Goal: Transaction & Acquisition: Purchase product/service

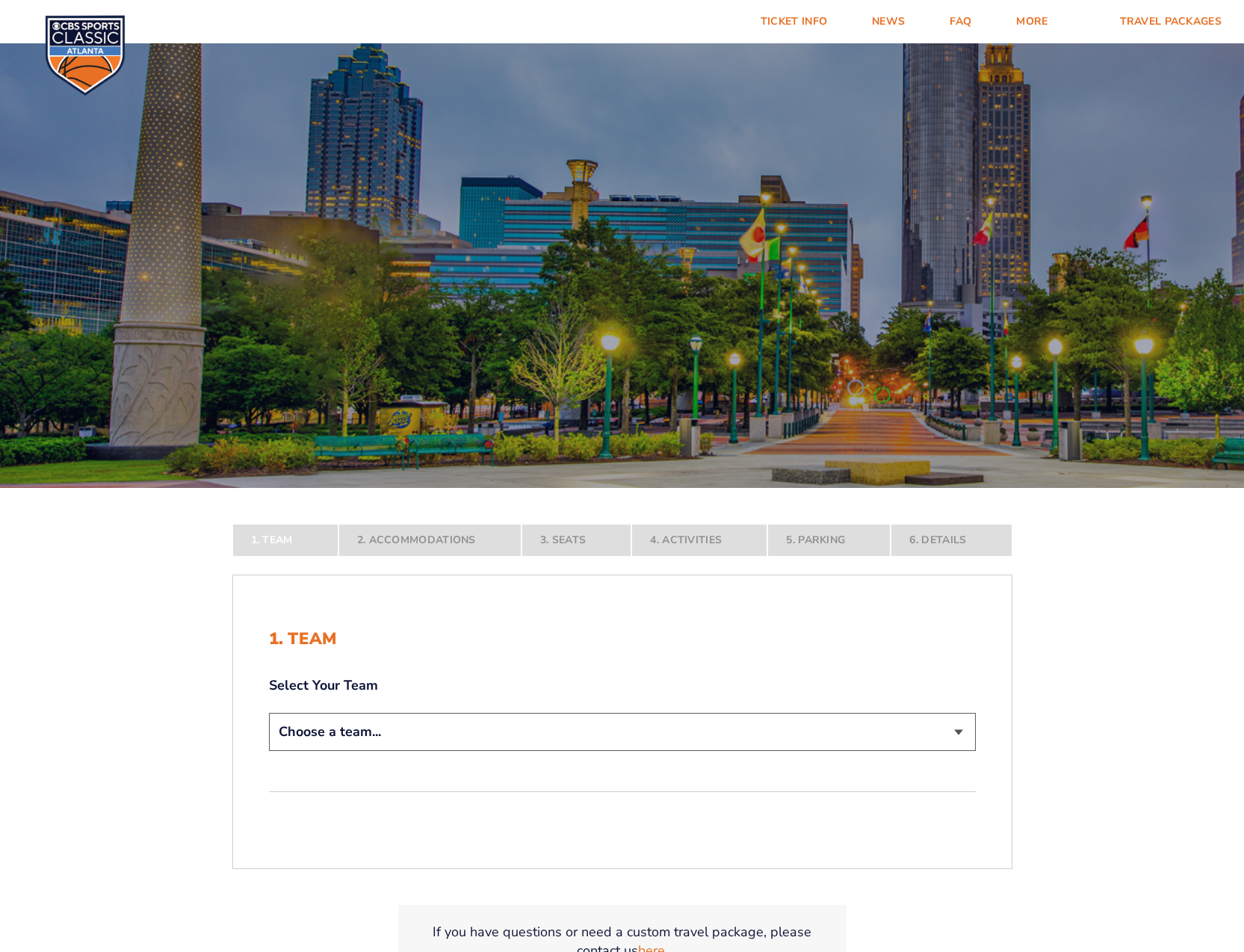
select select "12956"
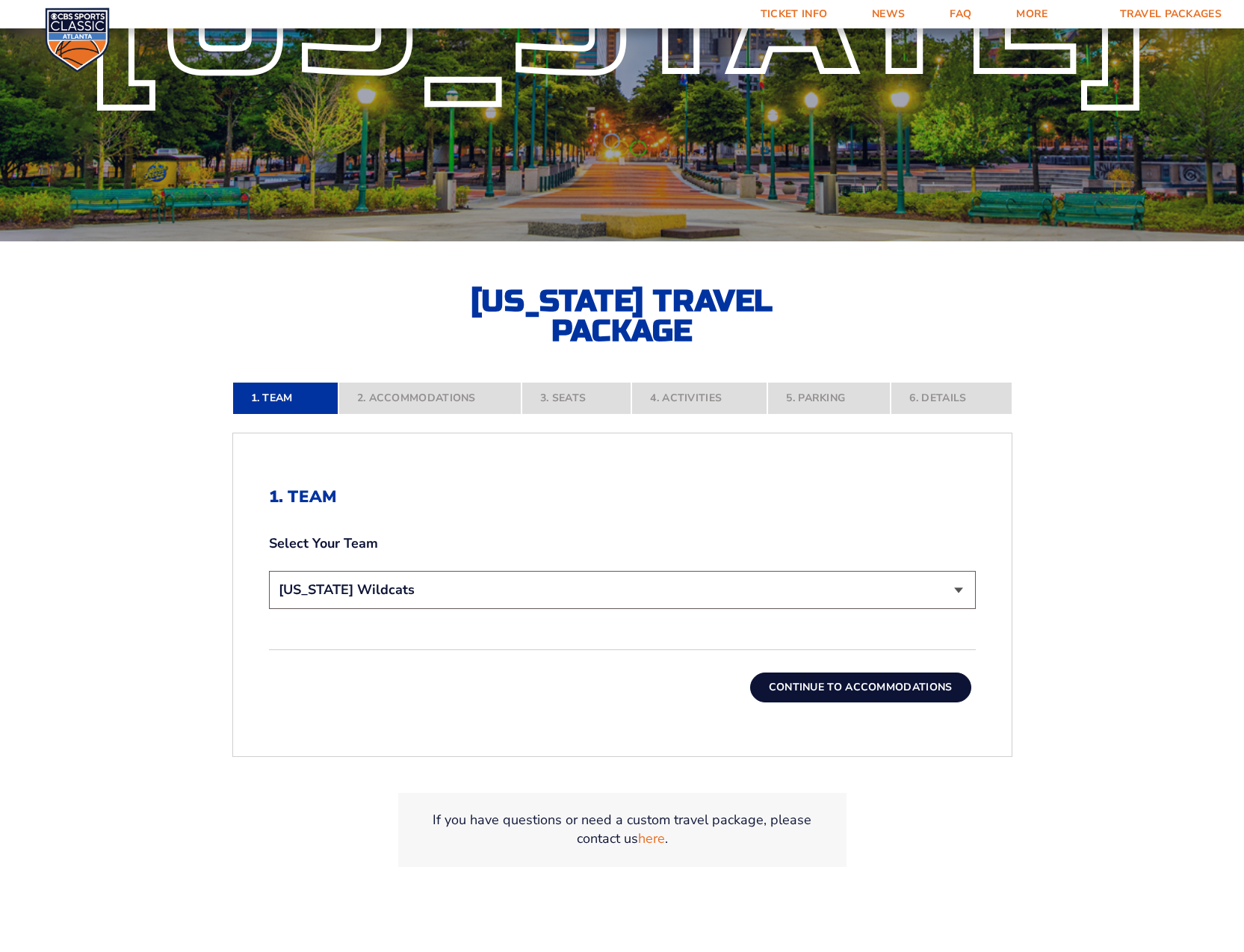
scroll to position [250, 0]
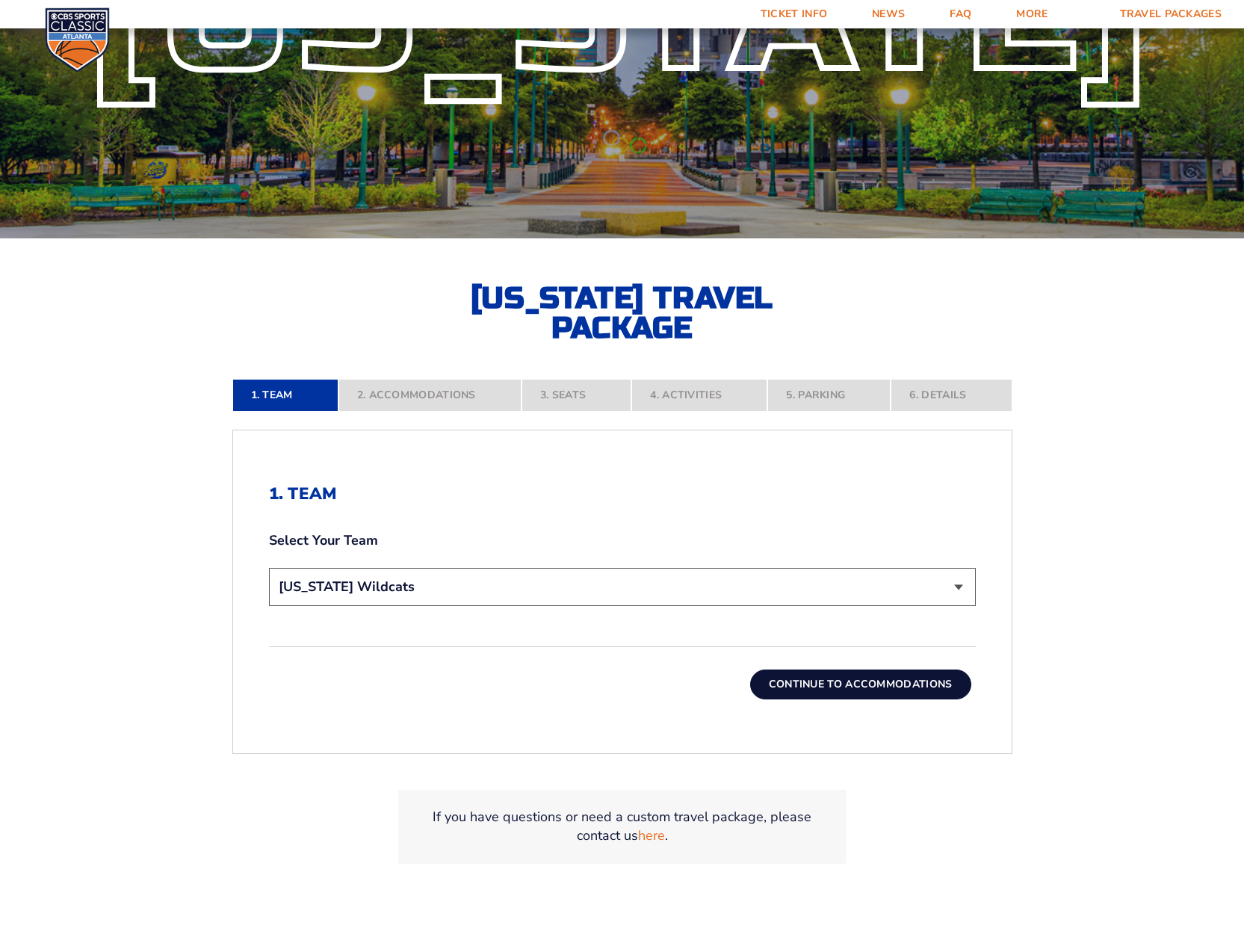
click at [859, 686] on button "Continue To Accommodations" at bounding box center [860, 684] width 221 height 30
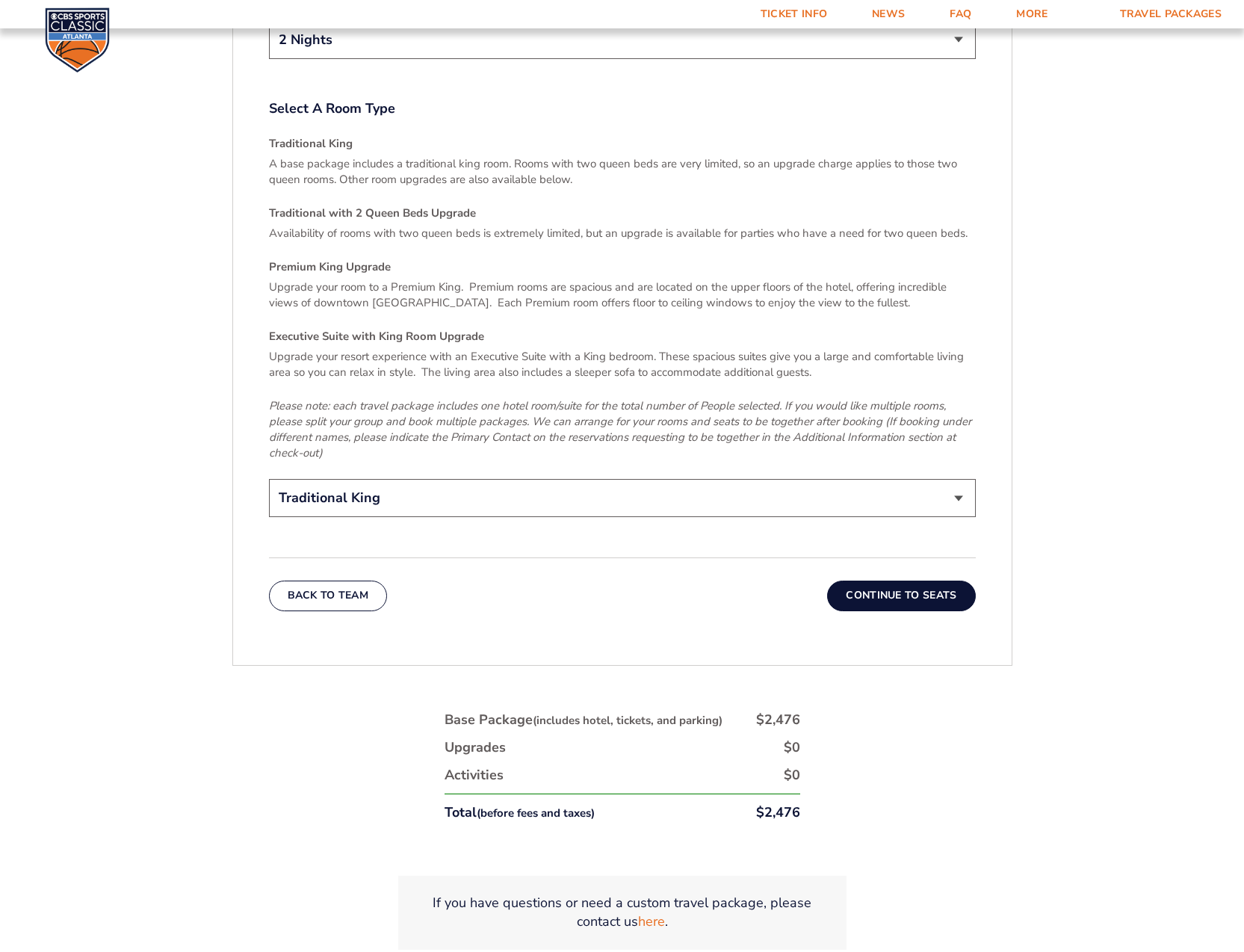
scroll to position [2357, 0]
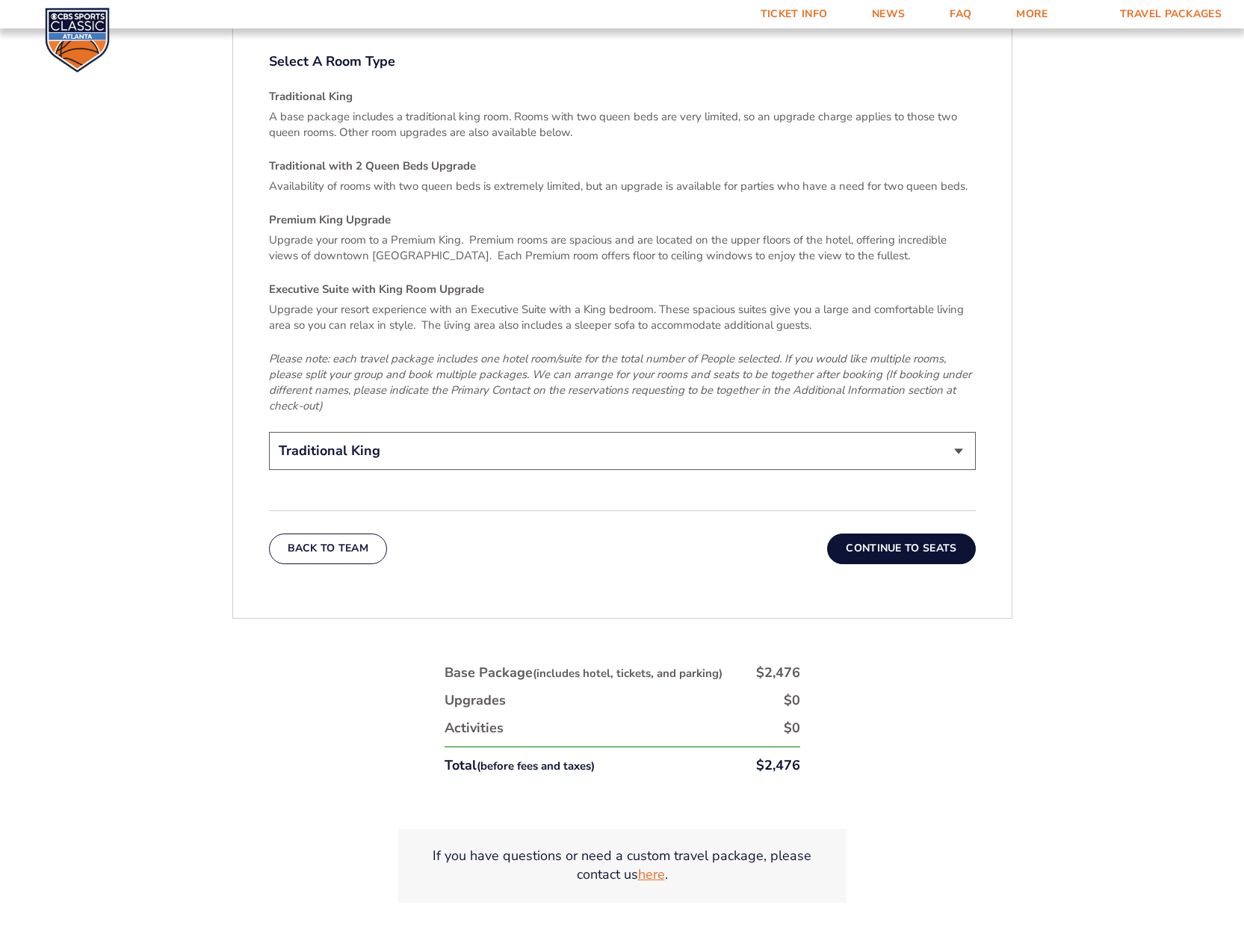
click at [654, 866] on link "here" at bounding box center [651, 875] width 27 height 19
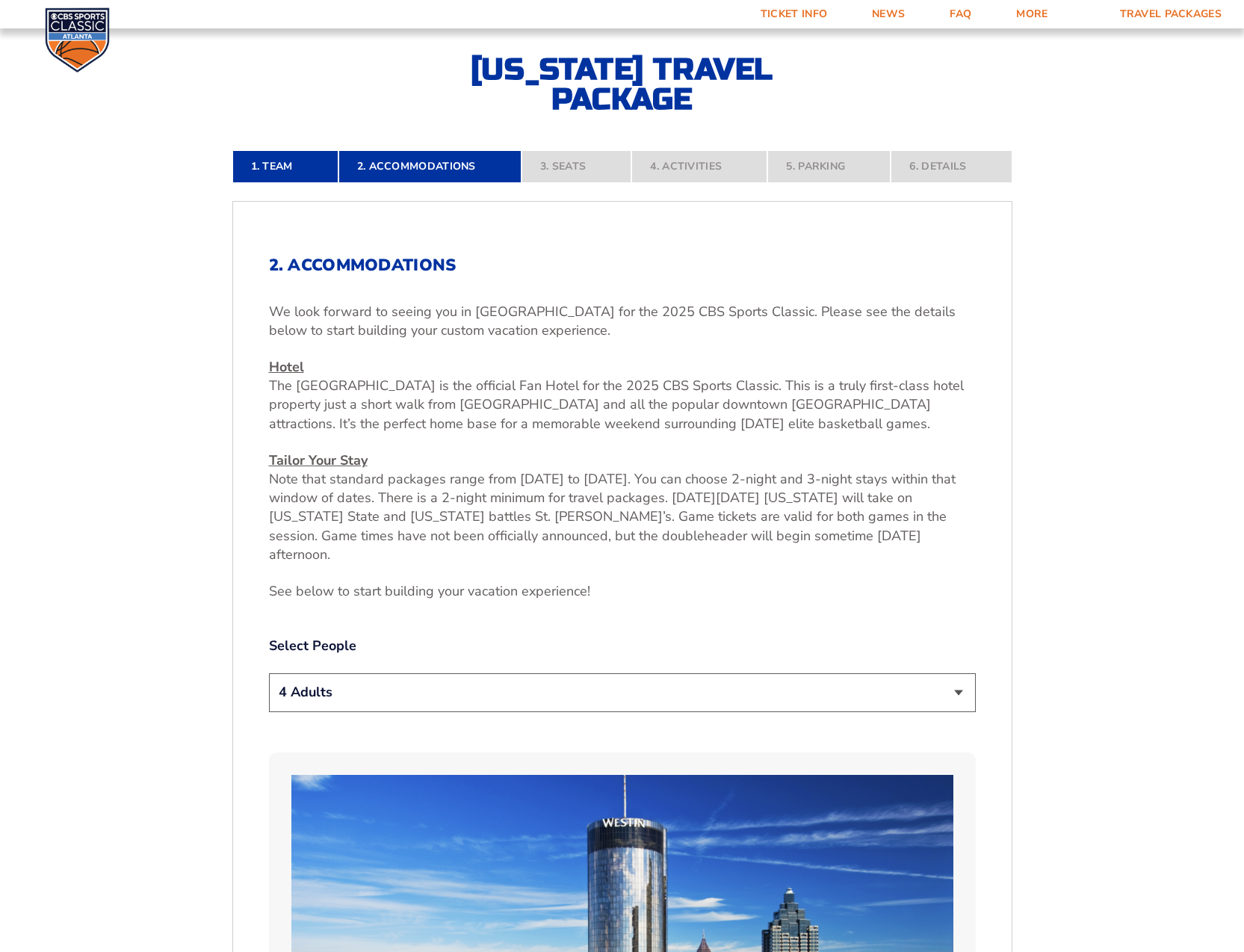
scroll to position [476, 0]
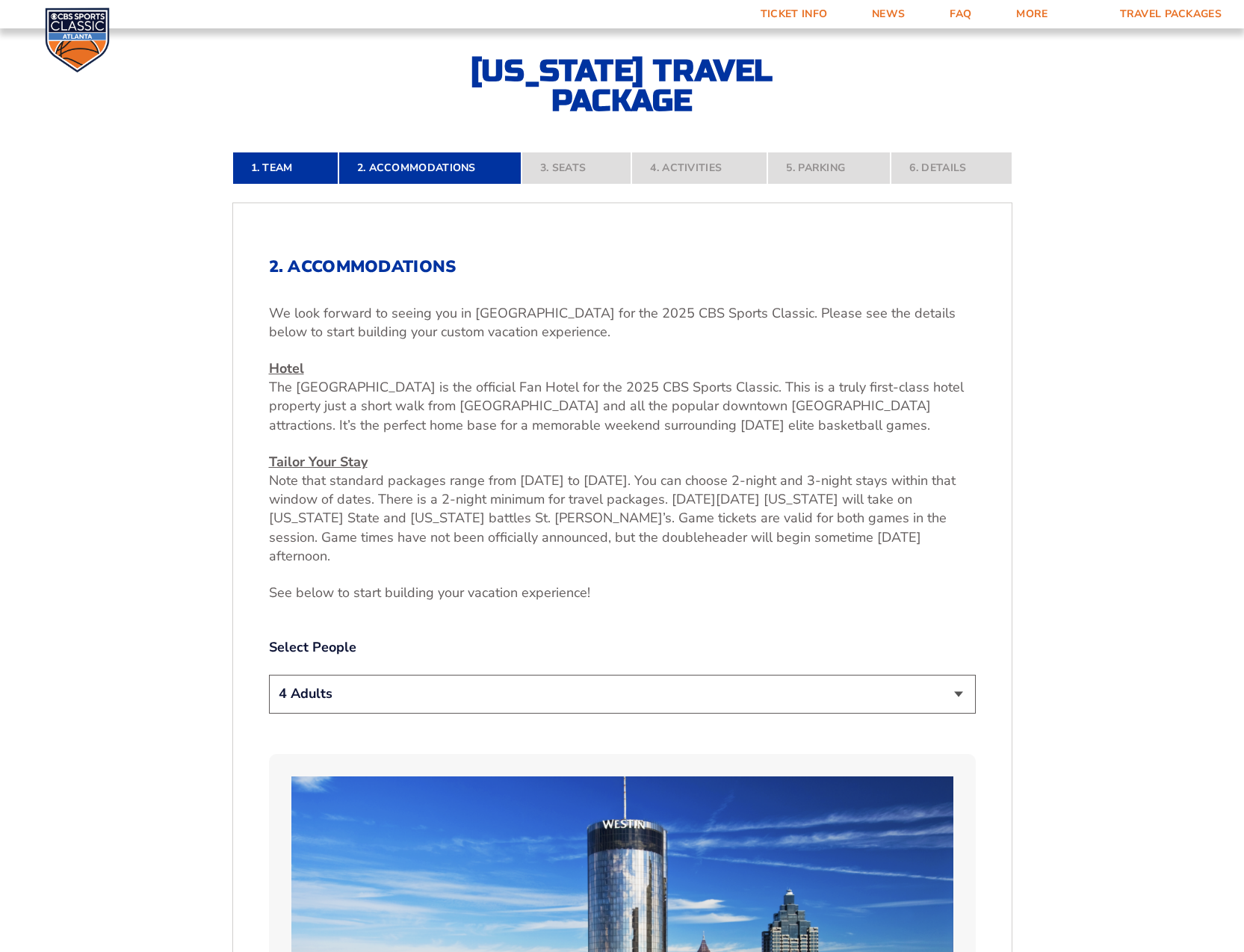
select select "2 Adults"
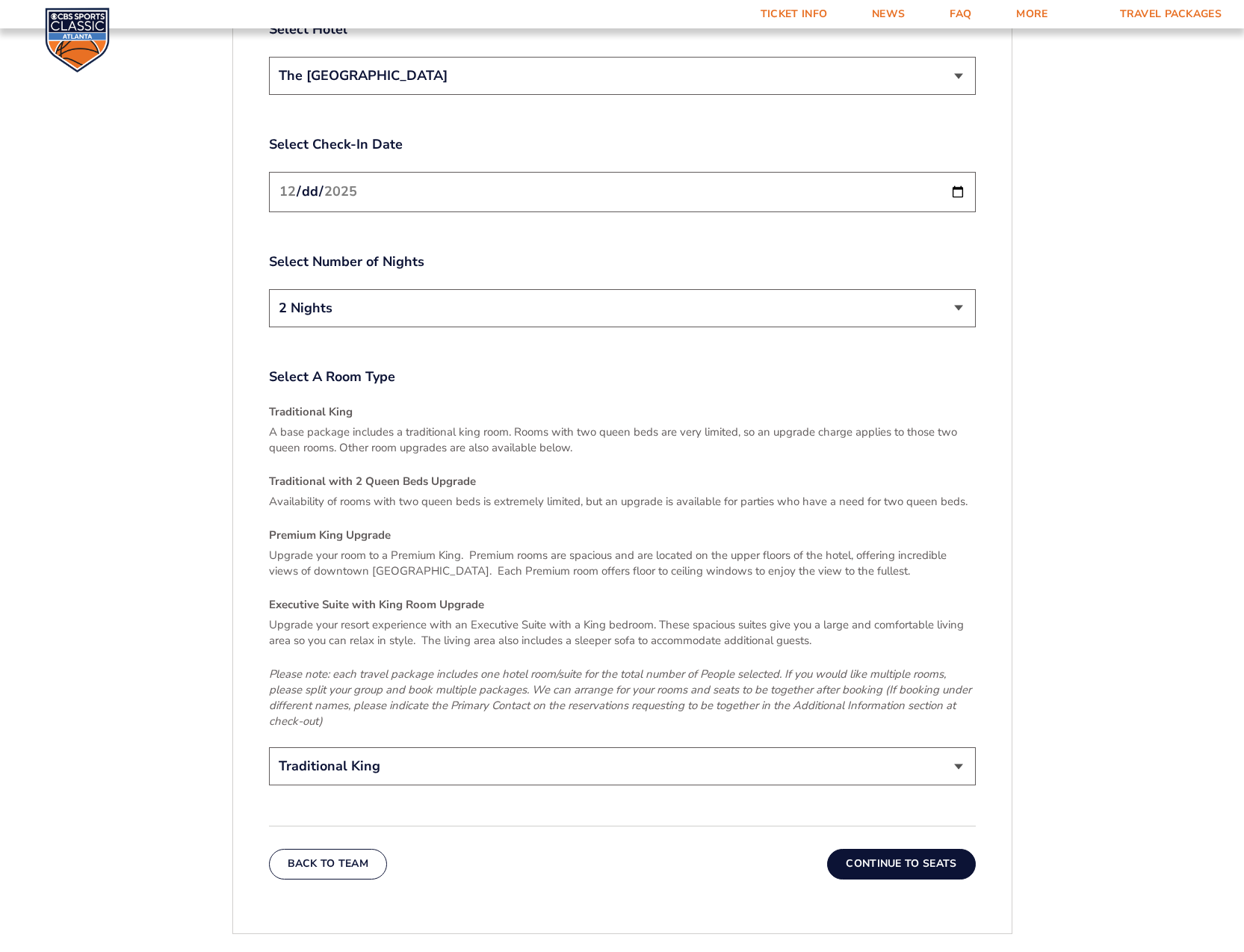
scroll to position [2043, 0]
click at [907, 848] on button "Continue To Seats" at bounding box center [900, 863] width 148 height 30
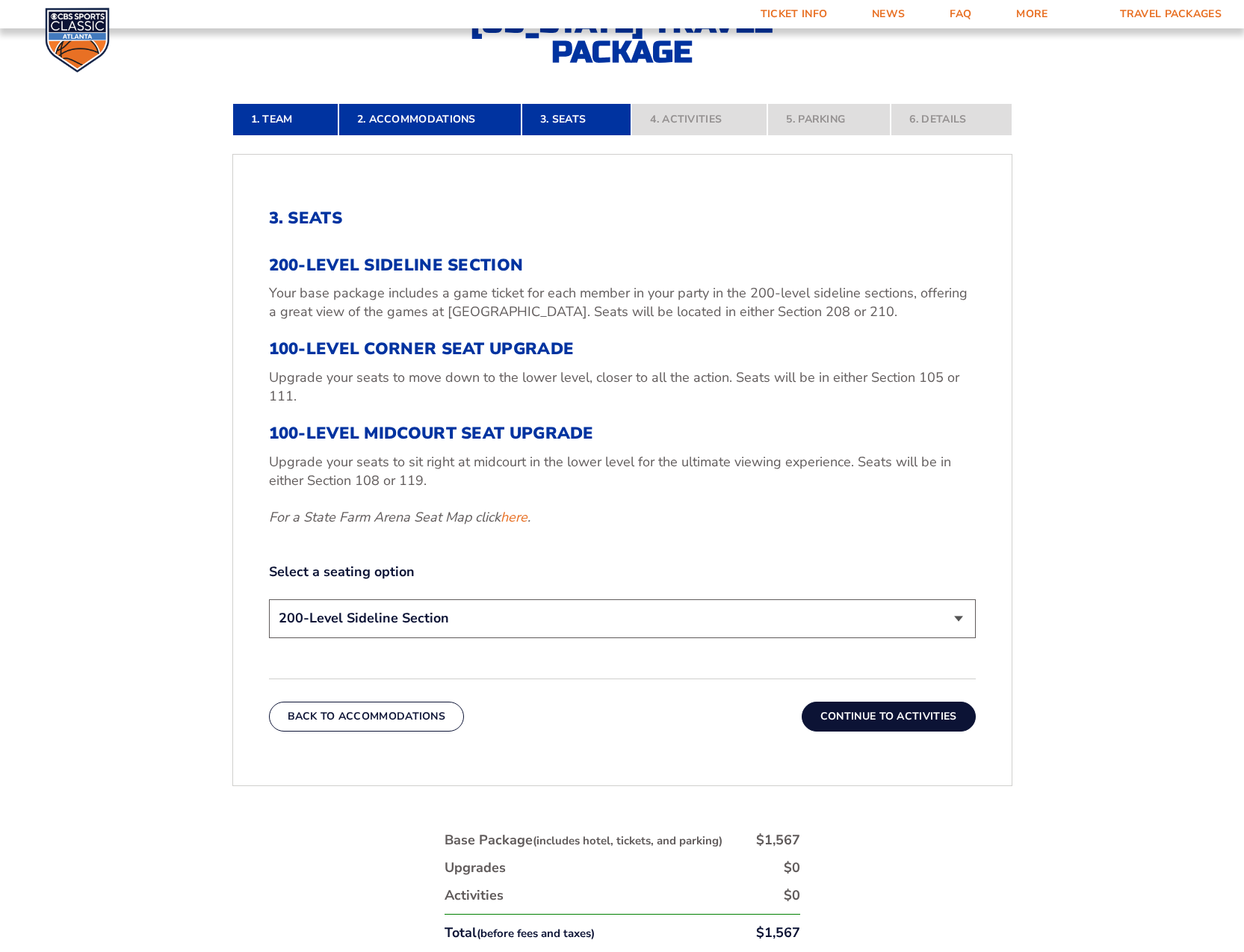
scroll to position [542, 0]
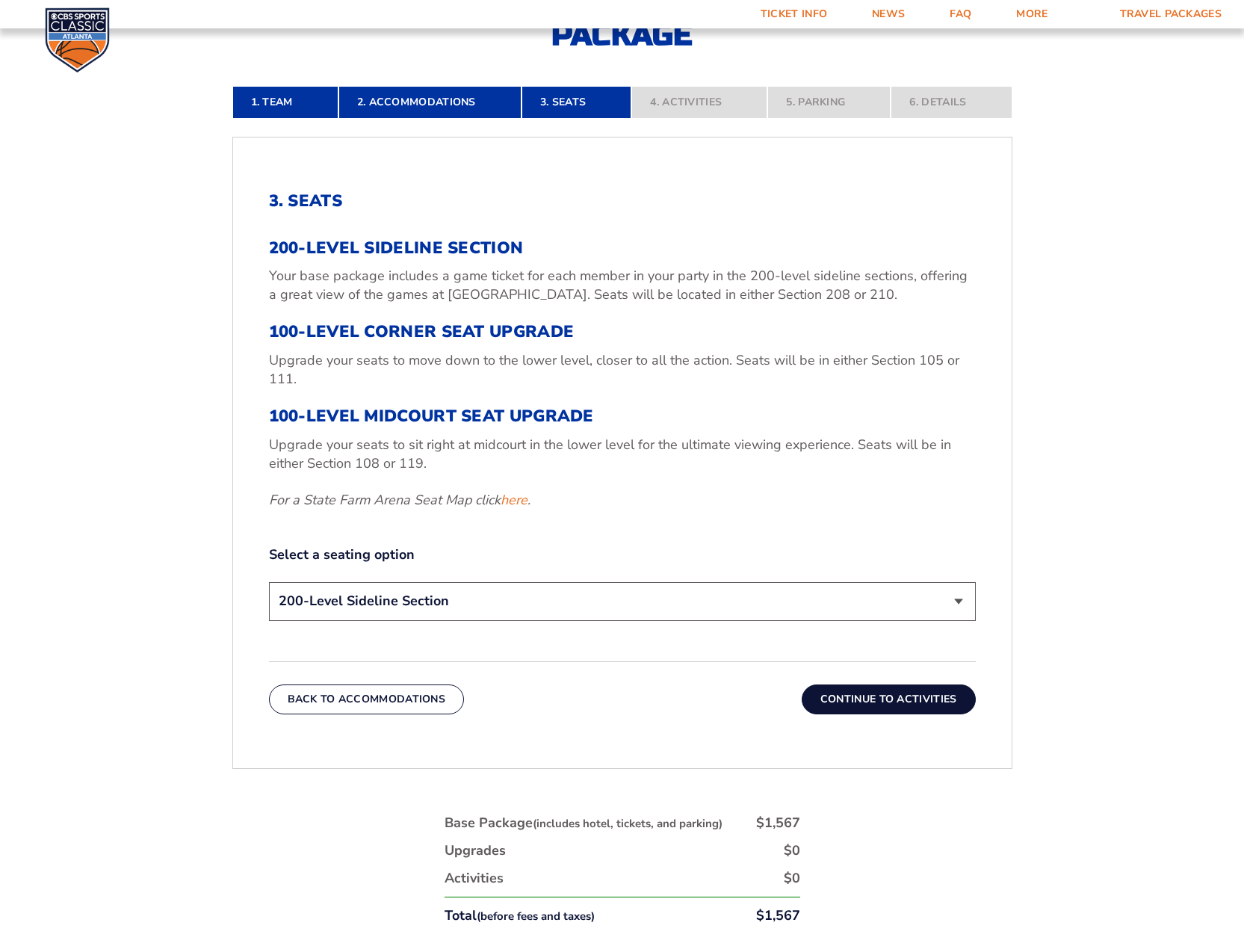
click at [871, 698] on button "Continue To Activities" at bounding box center [888, 699] width 174 height 30
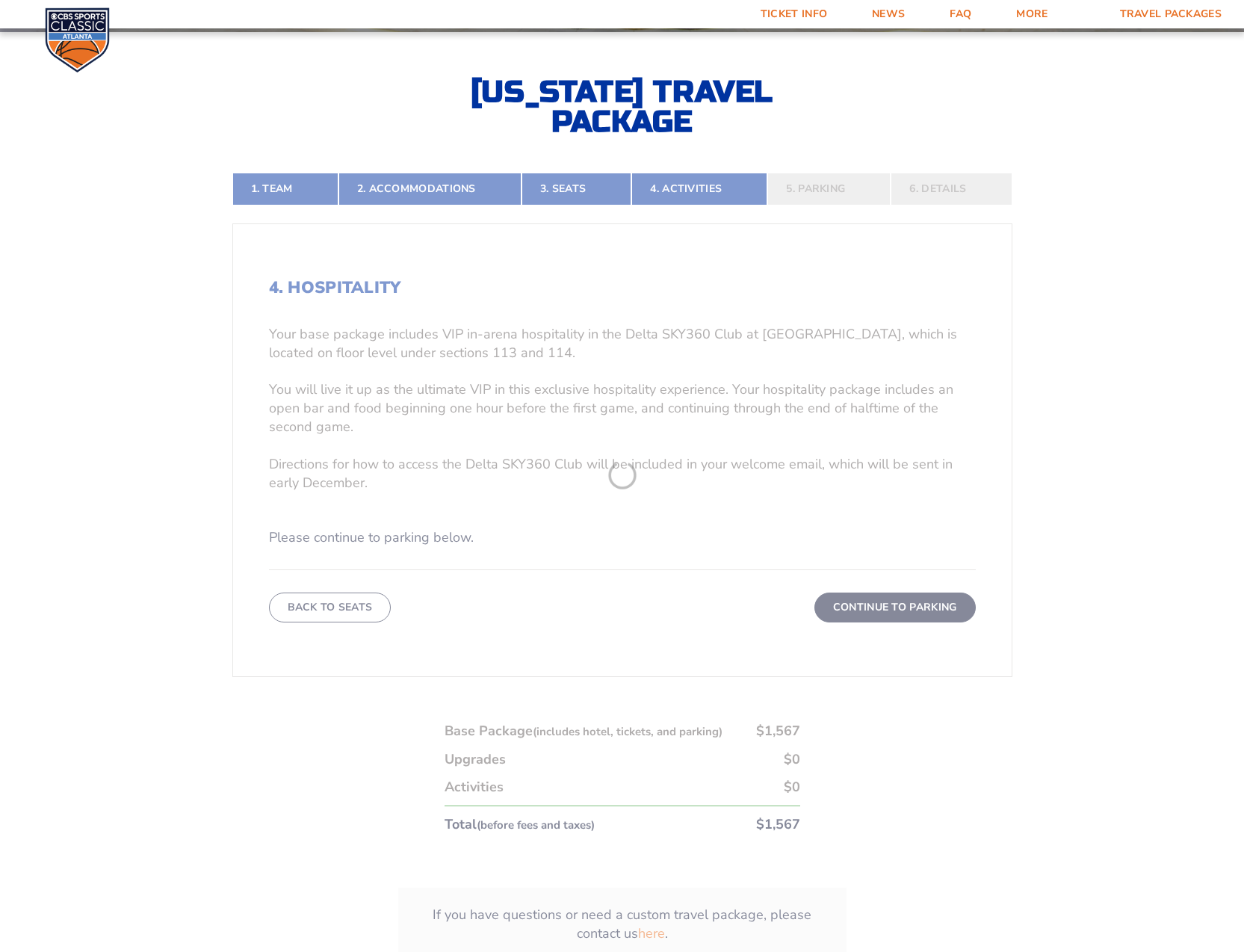
scroll to position [450, 0]
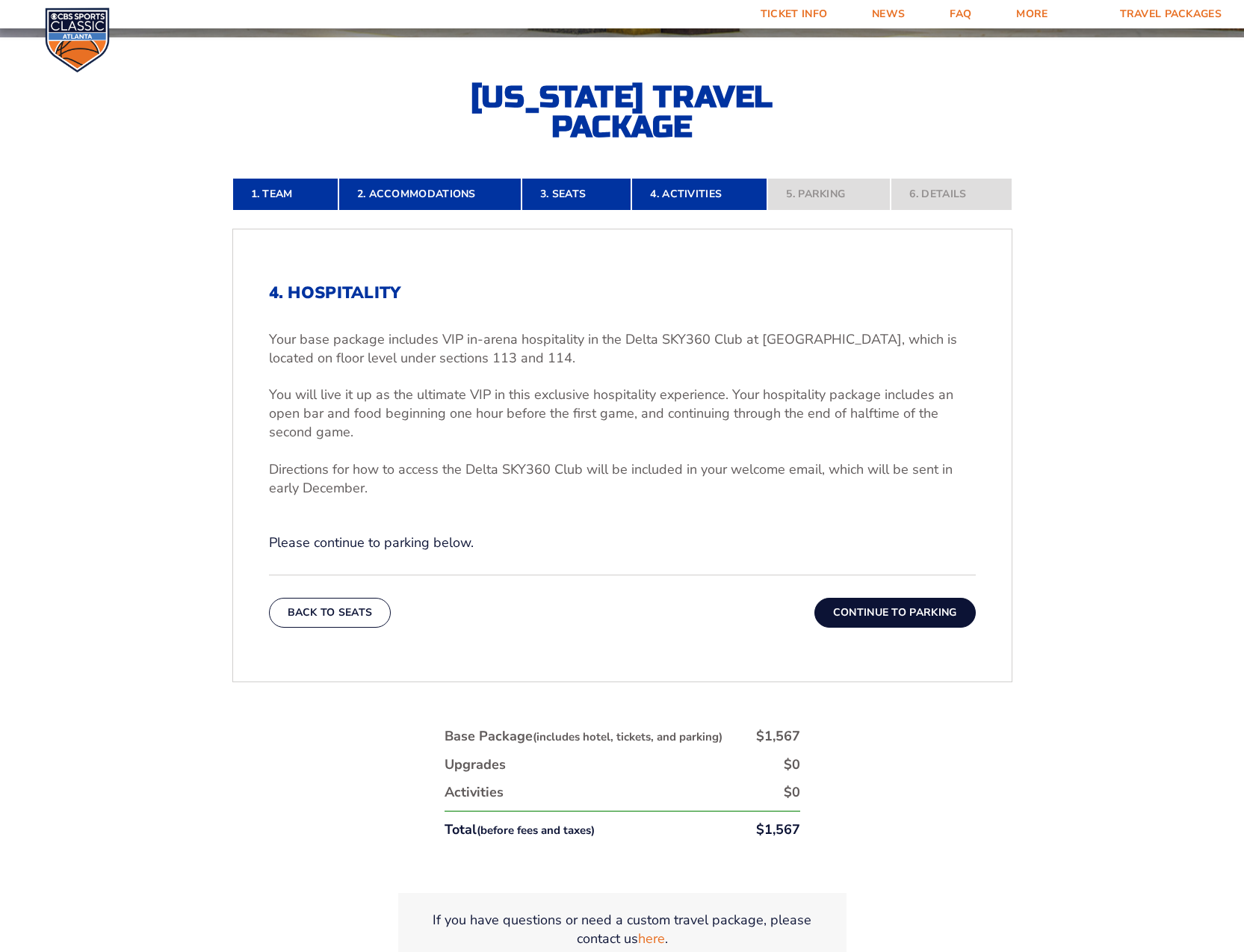
click at [922, 617] on button "Continue To Parking" at bounding box center [895, 613] width 162 height 30
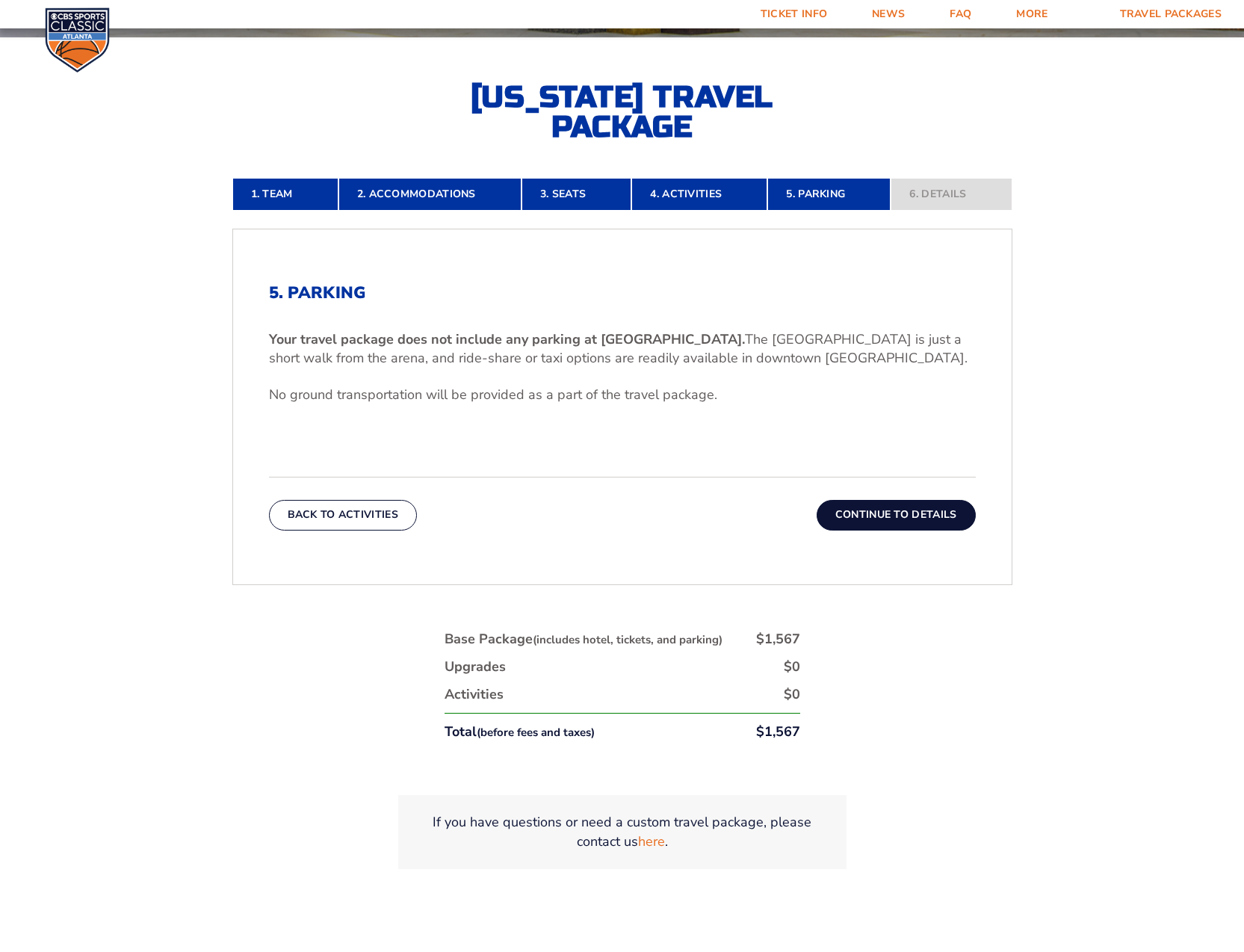
click at [915, 515] on button "Continue To Details" at bounding box center [895, 515] width 159 height 30
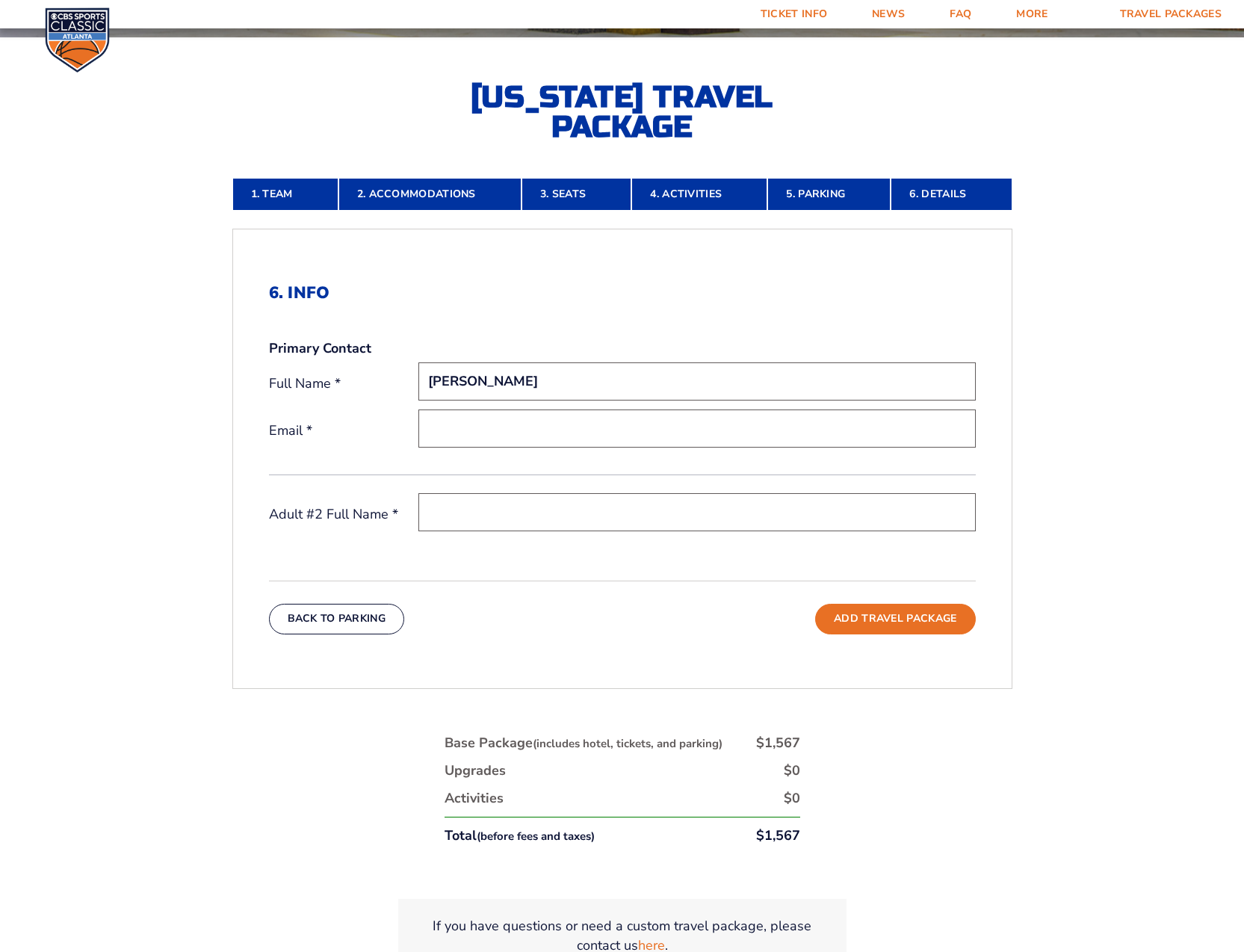
type input "[PERSON_NAME]"
type input "[EMAIL_ADDRESS][DOMAIN_NAME]"
drag, startPoint x: 539, startPoint y: 381, endPoint x: 387, endPoint y: 377, distance: 152.1
click at [386, 376] on div "Full Name * Mary Skufca" at bounding box center [622, 383] width 707 height 42
drag, startPoint x: 467, startPoint y: 382, endPoint x: 493, endPoint y: 373, distance: 27.5
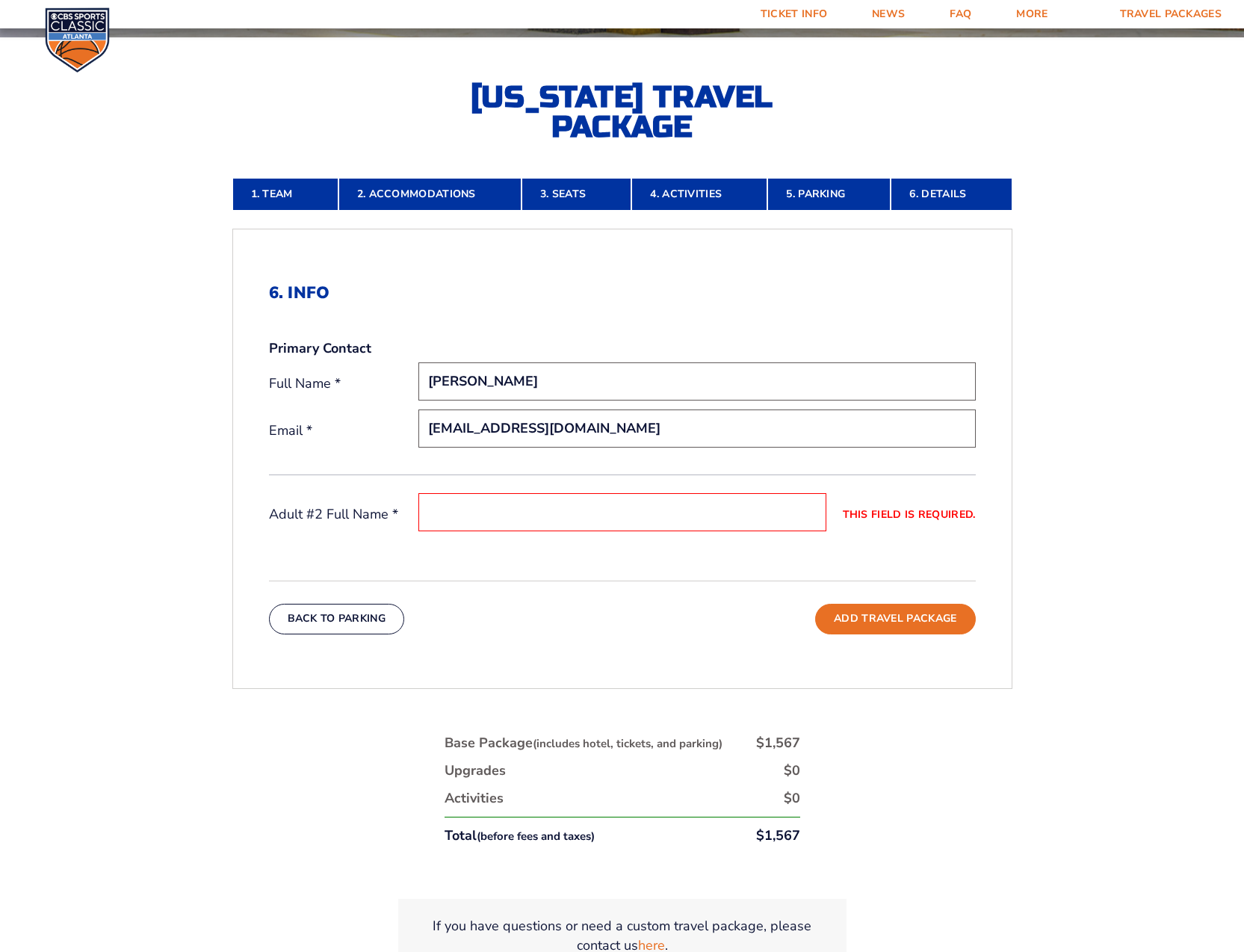
click at [472, 381] on input "Daniel Skufca" at bounding box center [696, 382] width 557 height 39
type input "Dan Skufca"
click at [451, 514] on input "This field is required." at bounding box center [622, 512] width 408 height 39
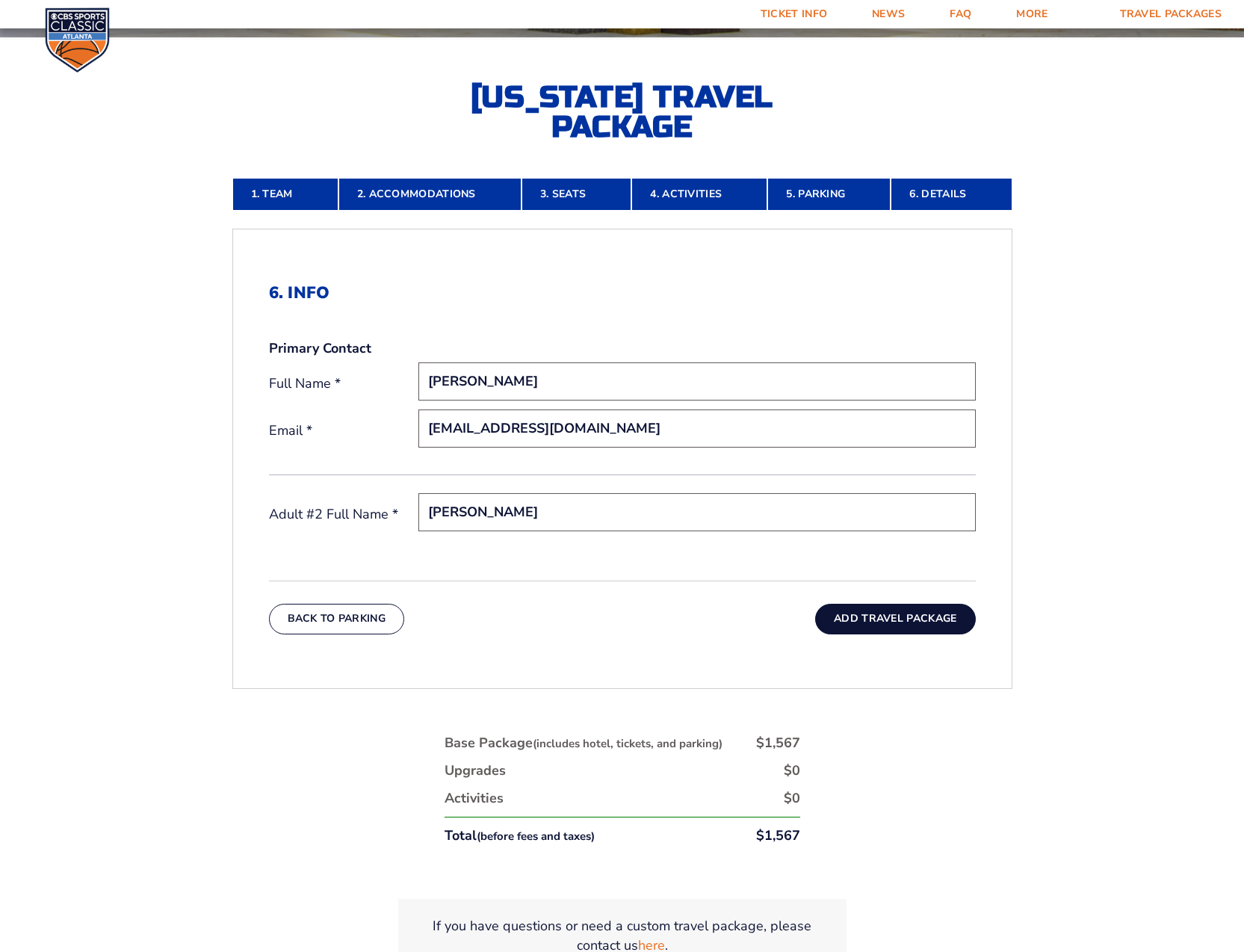
type input "Katie Skufca"
click at [908, 618] on button "Add Travel Package" at bounding box center [894, 618] width 160 height 30
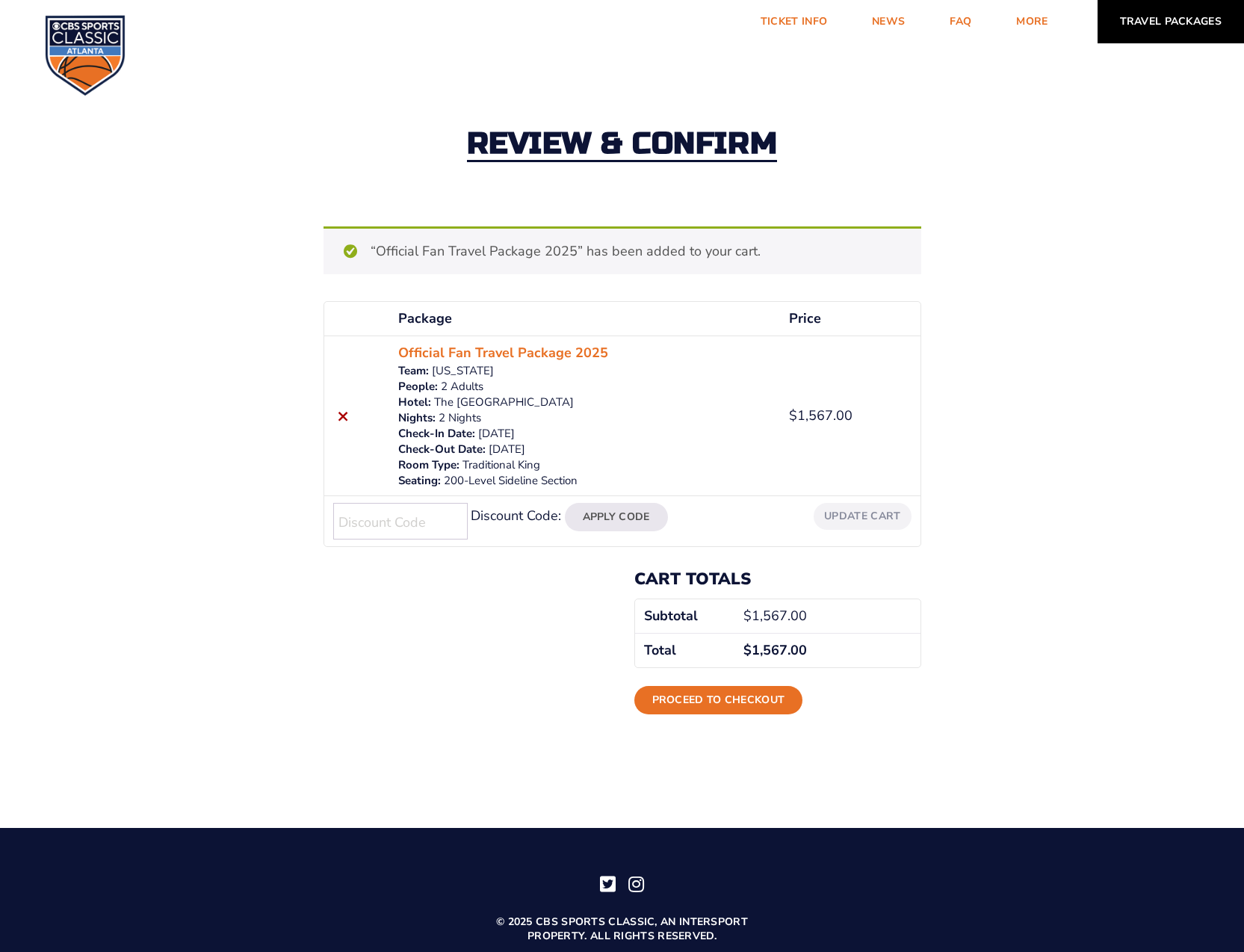
click at [1168, 21] on link "Travel Packages" at bounding box center [1171, 22] width 148 height 43
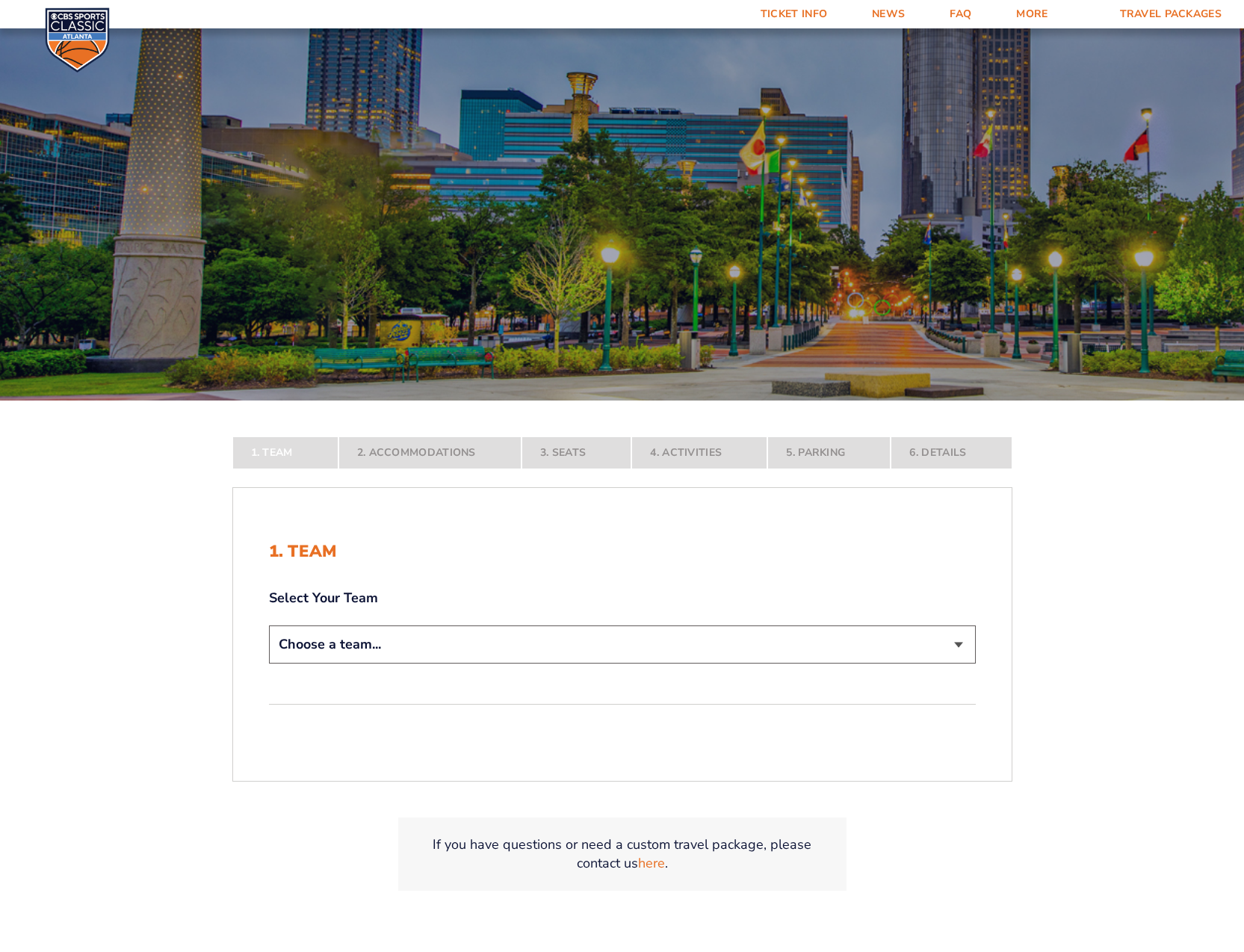
scroll to position [92, 0]
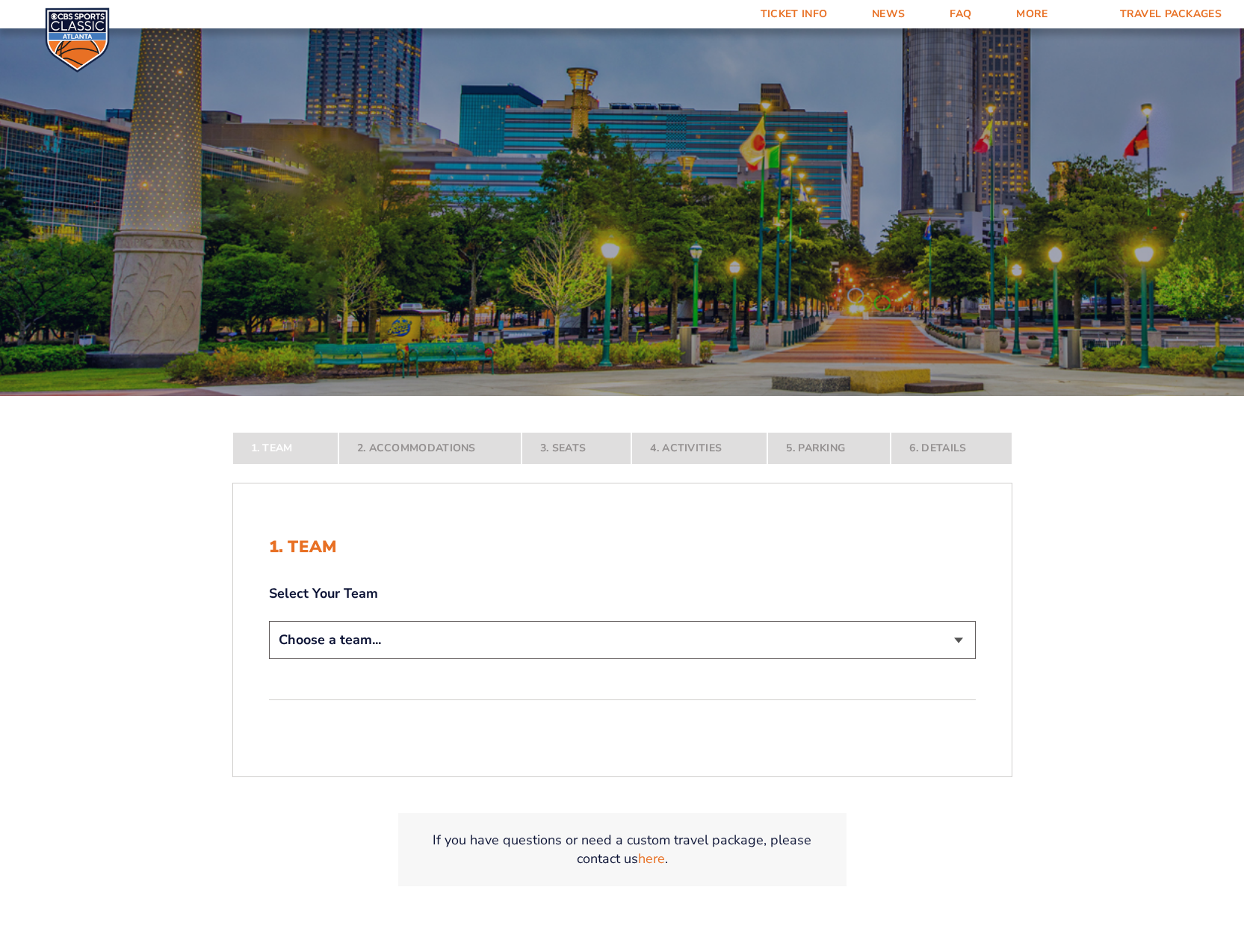
select select "12956"
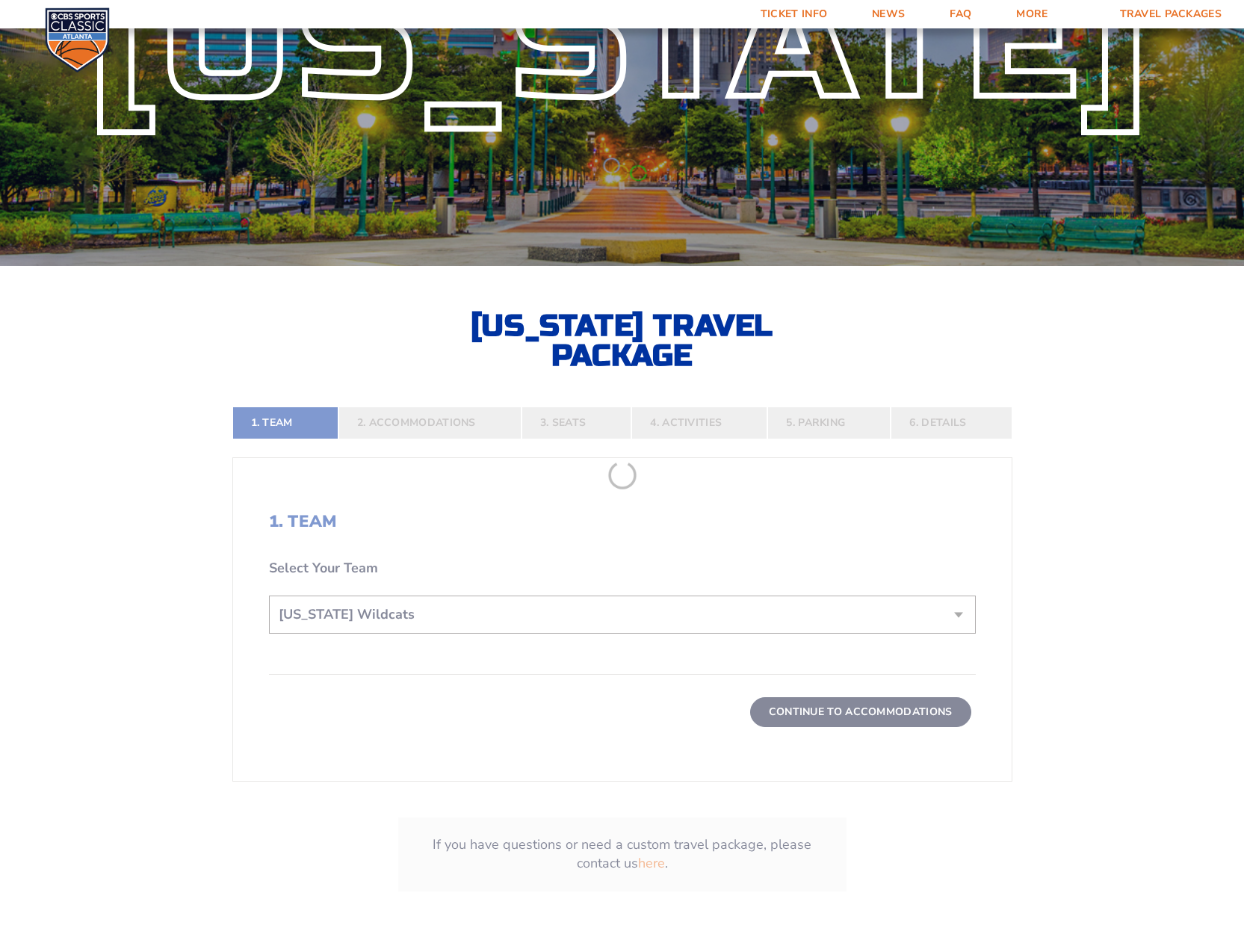
scroll to position [222, 0]
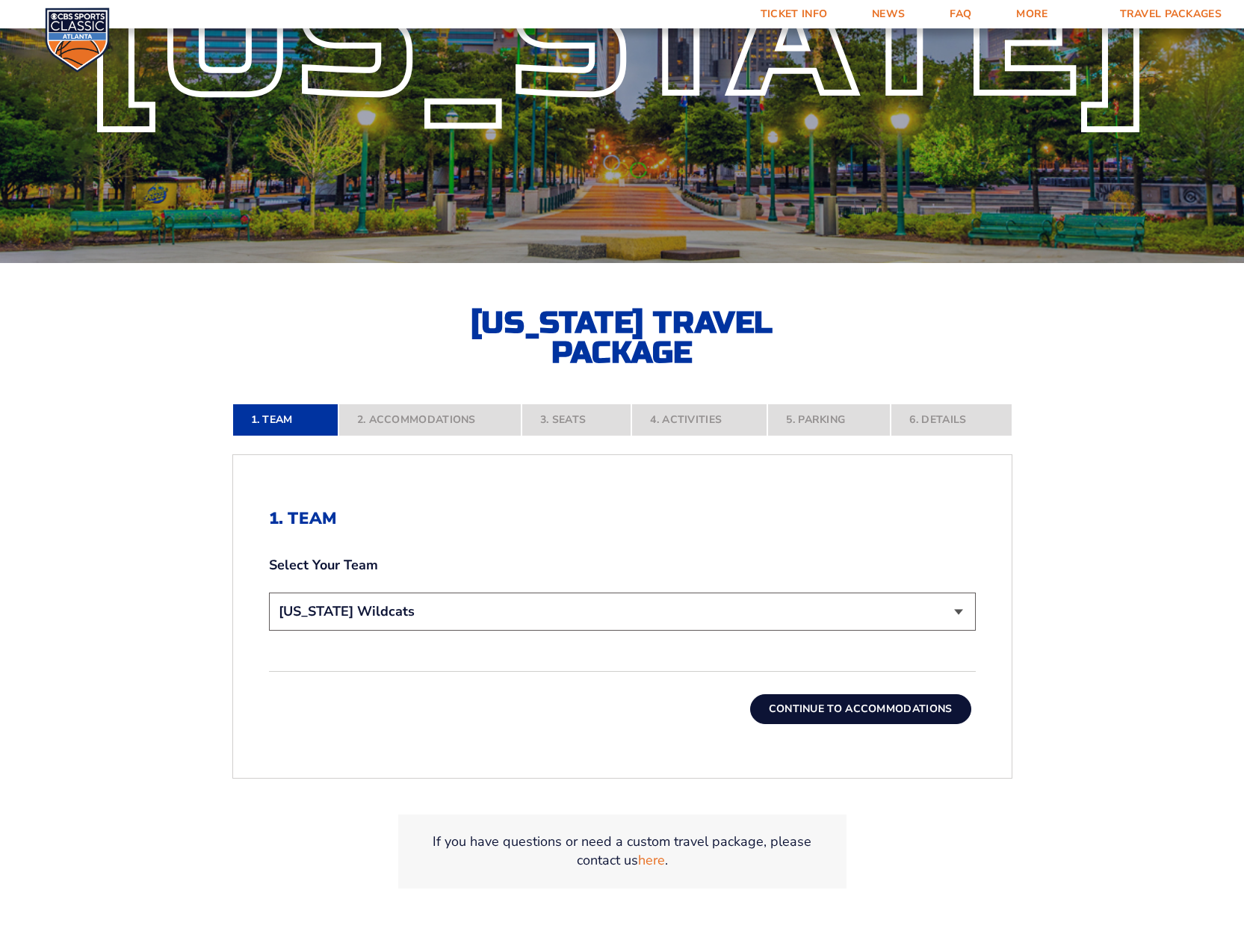
click at [872, 712] on button "Continue To Accommodations" at bounding box center [860, 710] width 221 height 30
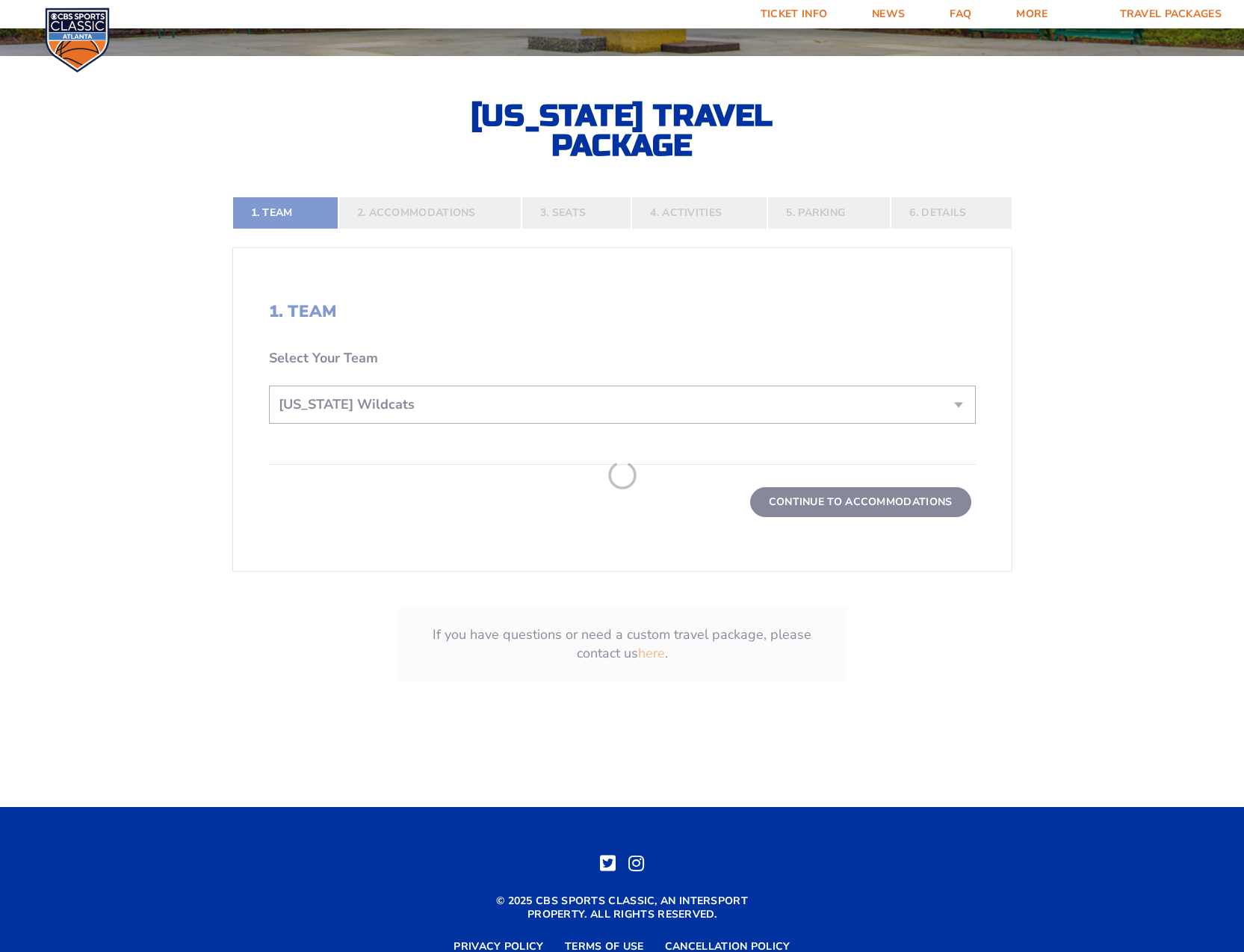
scroll to position [450, 0]
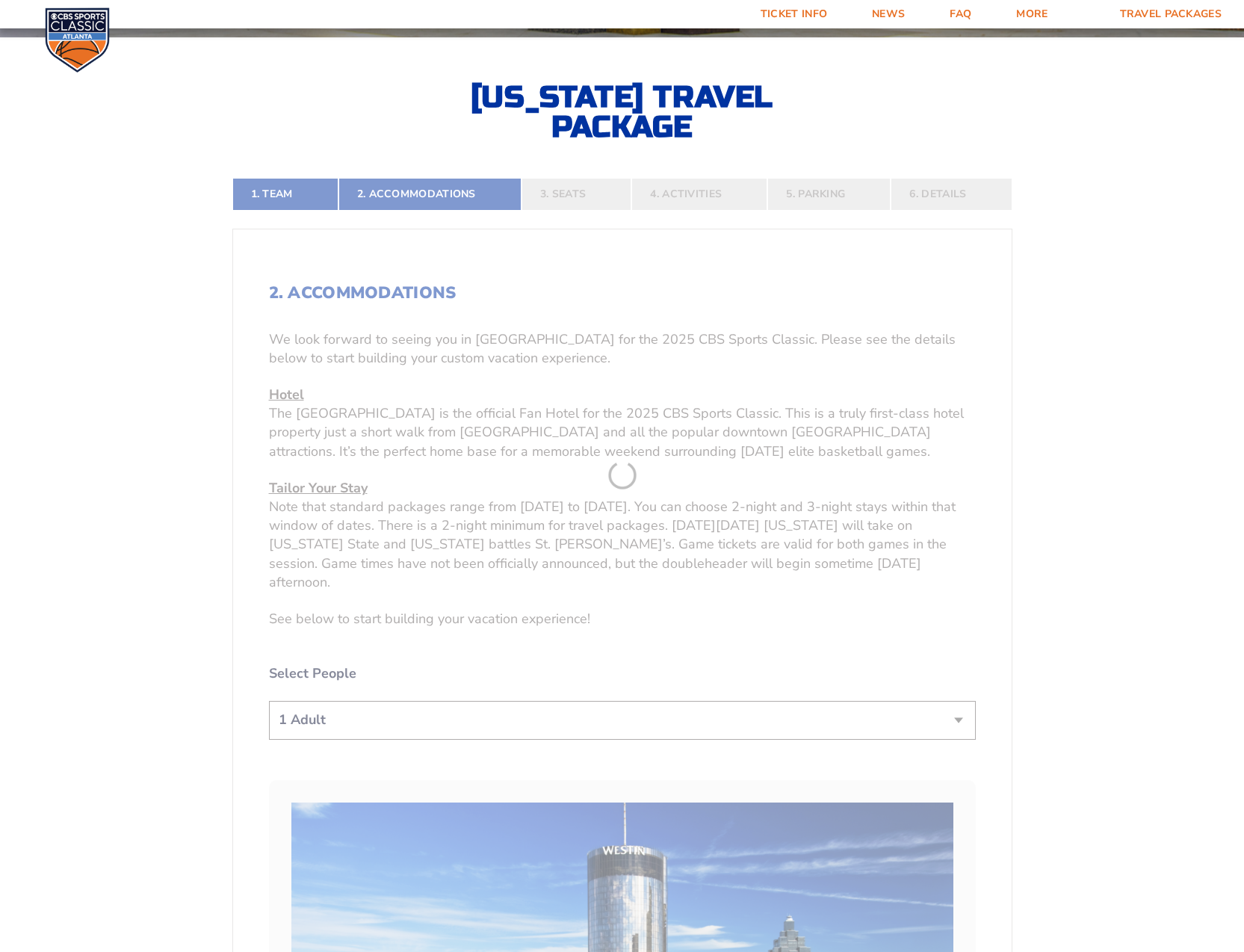
click at [955, 699] on form "Kentucky Kentucky Travel Package Ohio State Ohio State Travel Package North Car…" at bounding box center [622, 956] width 1244 height 2813
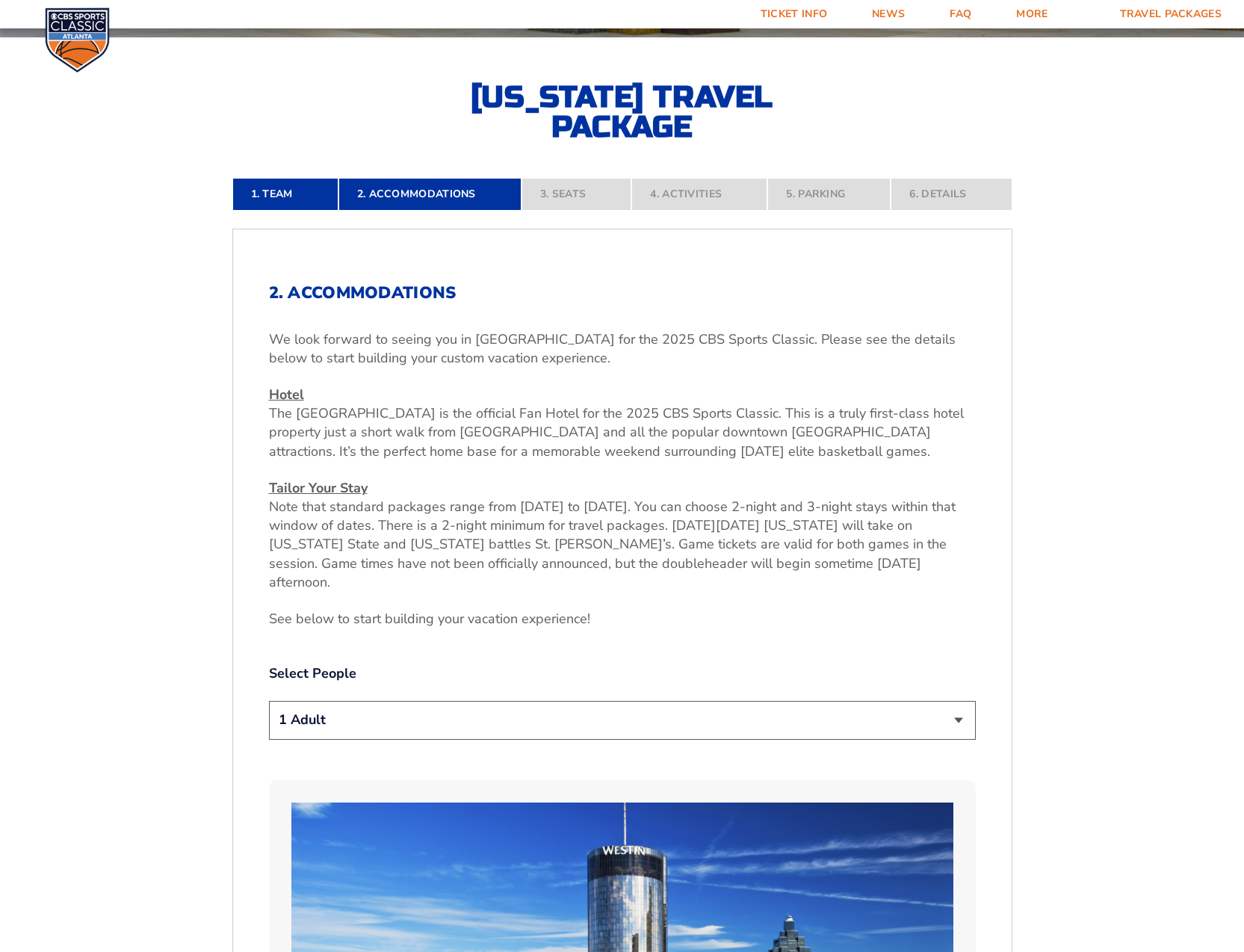
scroll to position [451, 0]
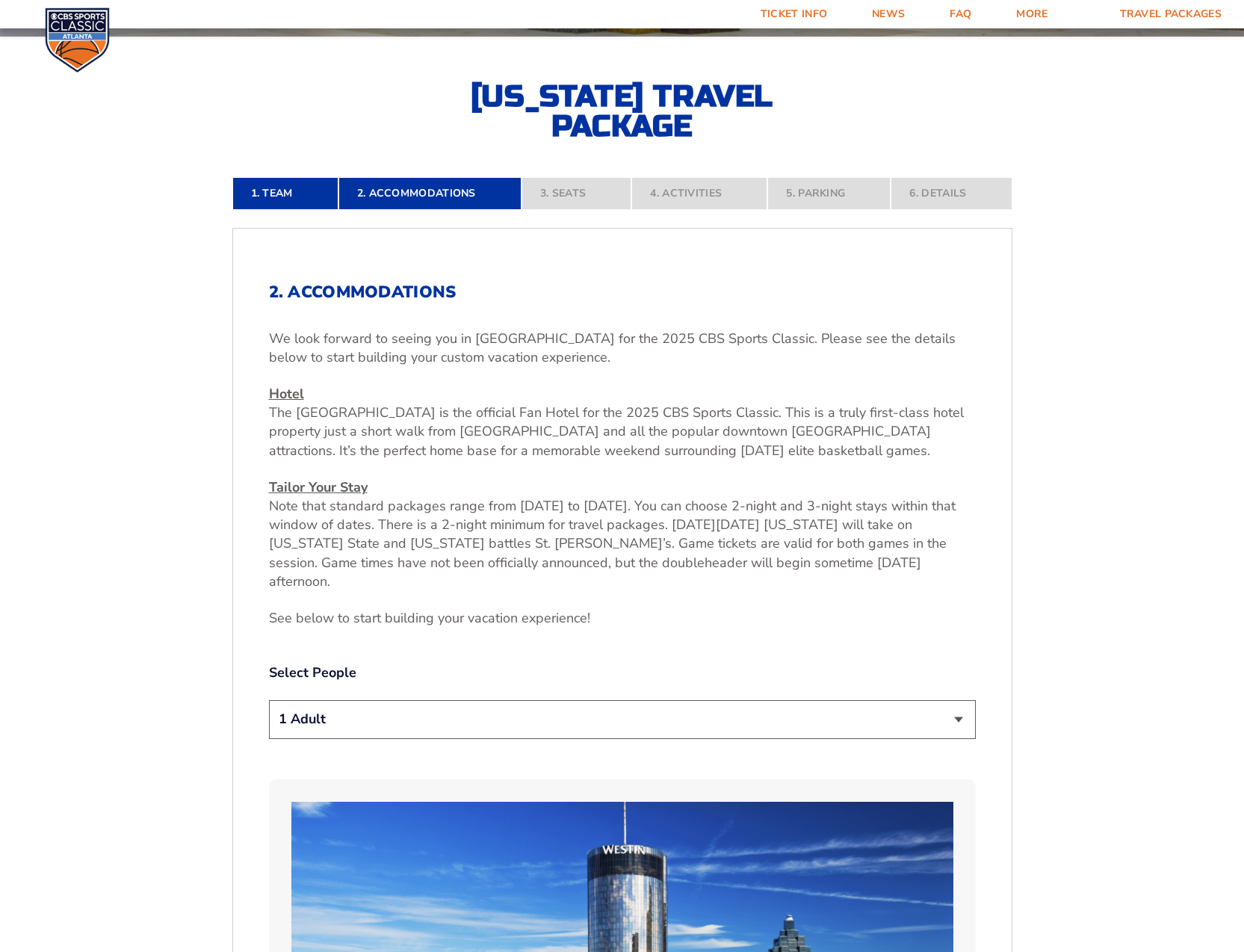
select select "2 Adults"
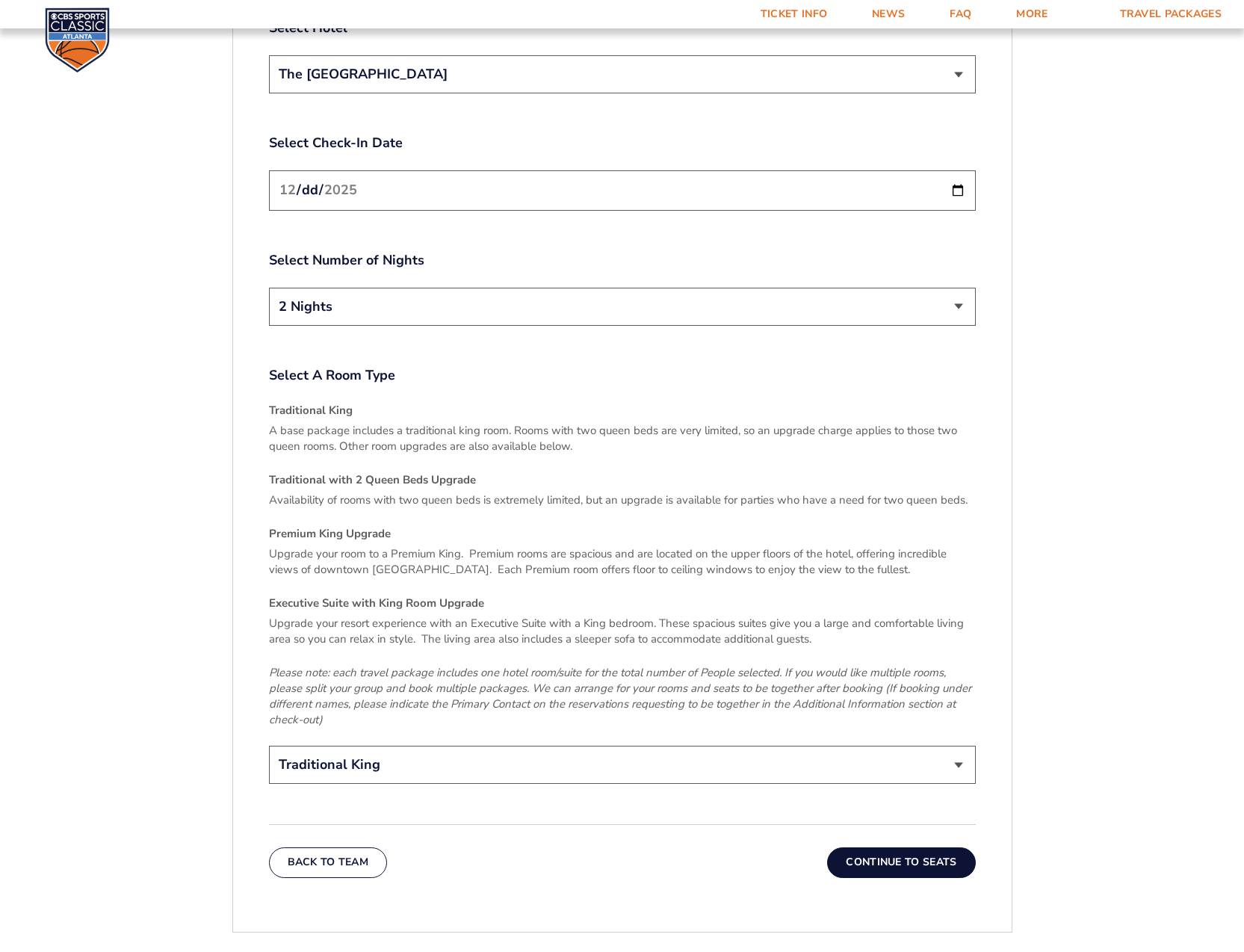
scroll to position [2047, 0]
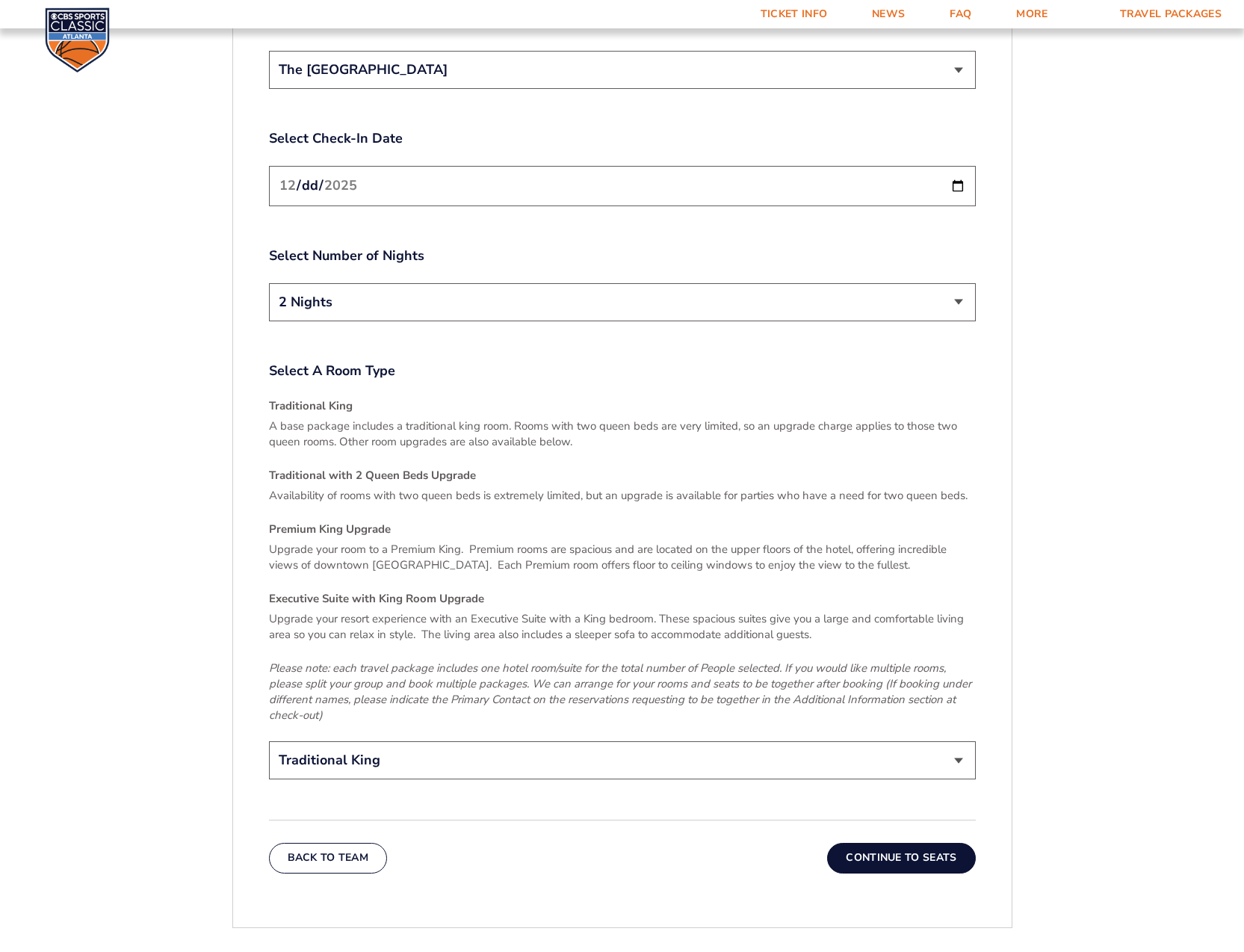
select select "Traditional with 2 Queen Beds Upgrade"
click at [933, 843] on button "Continue To Seats" at bounding box center [900, 858] width 148 height 30
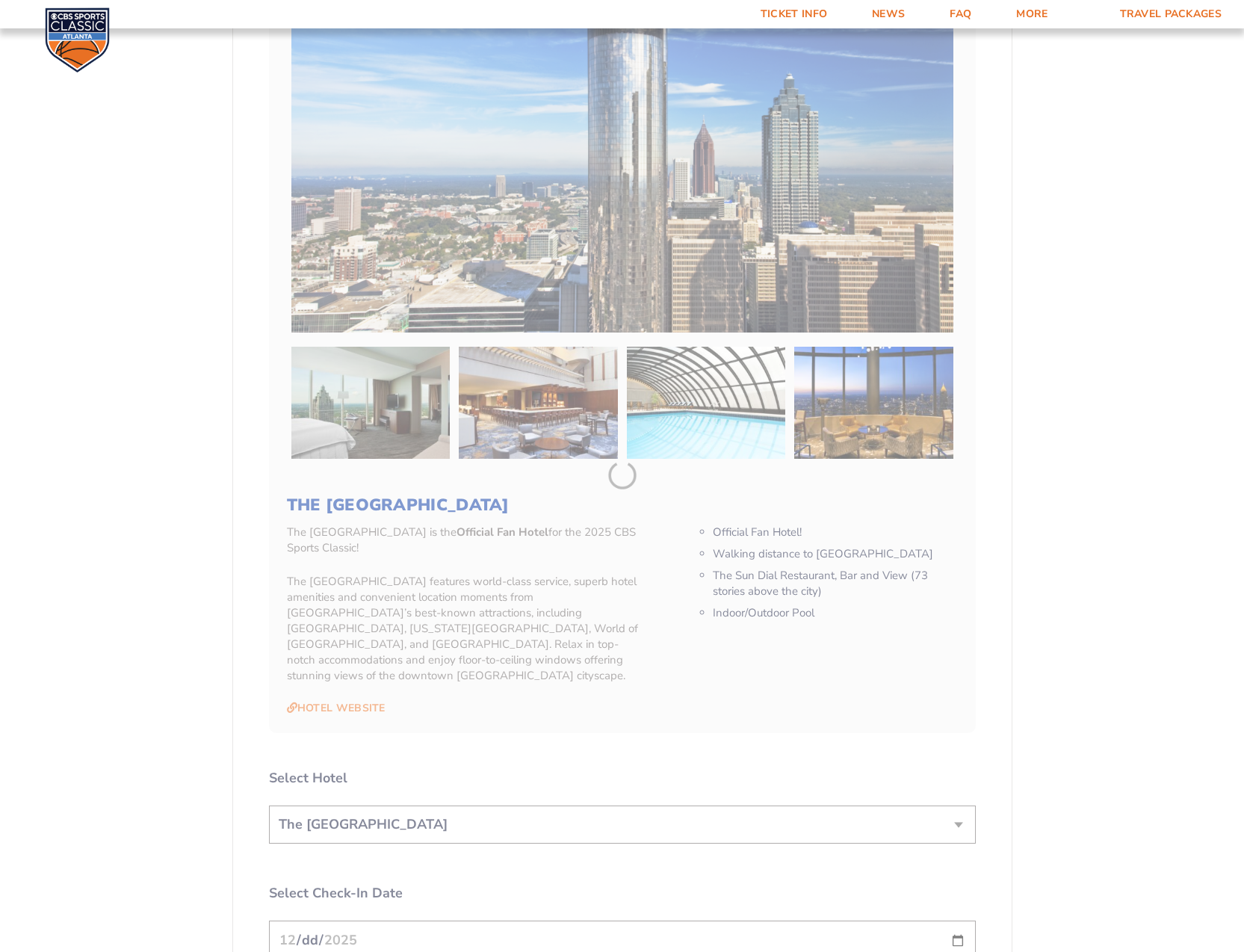
scroll to position [450, 0]
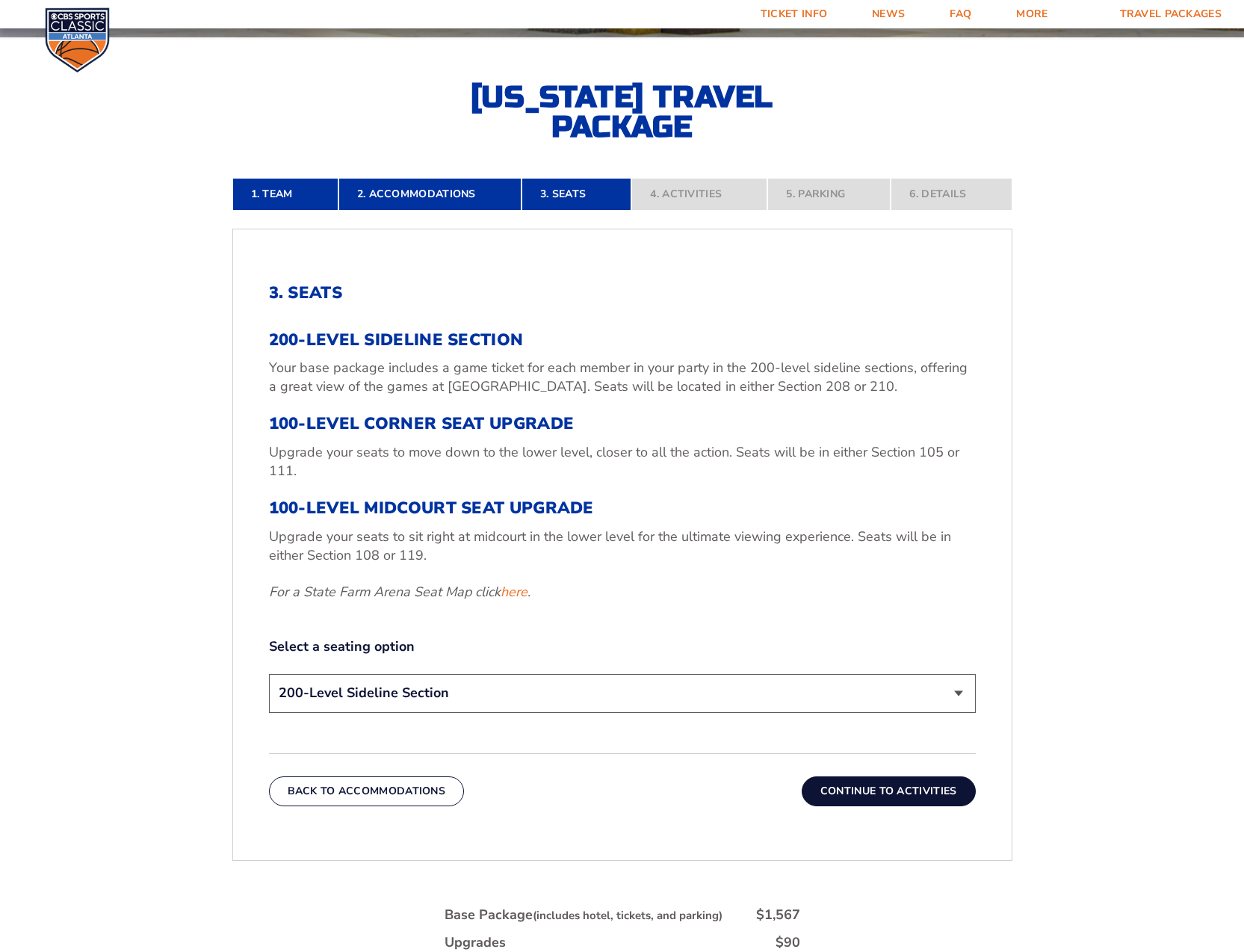
click at [922, 792] on button "Continue To Activities" at bounding box center [888, 791] width 174 height 30
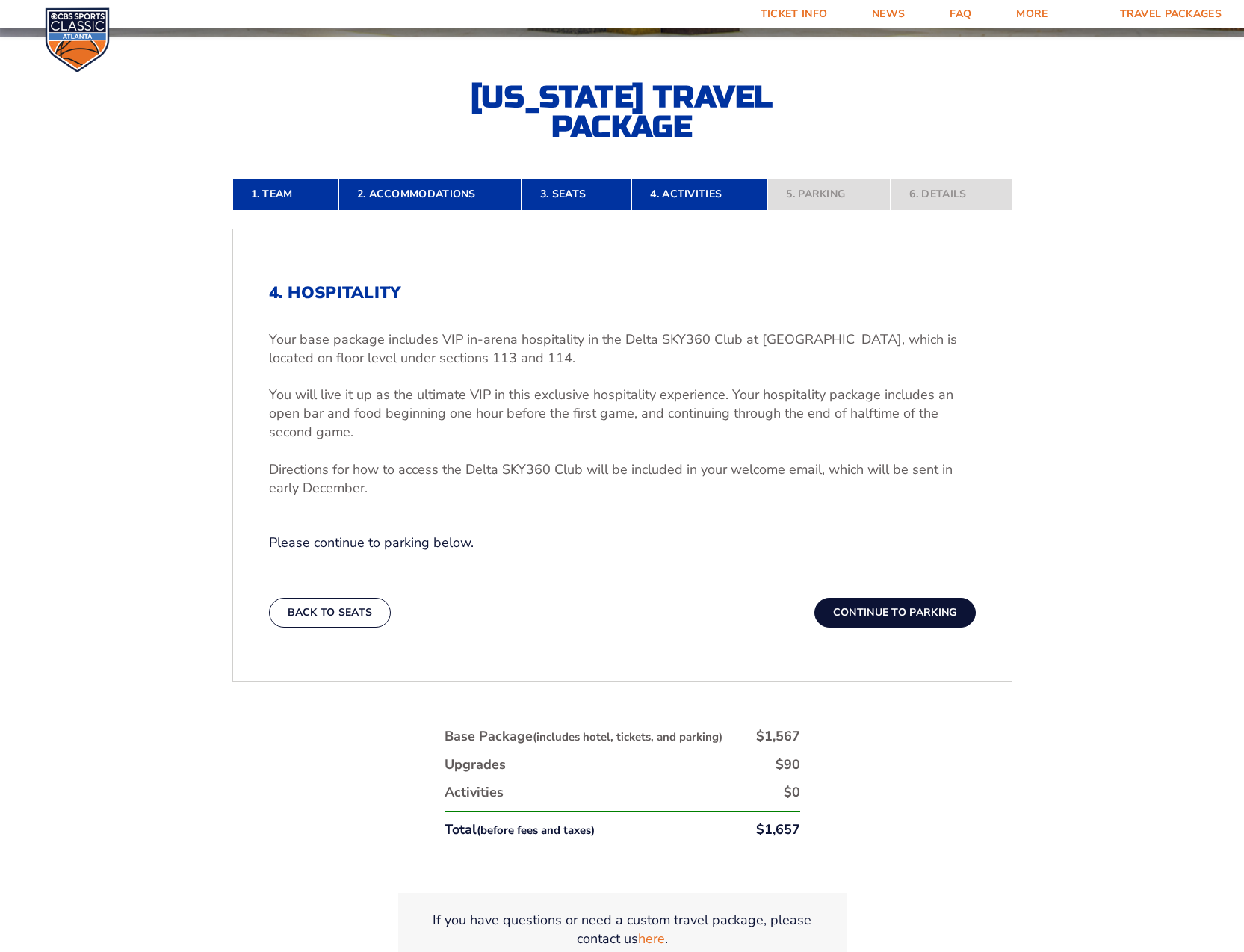
click at [902, 615] on button "Continue To Parking" at bounding box center [895, 613] width 162 height 30
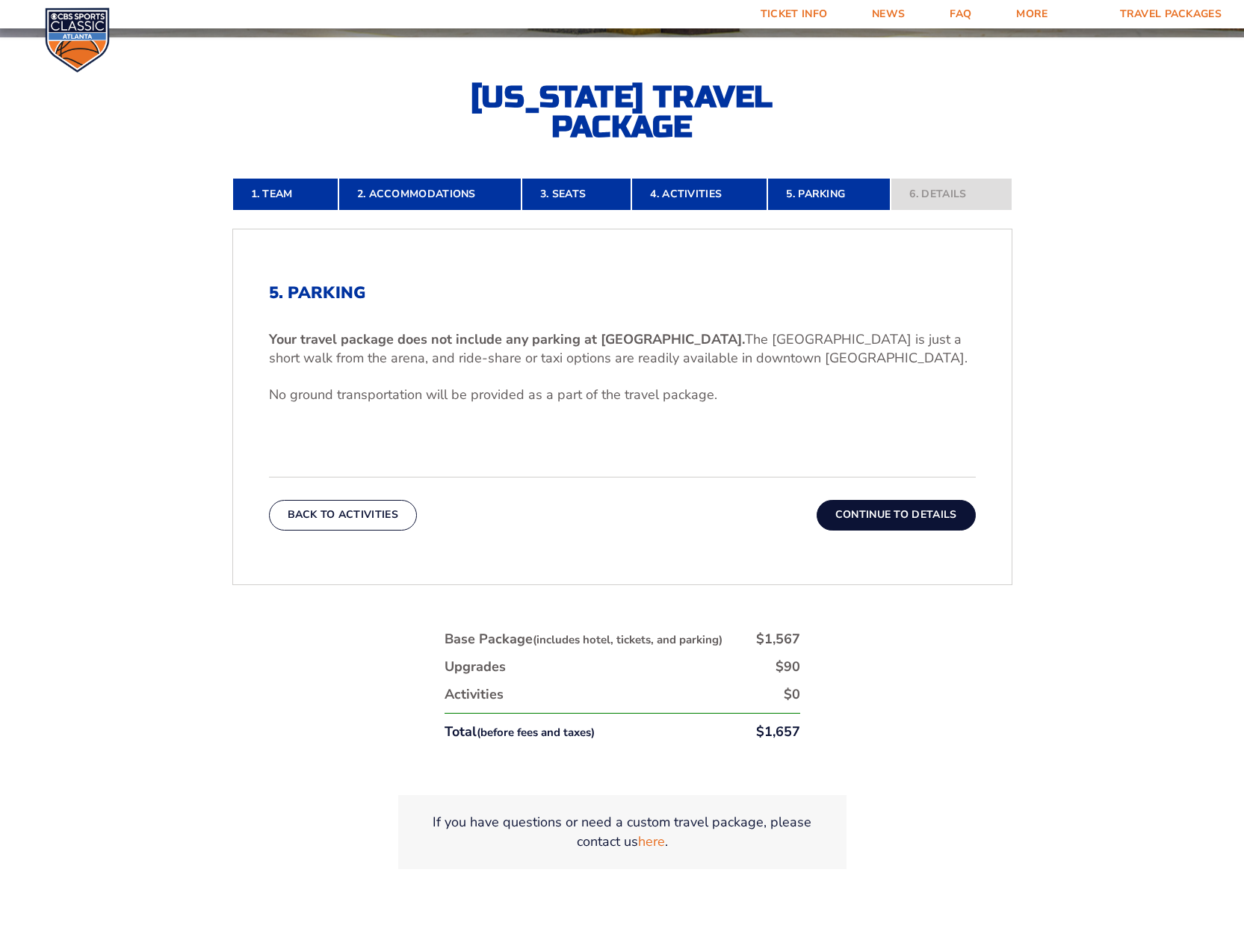
click at [908, 515] on button "Continue To Details" at bounding box center [895, 515] width 159 height 30
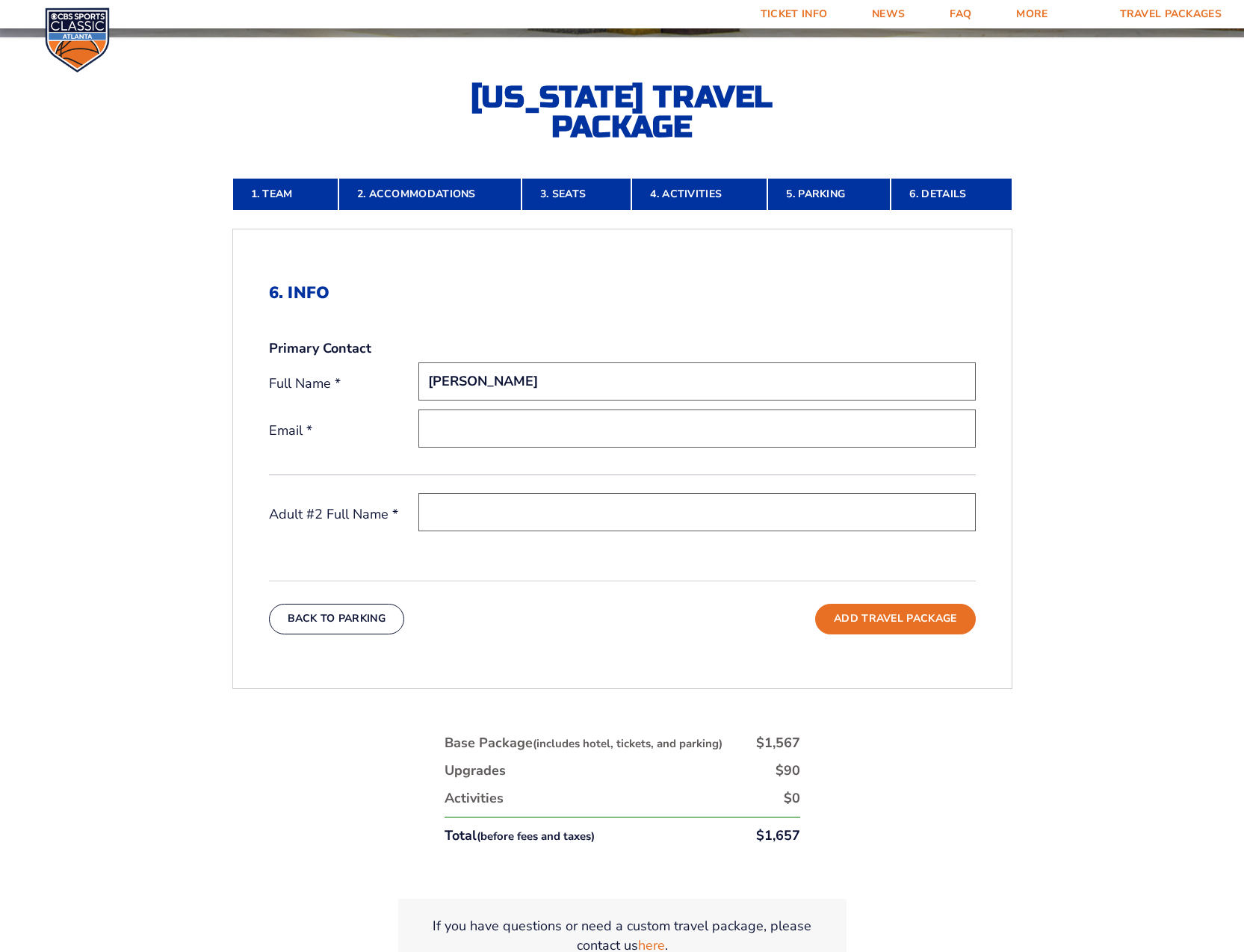
type input "[PERSON_NAME]"
type input "[EMAIL_ADDRESS][DOMAIN_NAME]"
type input "Kristen Skufca"
click at [910, 615] on button "Add Travel Package" at bounding box center [894, 618] width 160 height 30
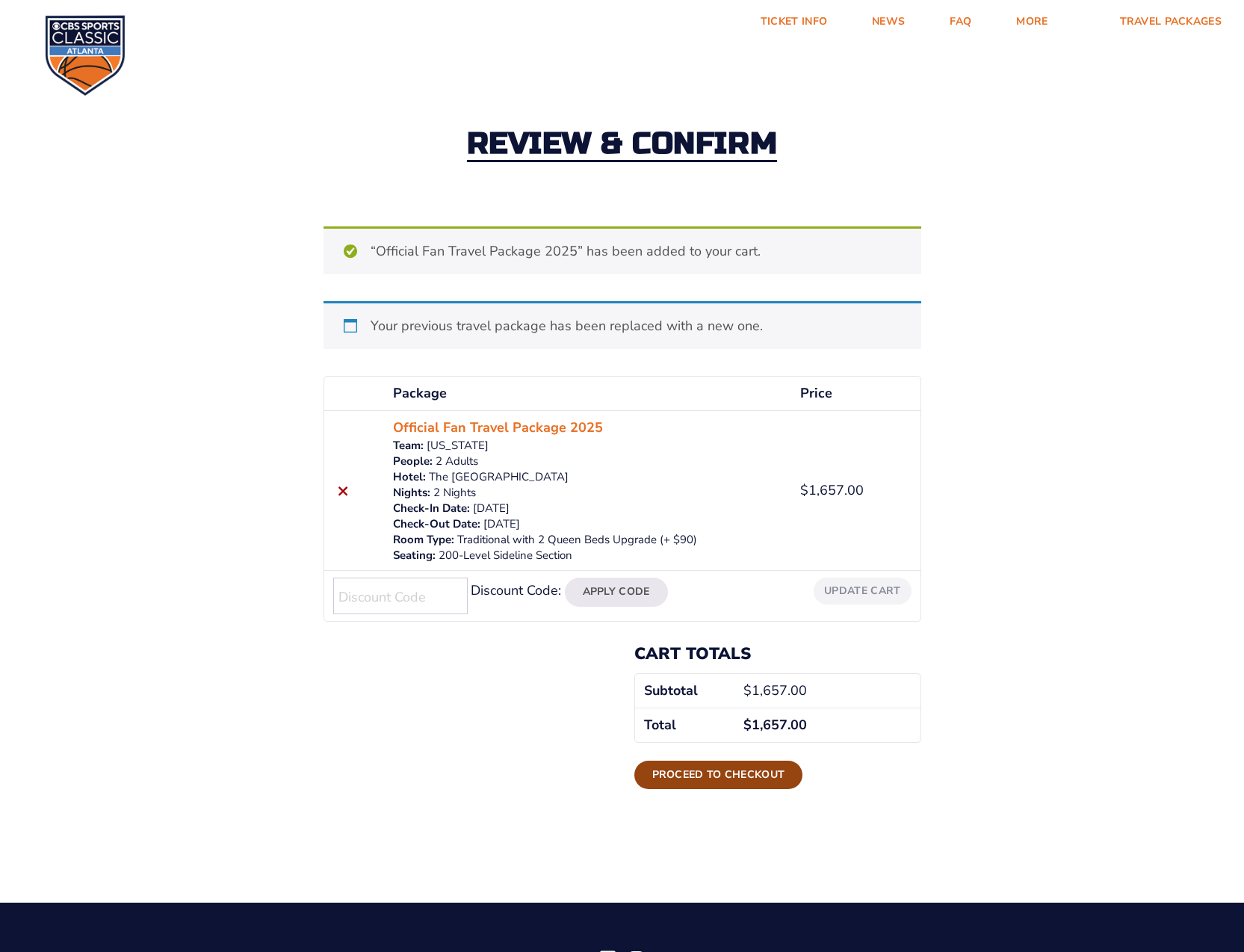
click at [739, 770] on link "Proceed to checkout" at bounding box center [719, 774] width 169 height 28
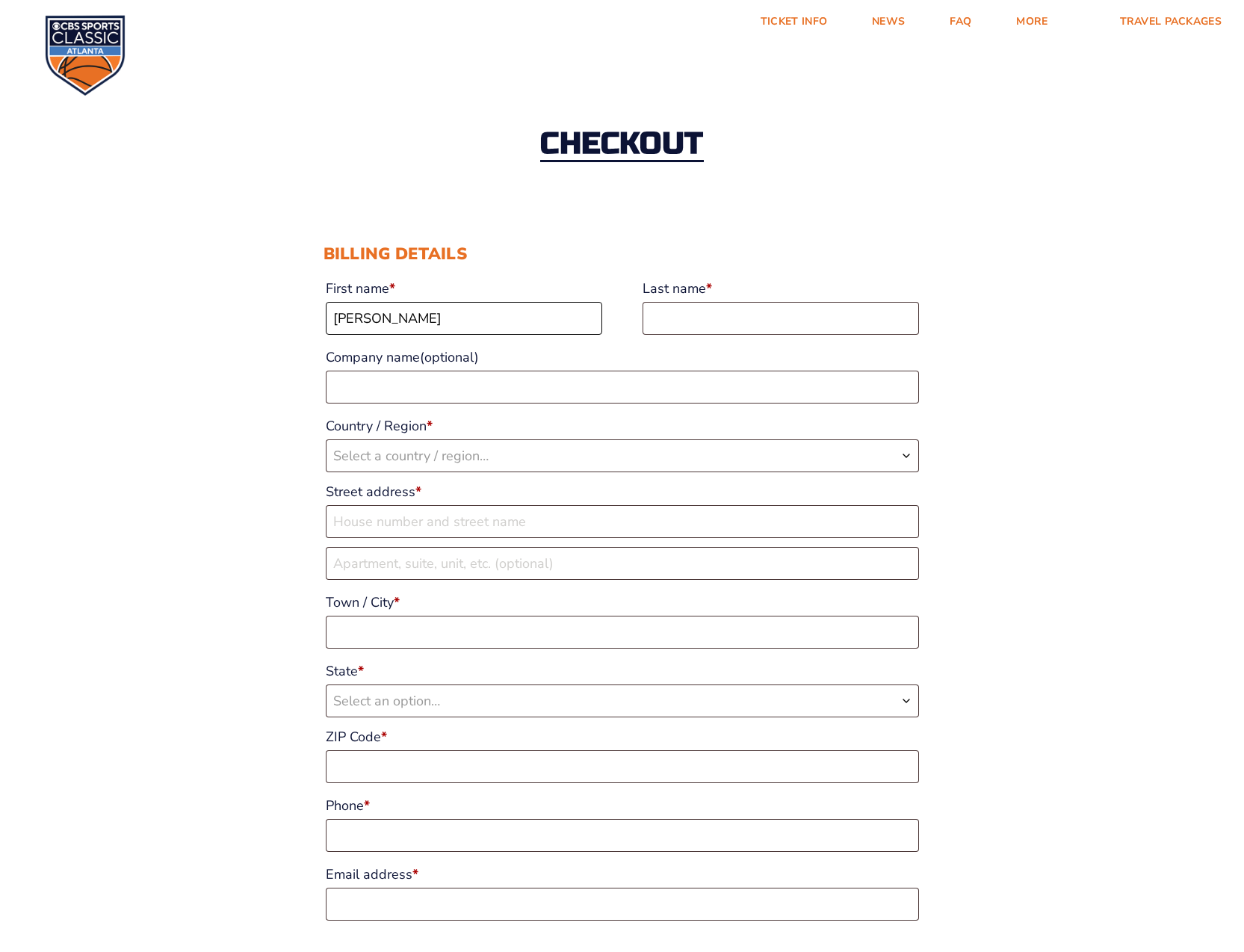
type input "[PERSON_NAME]"
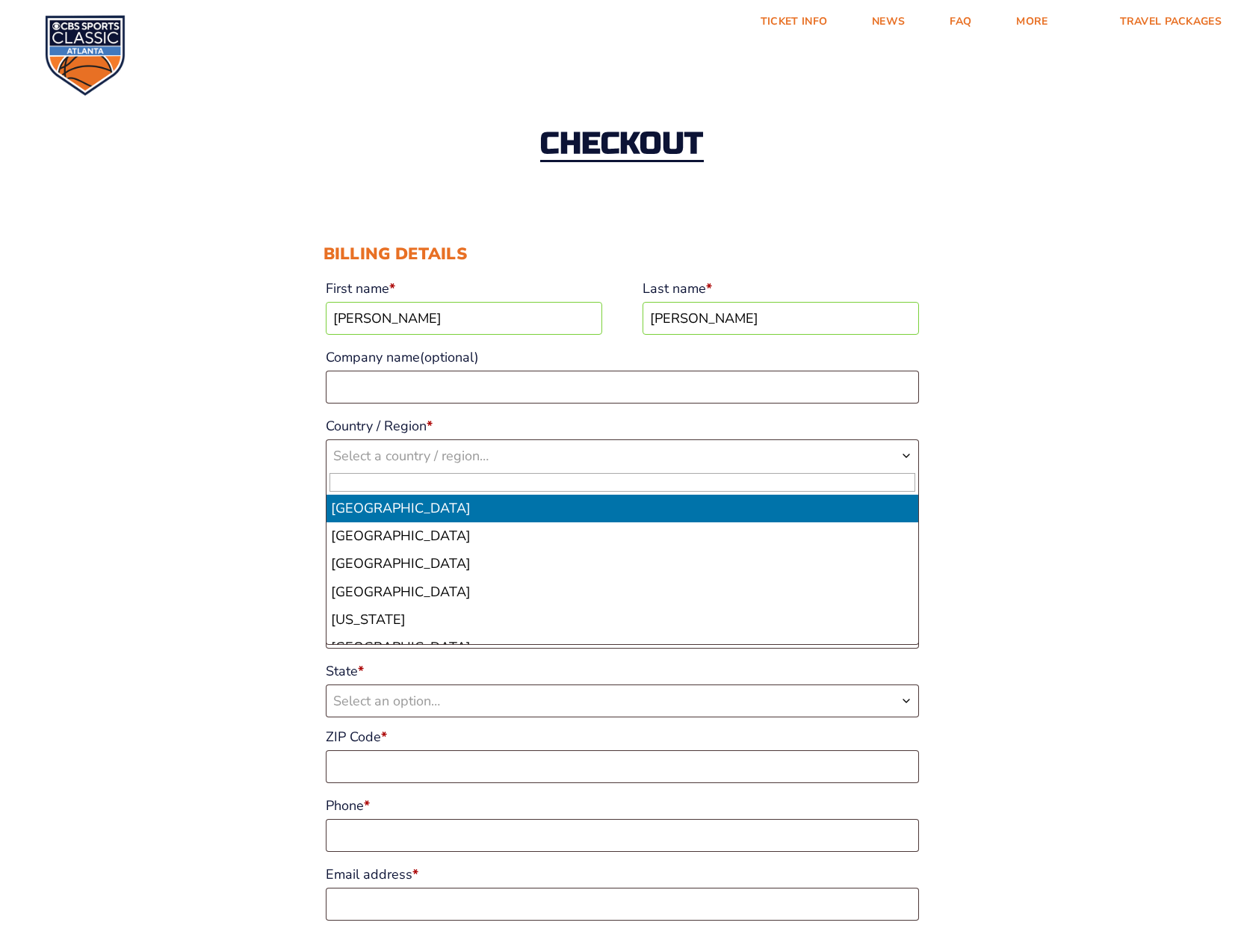
click at [402, 461] on span "Select a country / region…" at bounding box center [411, 455] width 155 height 18
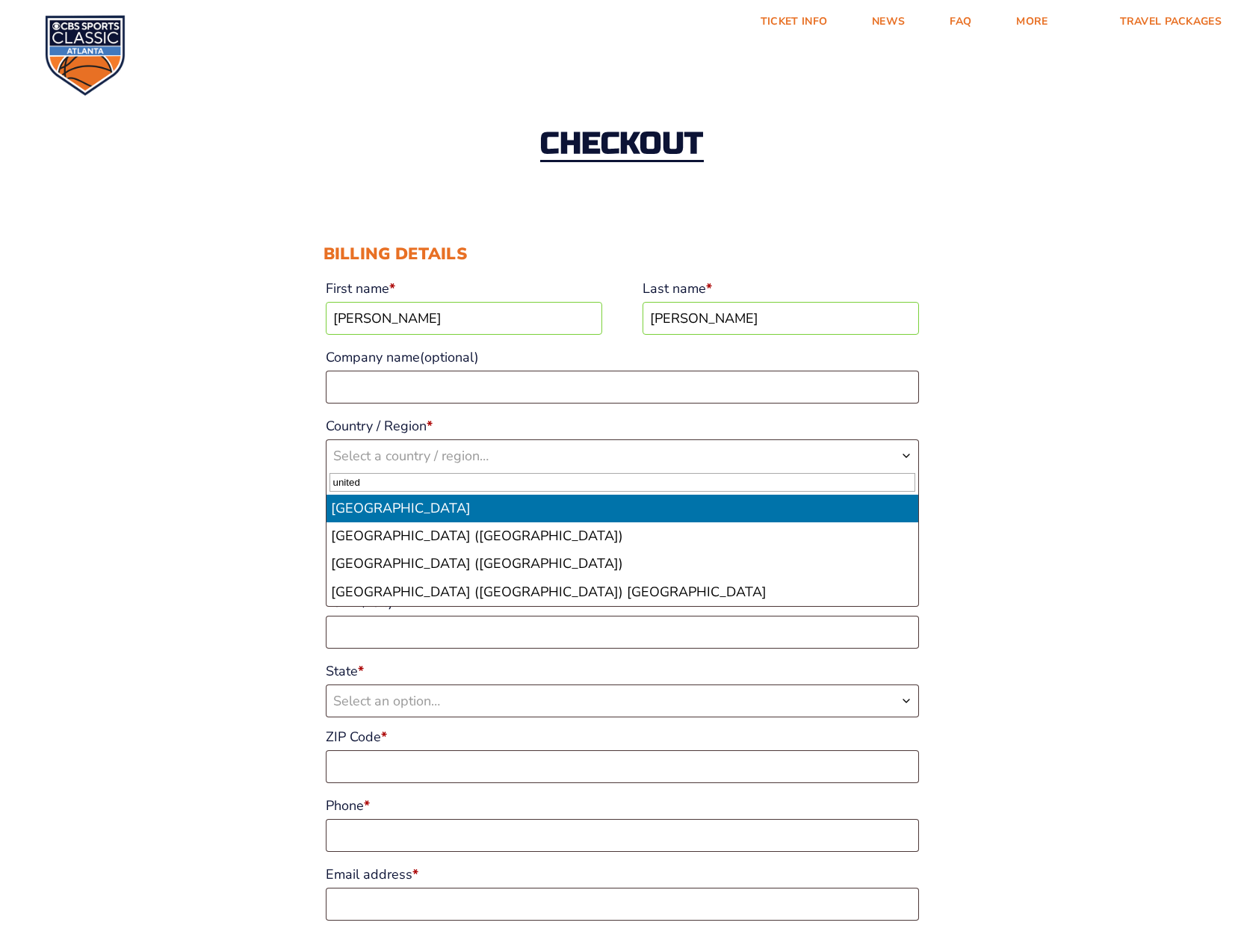
type input "united"
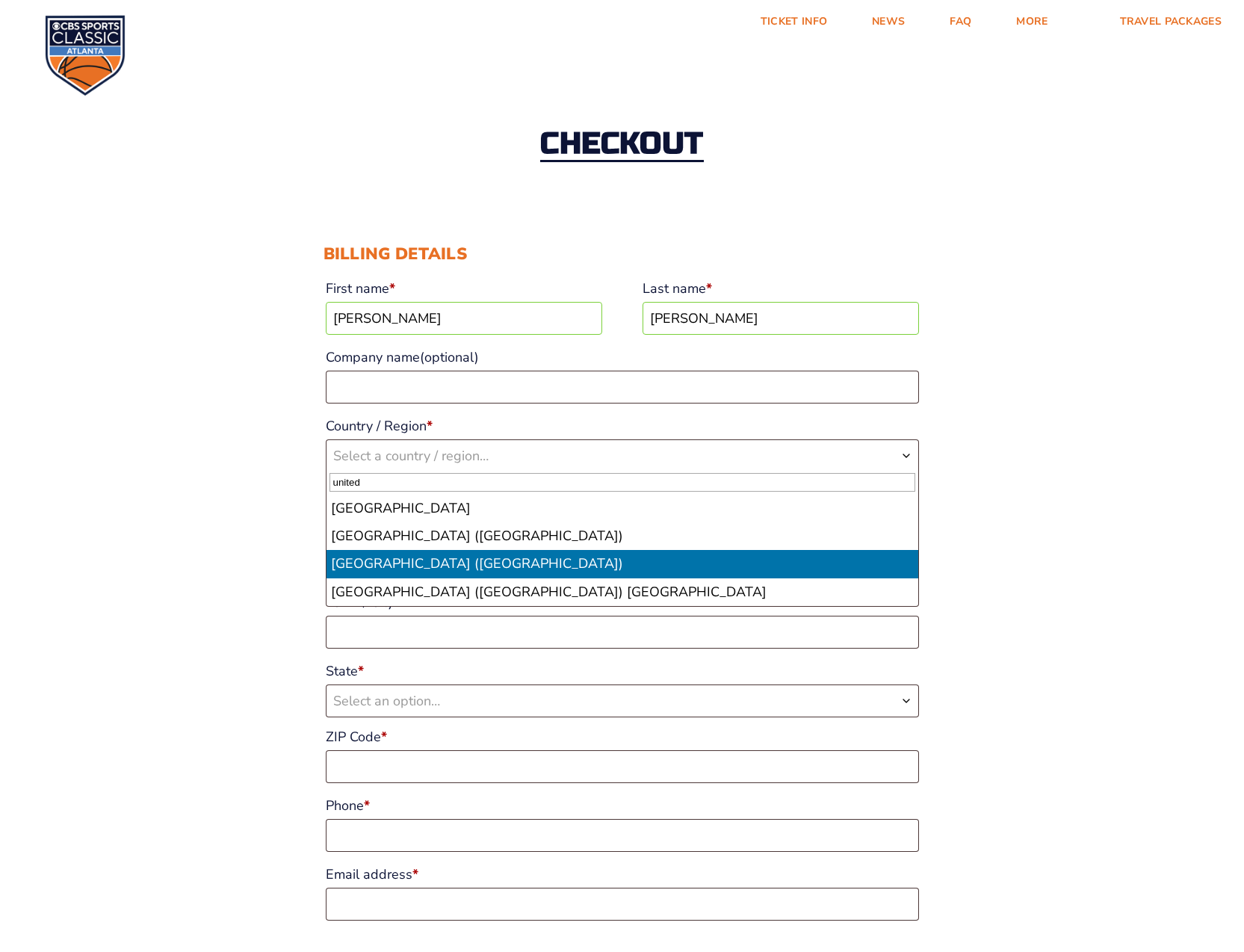
select select "US"
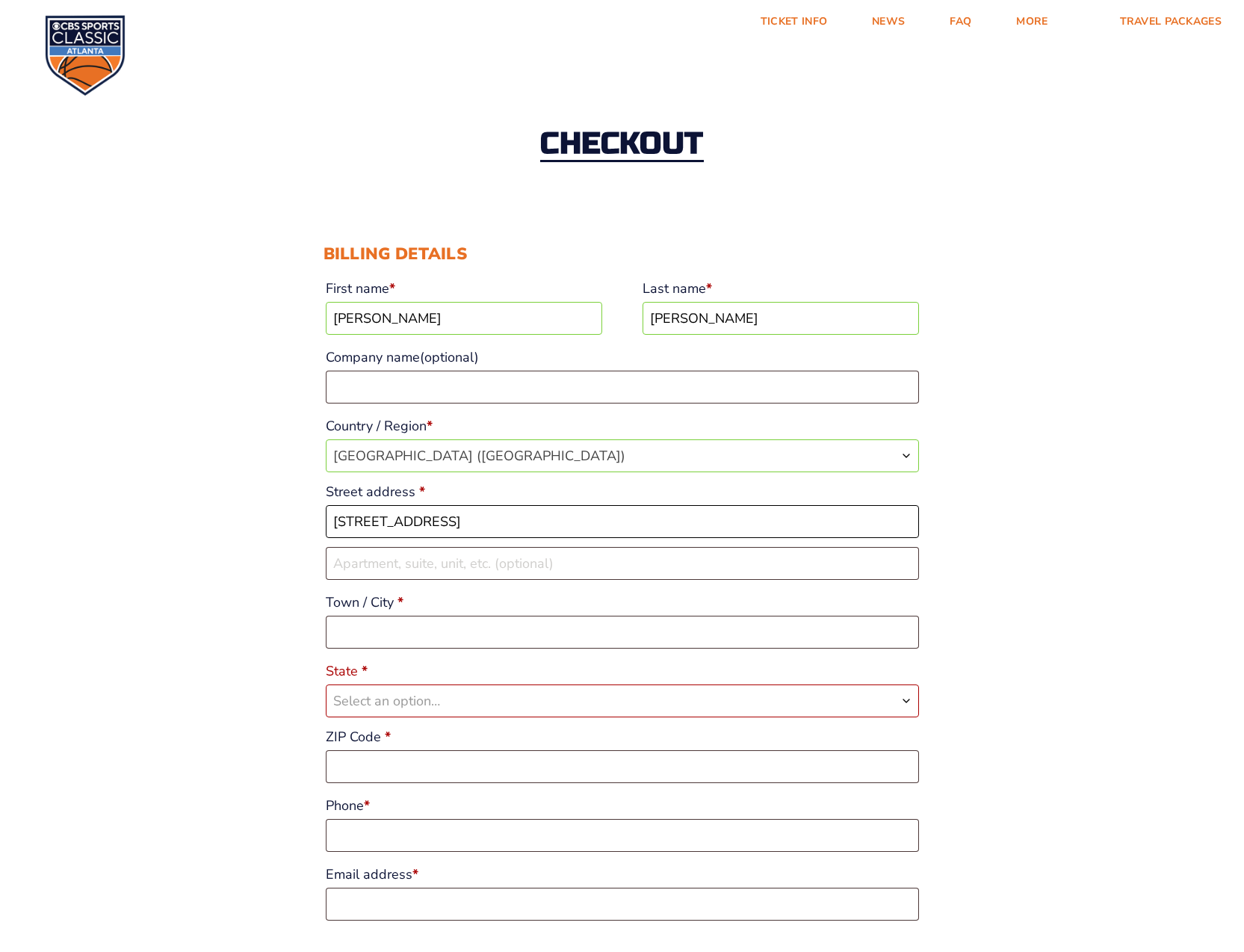
type input "[STREET_ADDRESS]"
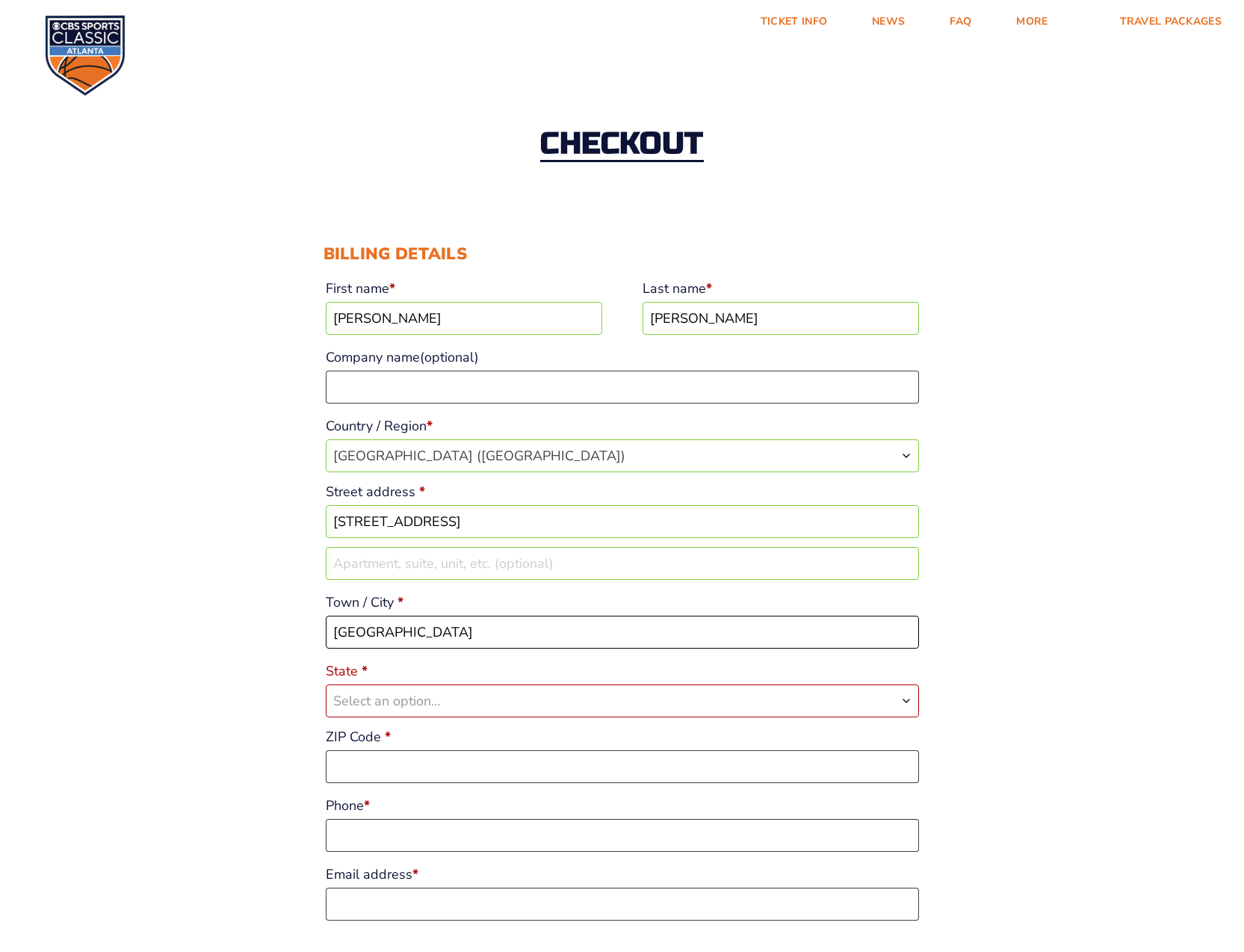
type input "Camden"
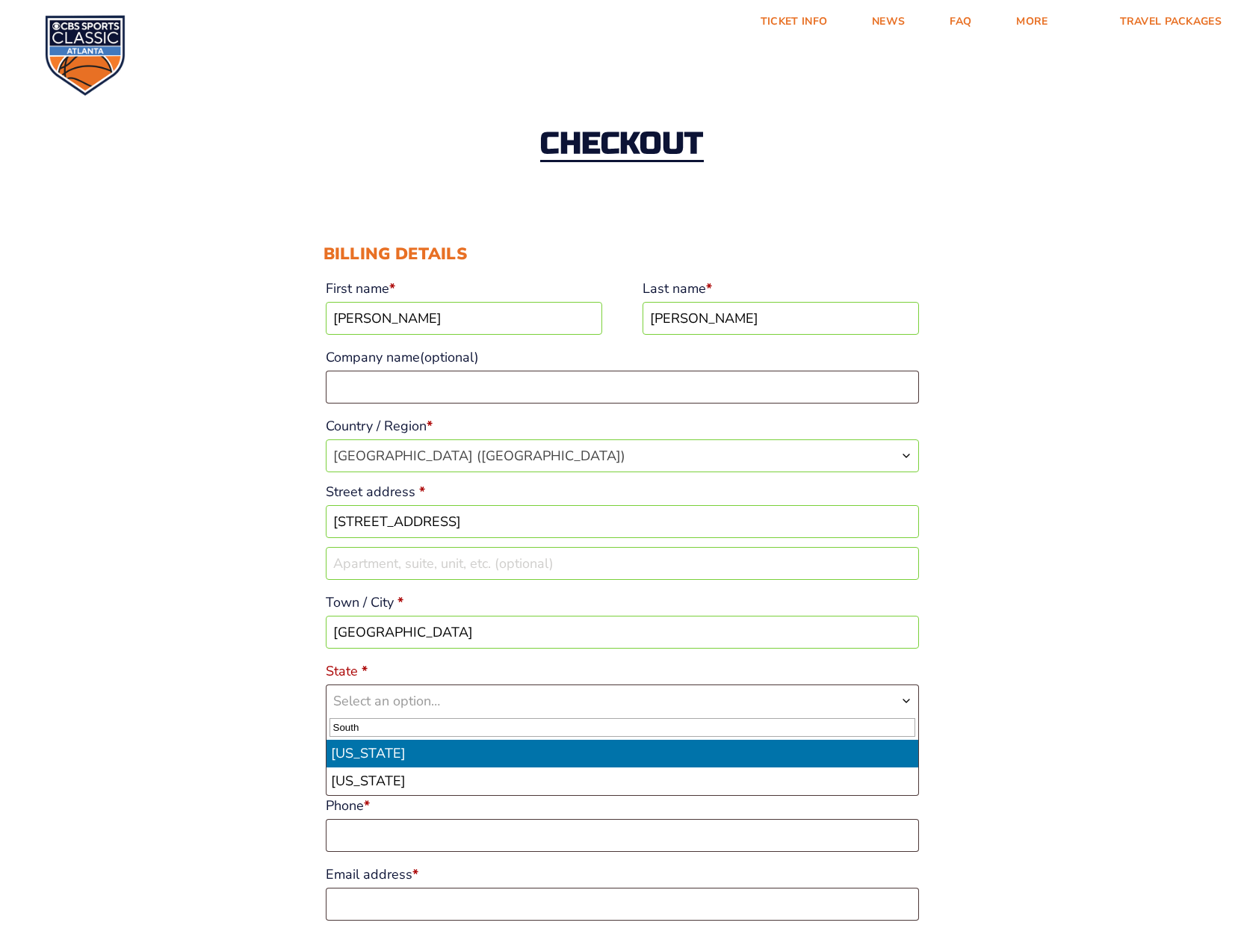
type input "South"
drag, startPoint x: 413, startPoint y: 753, endPoint x: 425, endPoint y: 752, distance: 12.0
select select "SC"
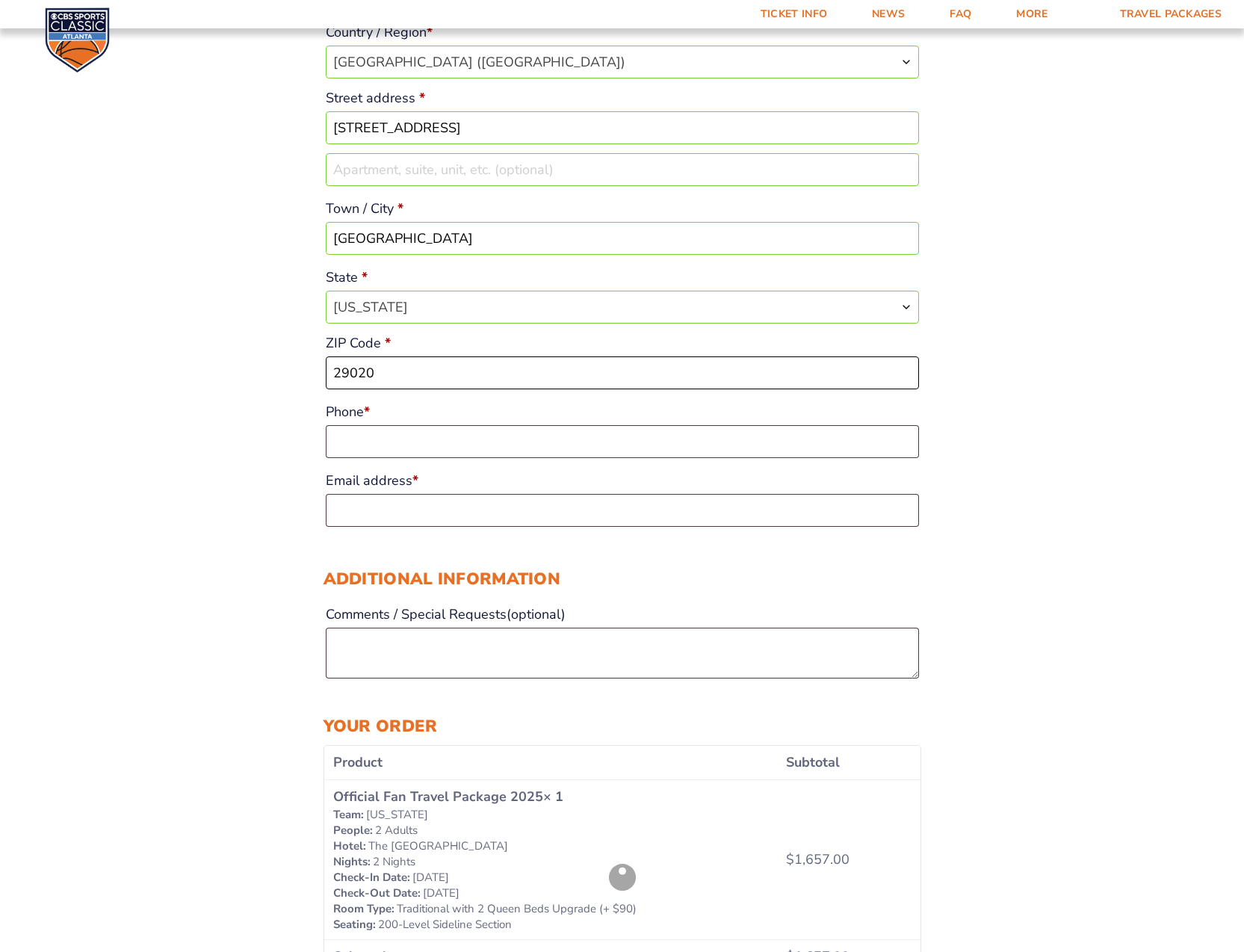
scroll to position [400, 0]
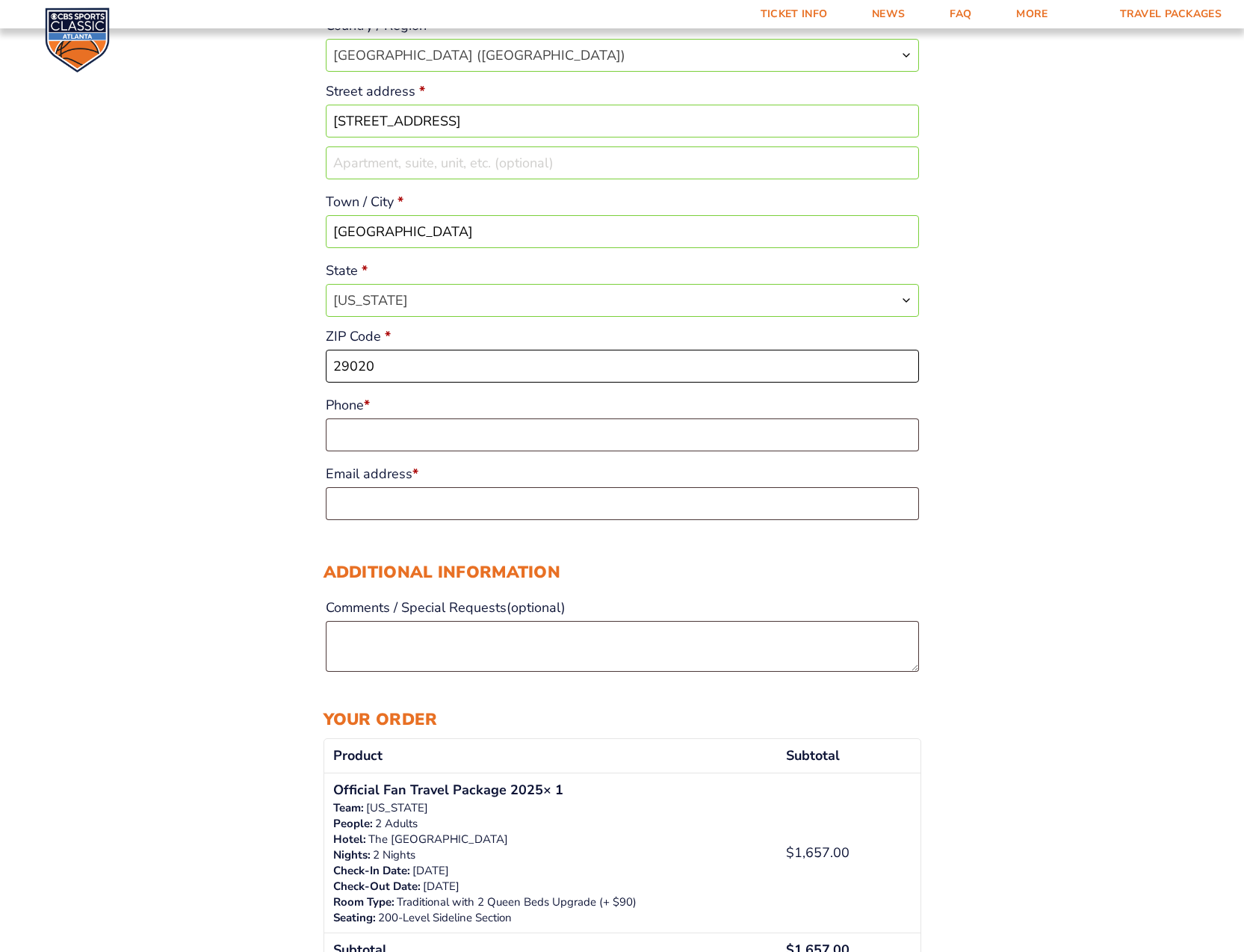
type input "29020"
type input "8034271354"
type input ","
type input "[EMAIL_ADDRESS][DOMAIN_NAME]"
click at [391, 643] on textarea "Comments / Special Requests (optional)" at bounding box center [622, 647] width 593 height 51
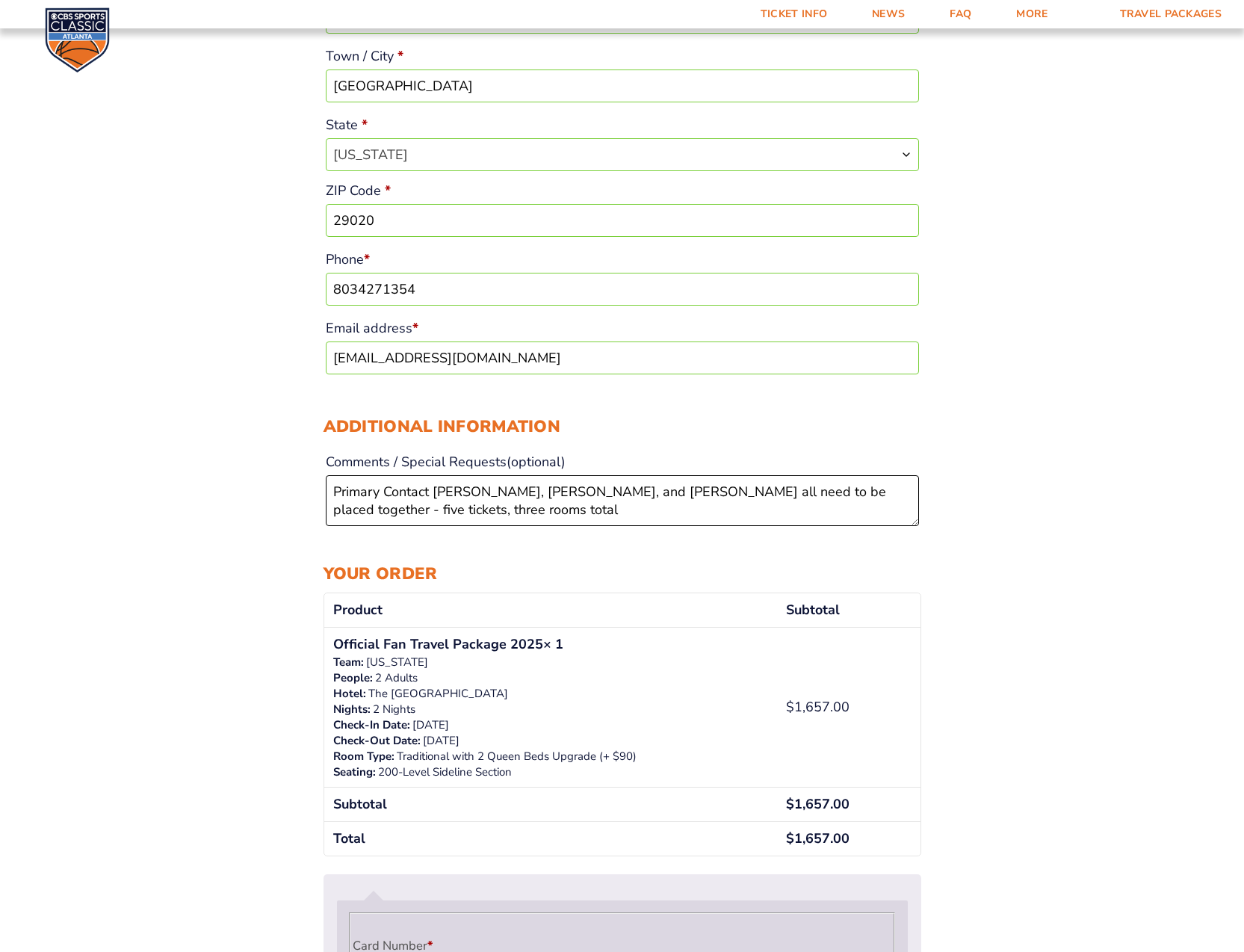
scroll to position [543, 0]
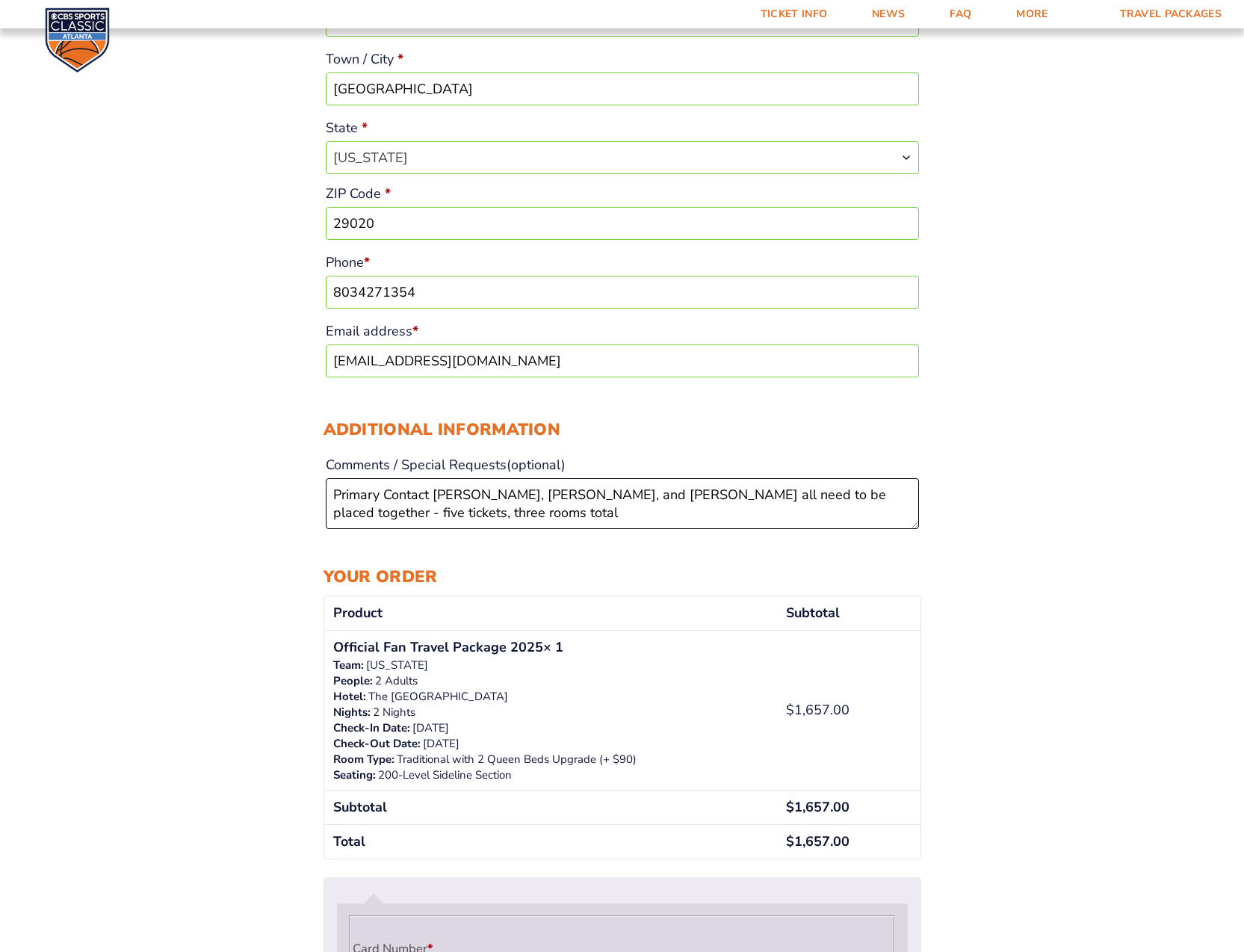
drag, startPoint x: 531, startPoint y: 515, endPoint x: 337, endPoint y: 481, distance: 197.0
click at [337, 481] on textarea "Primary Contact Mary Skufca, Dan Skufca, and Marcia McGowan all need to be plac…" at bounding box center [622, 504] width 593 height 51
click at [567, 512] on textarea "Primary Contact Mary Skufca, Dan Skufca, and Marcia McGowan all need to be plac…" at bounding box center [622, 503] width 593 height 51
click at [645, 516] on textarea "Primary Contact Mary Skufca, Dan Skufca, and Marcia McGowan all need to be plac…" at bounding box center [622, 503] width 593 height 51
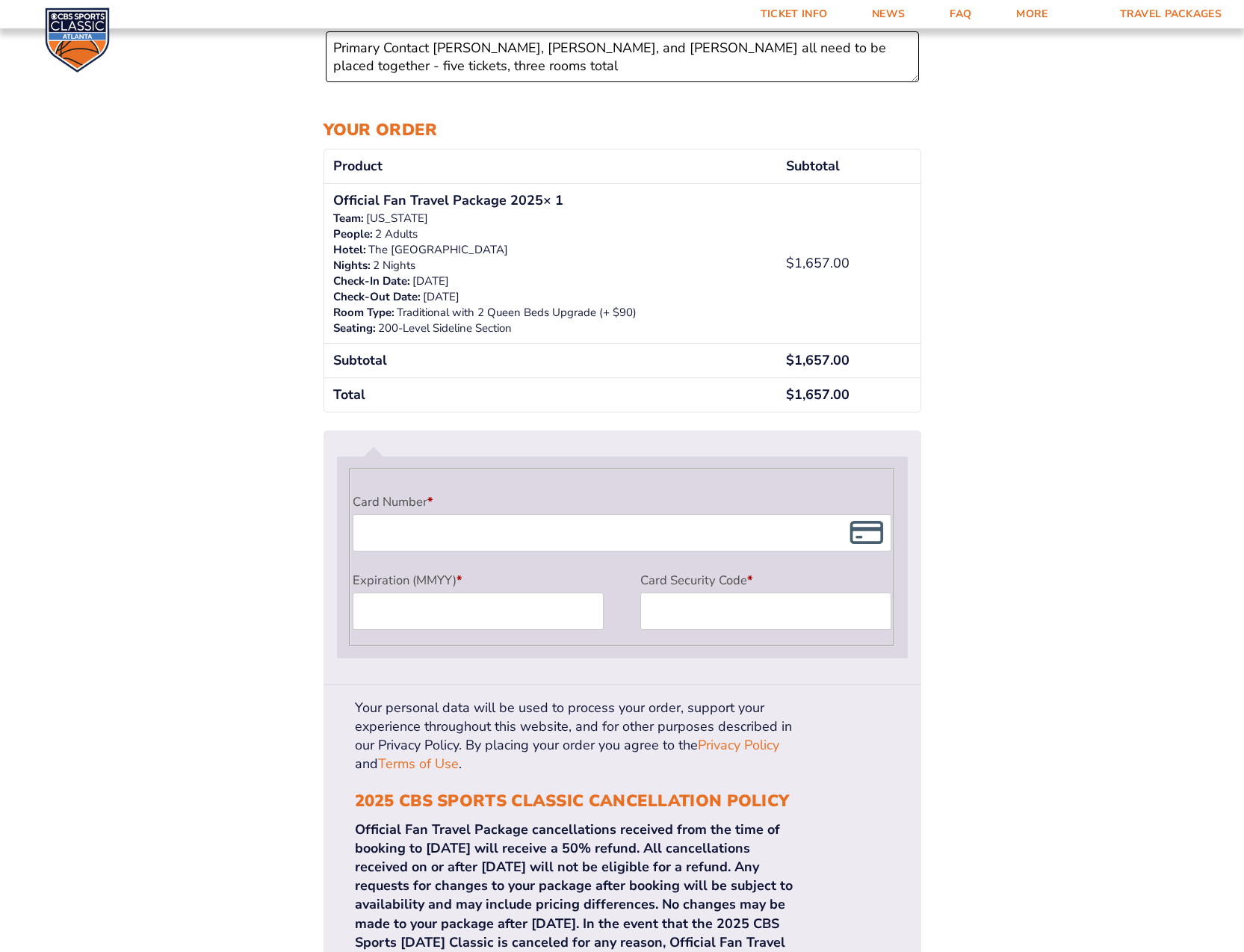
scroll to position [989, 0]
type textarea "Primary Contact Mary Skufca, Dan Skufca, and Marcia McGowan all need to be plac…"
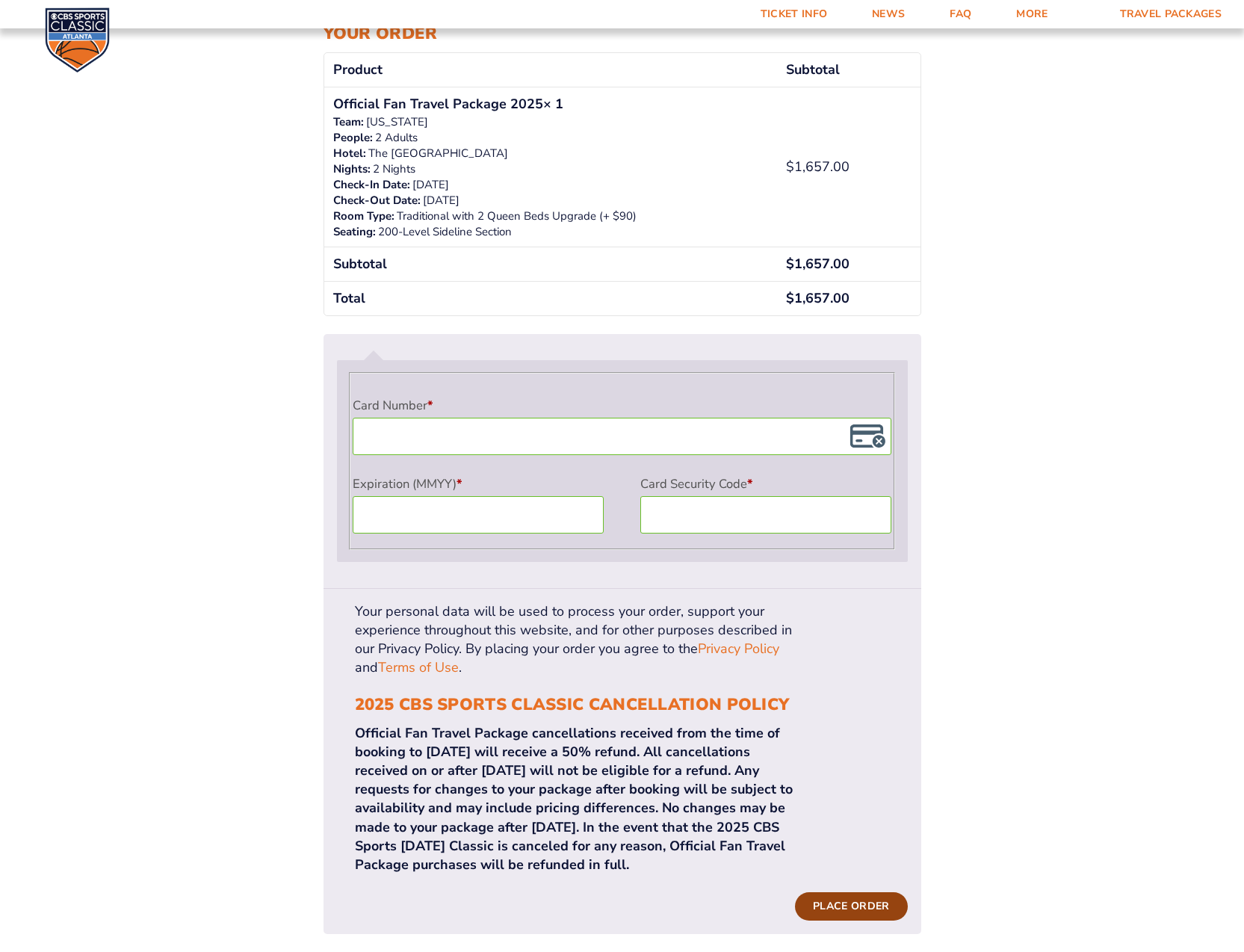
scroll to position [1088, 0]
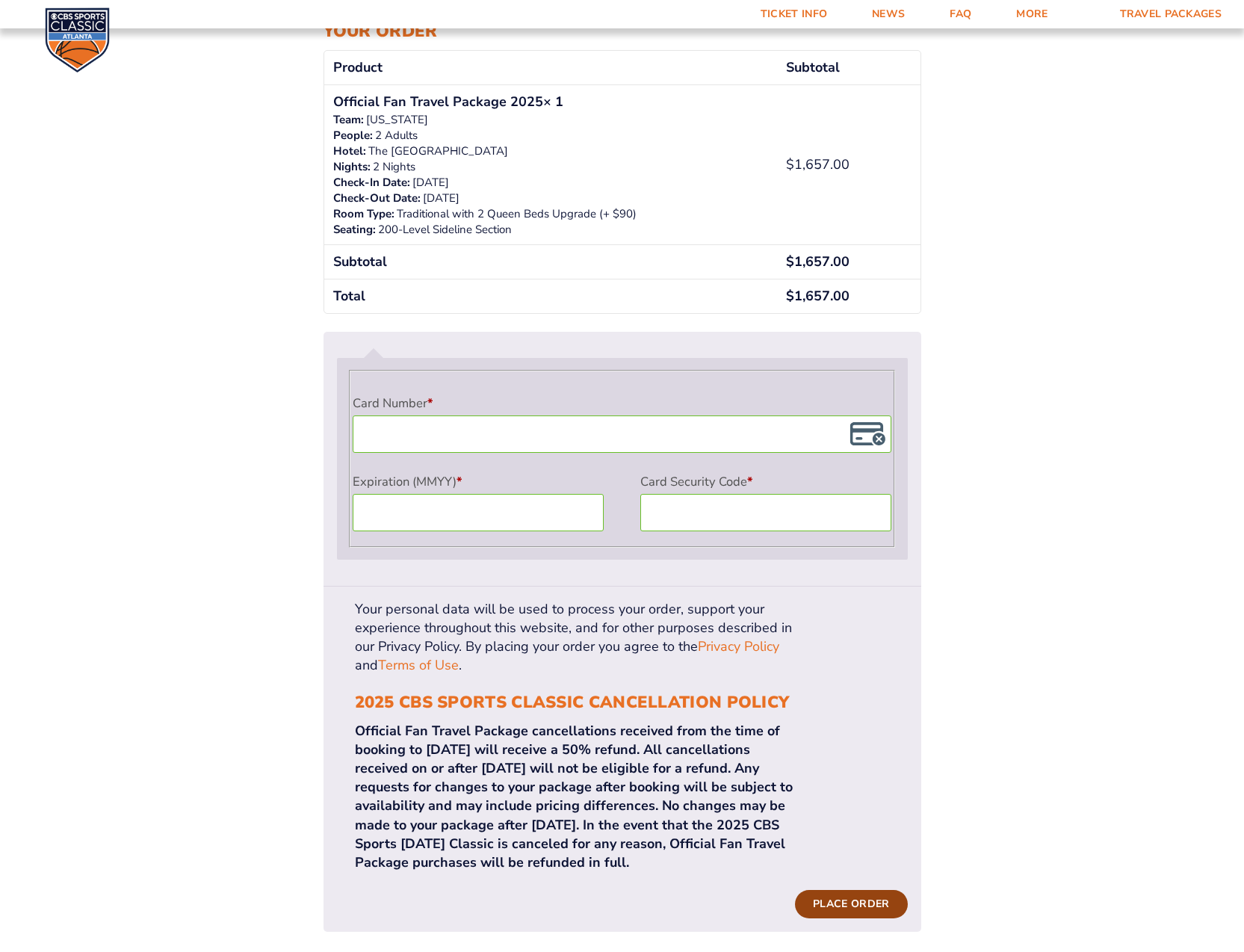
click at [834, 890] on button "Place order" at bounding box center [850, 904] width 112 height 28
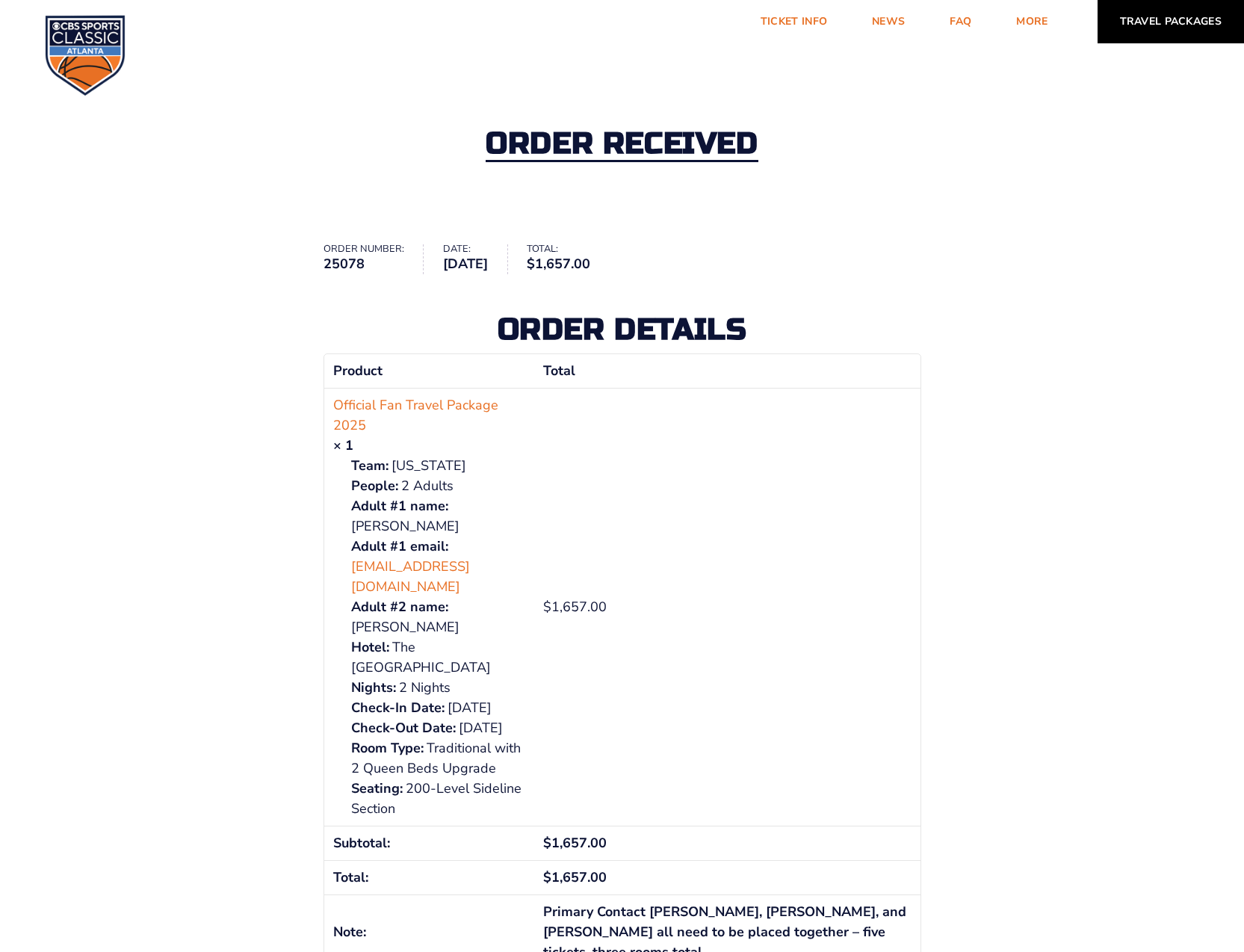
click at [1164, 24] on link "Travel Packages" at bounding box center [1171, 22] width 148 height 43
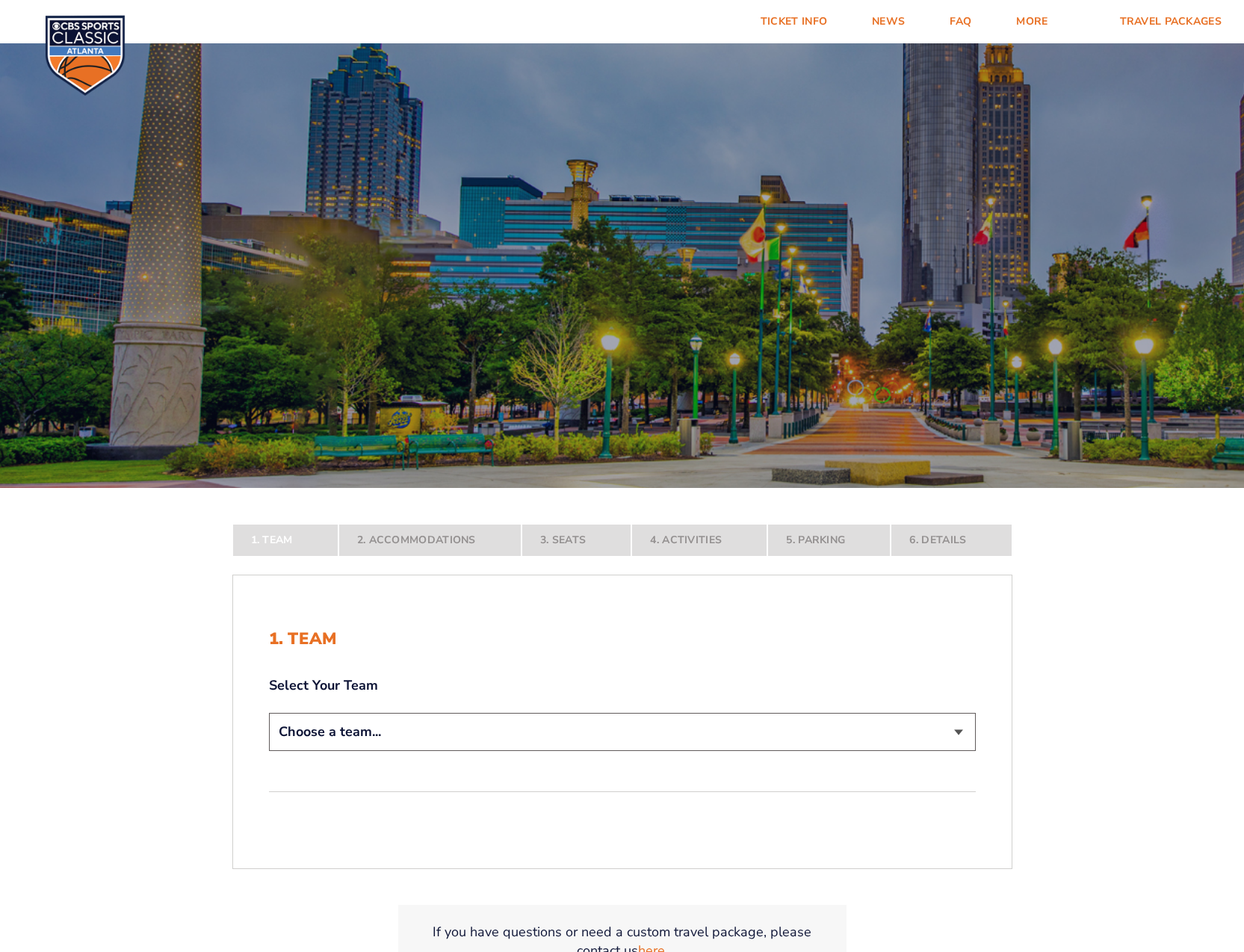
select select "12956"
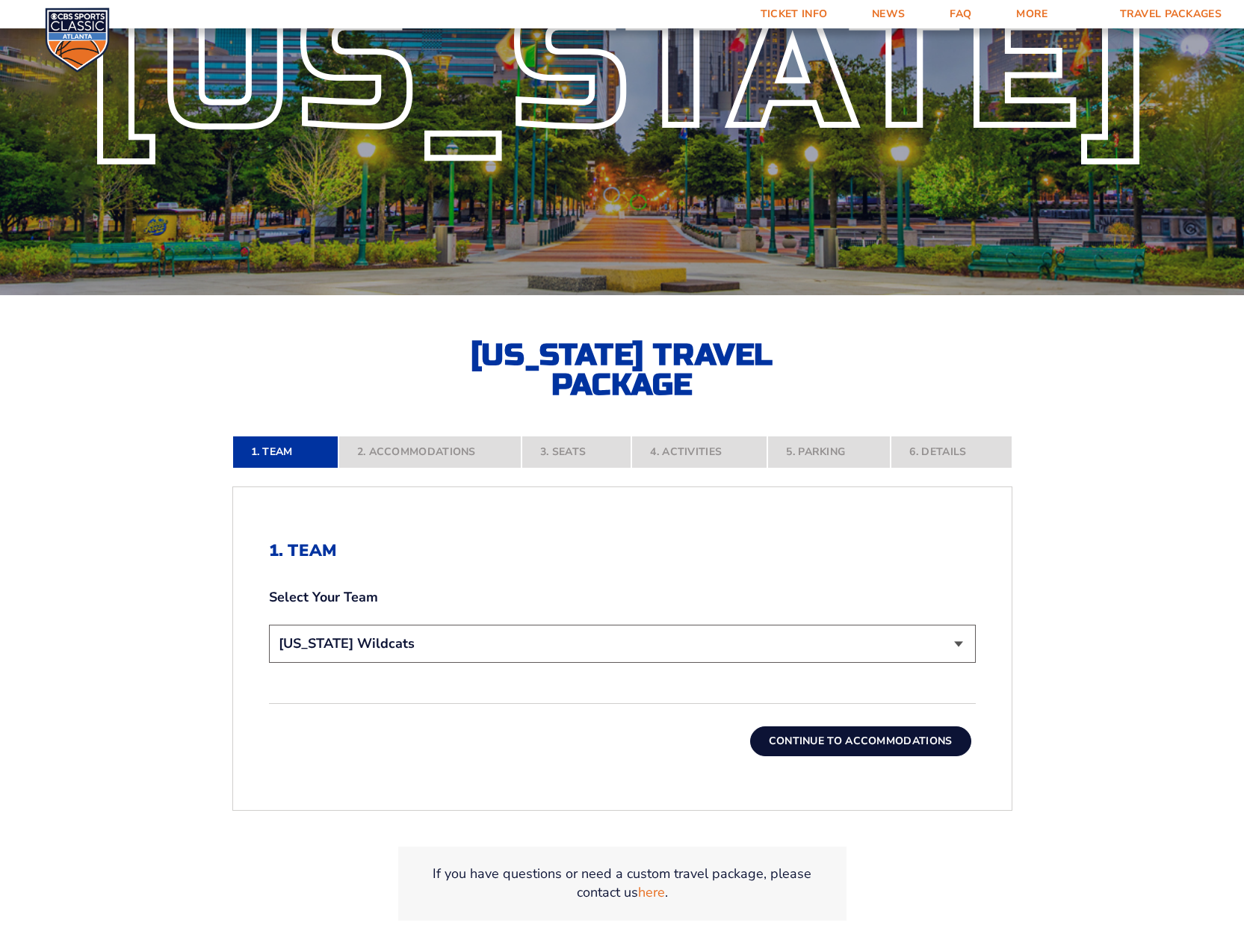
click at [829, 744] on button "Continue To Accommodations" at bounding box center [860, 741] width 221 height 30
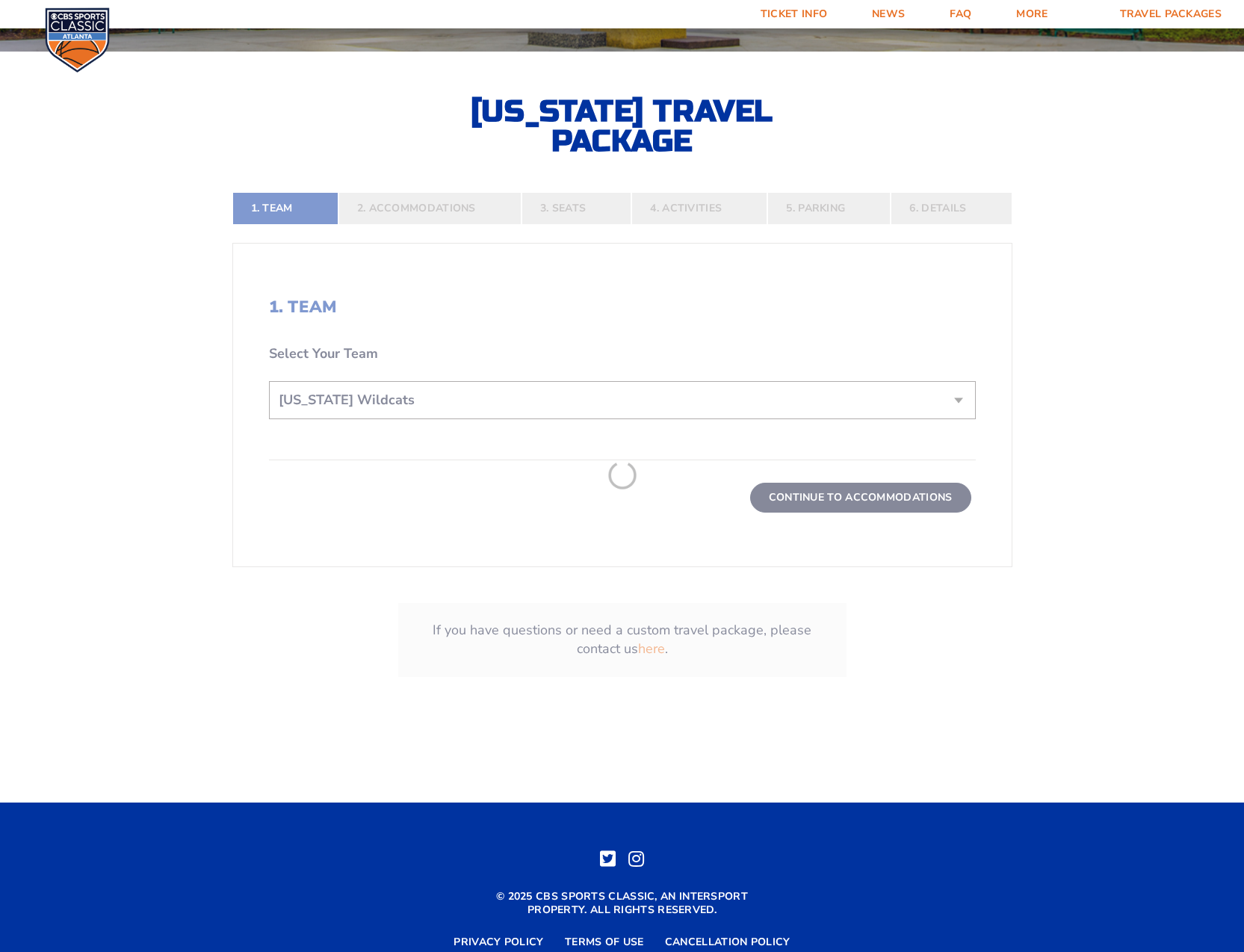
scroll to position [450, 0]
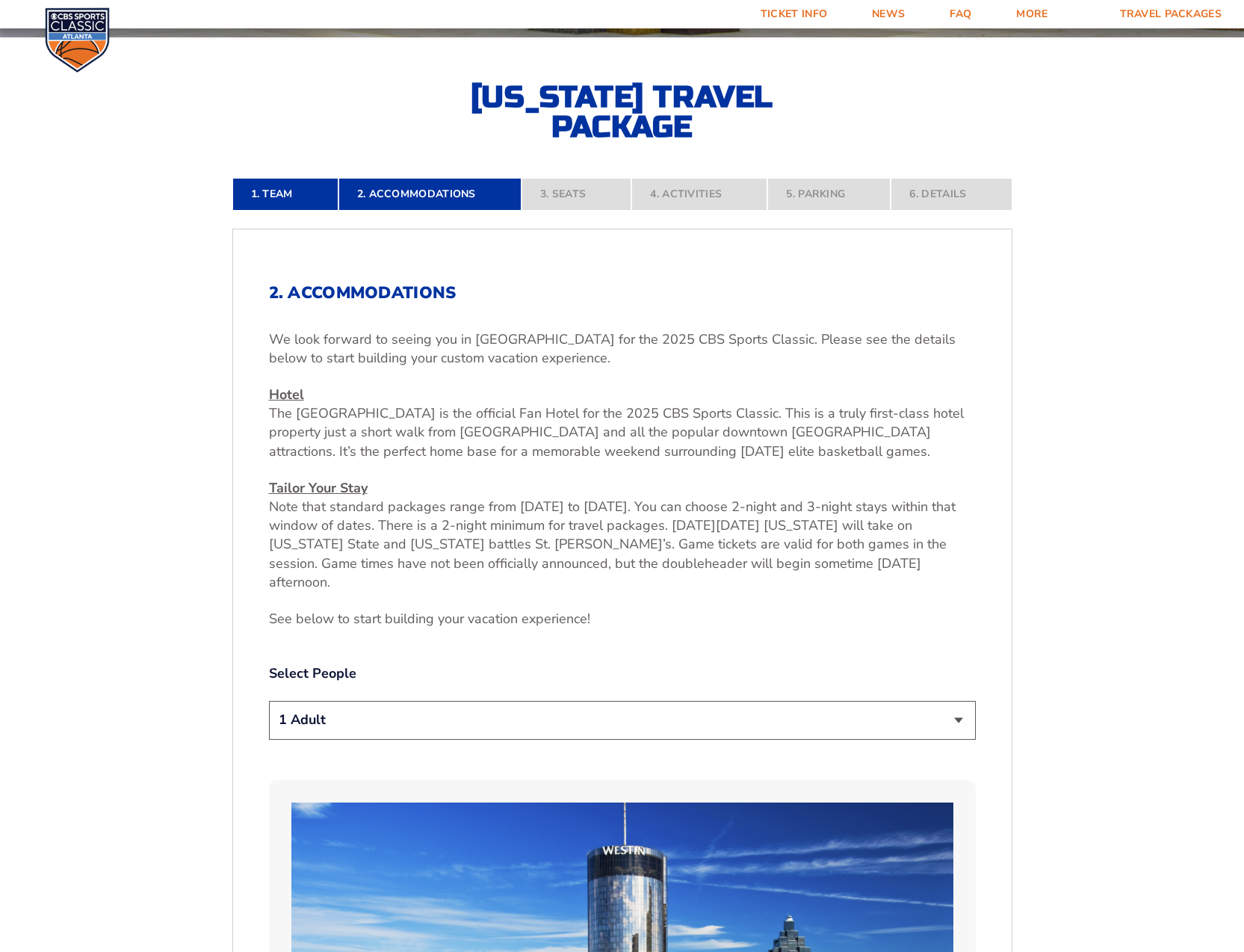
select select "2 Adults"
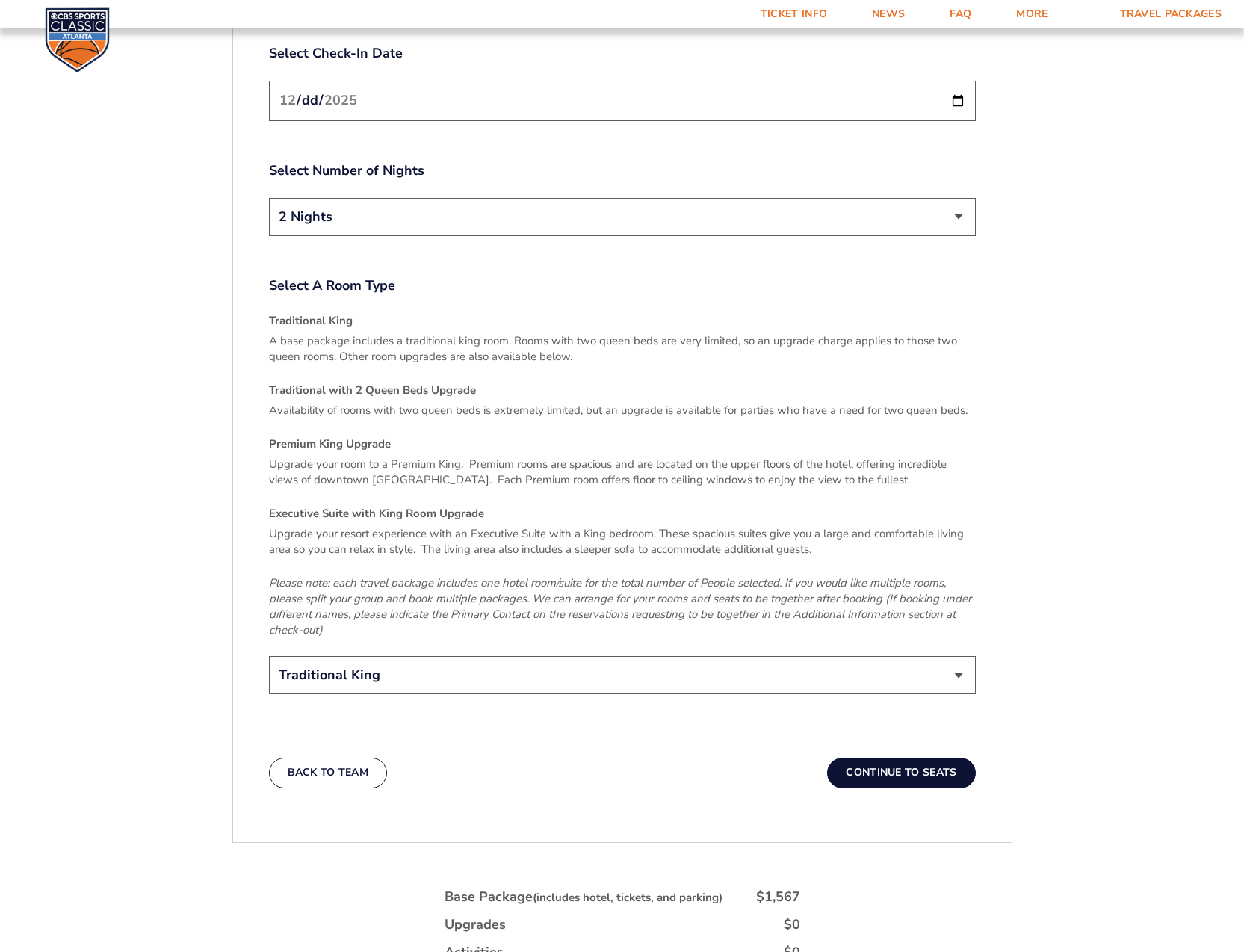
scroll to position [2141, 0]
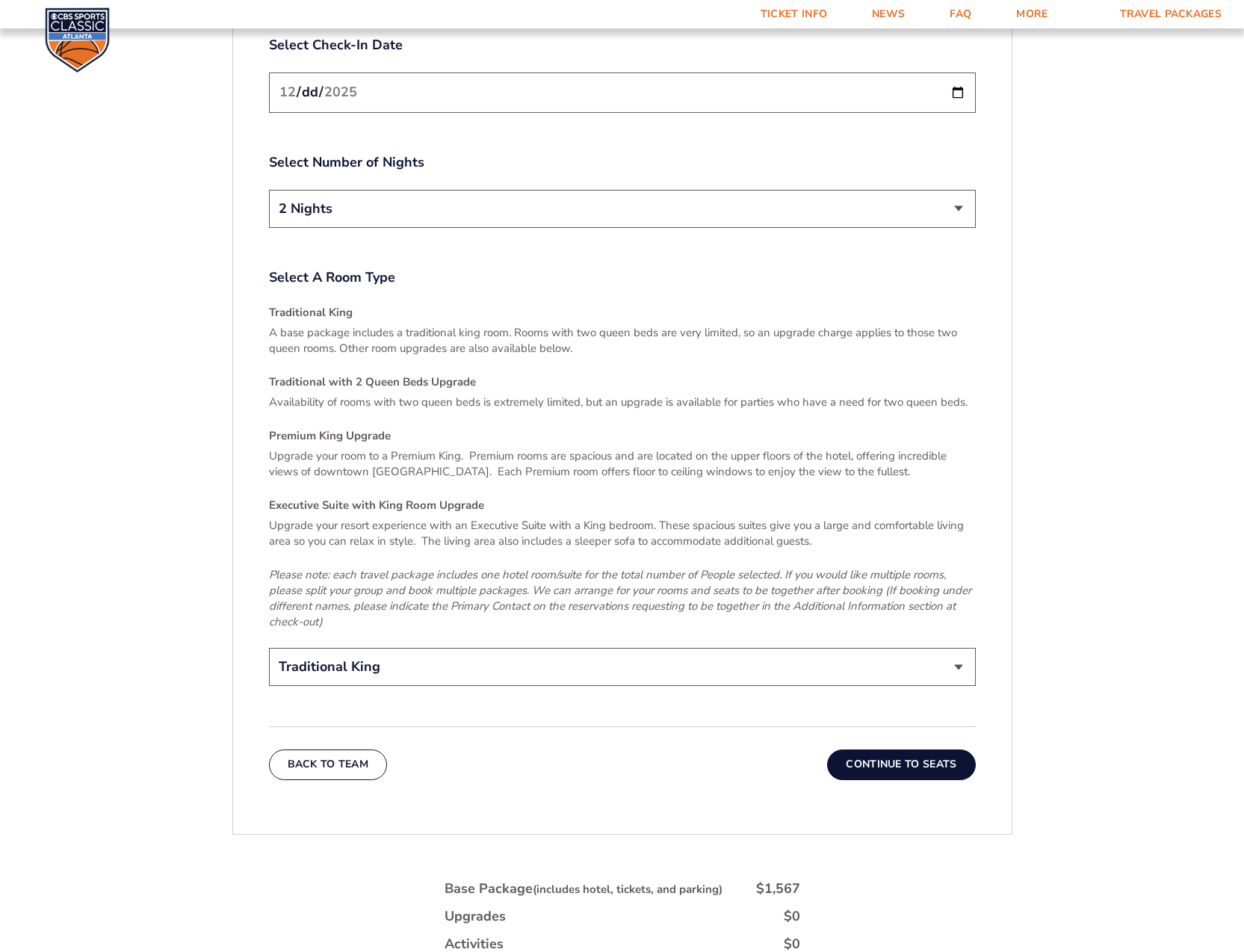
click at [899, 749] on button "Continue To Seats" at bounding box center [900, 764] width 148 height 30
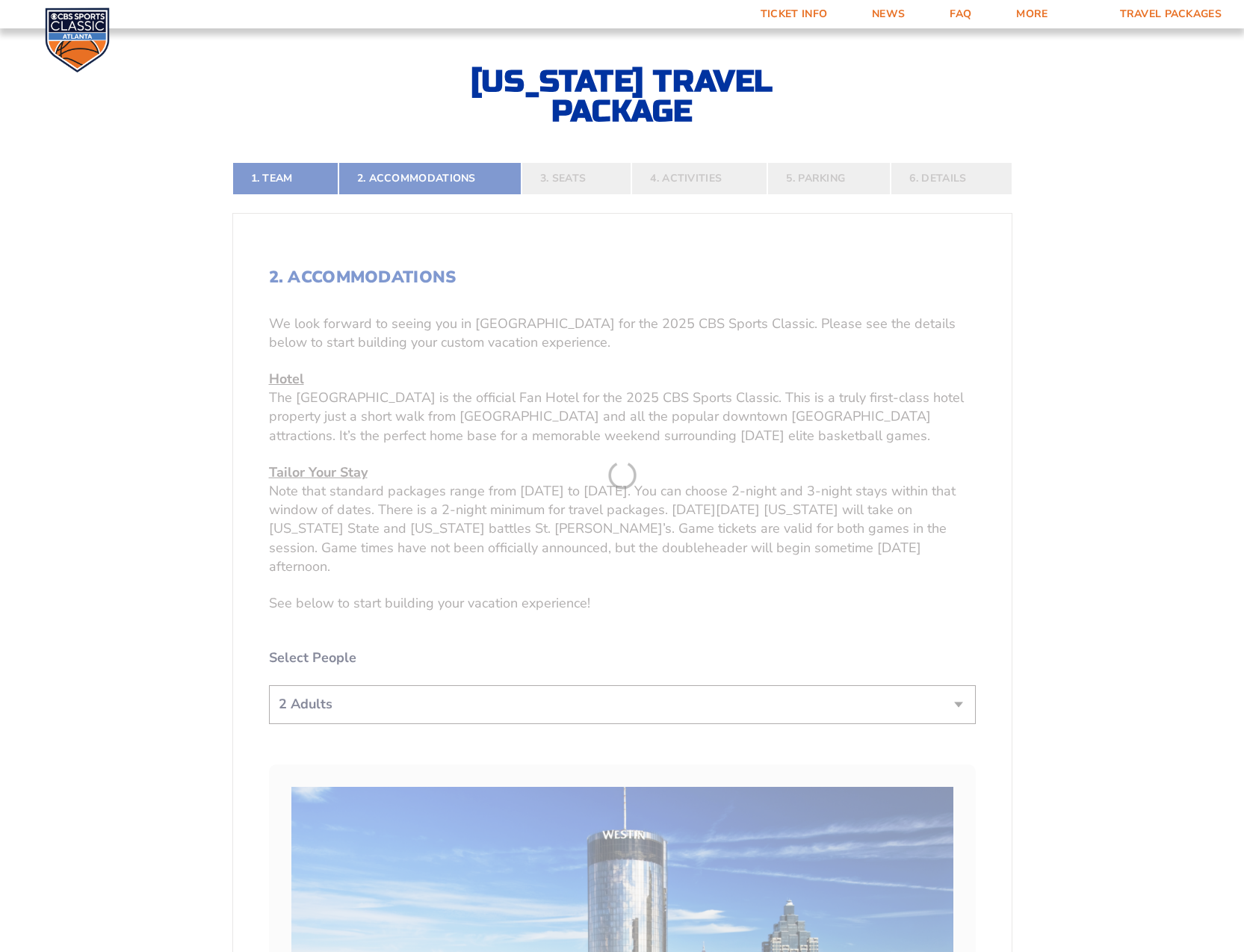
scroll to position [450, 0]
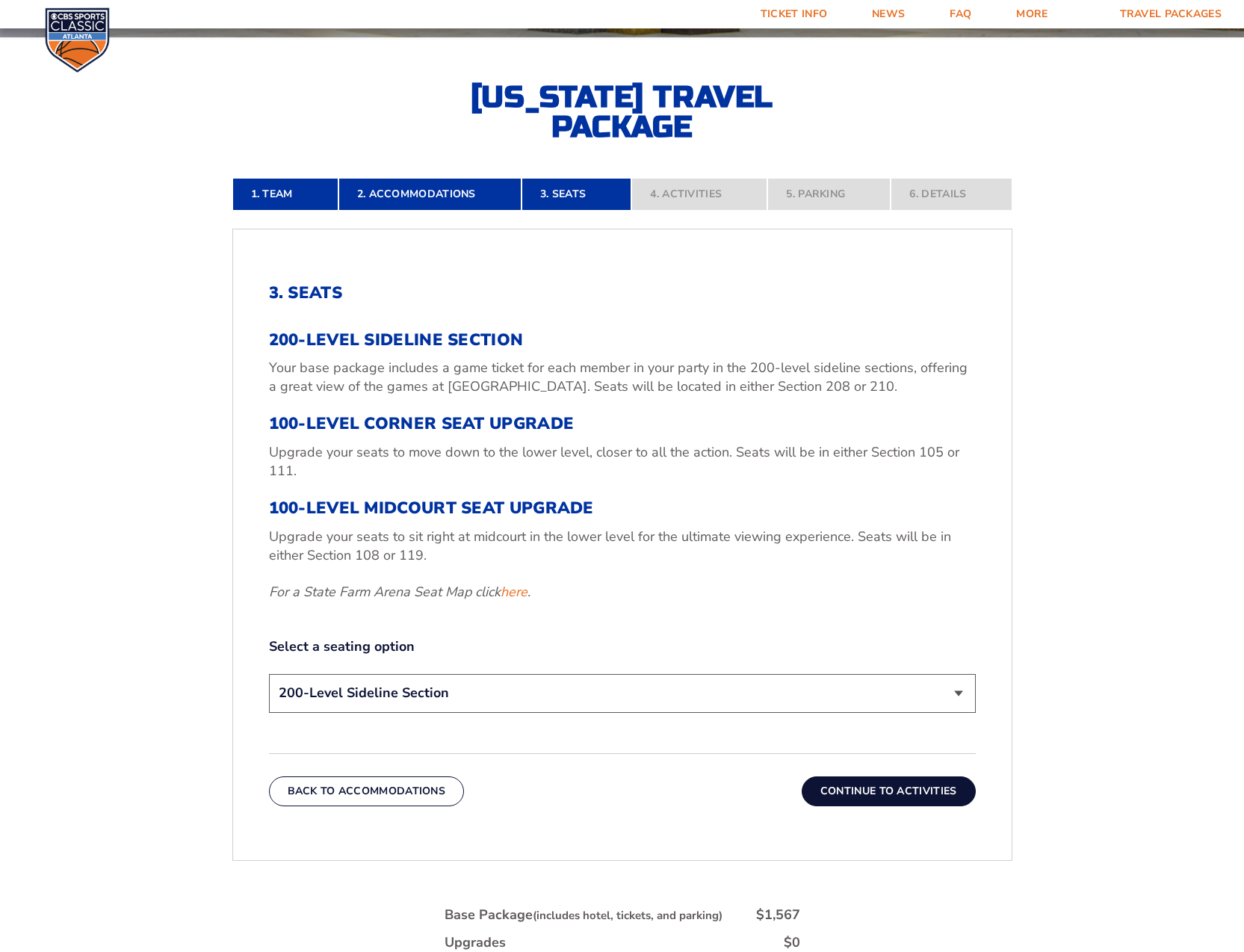
click at [914, 792] on button "Continue To Activities" at bounding box center [888, 791] width 174 height 30
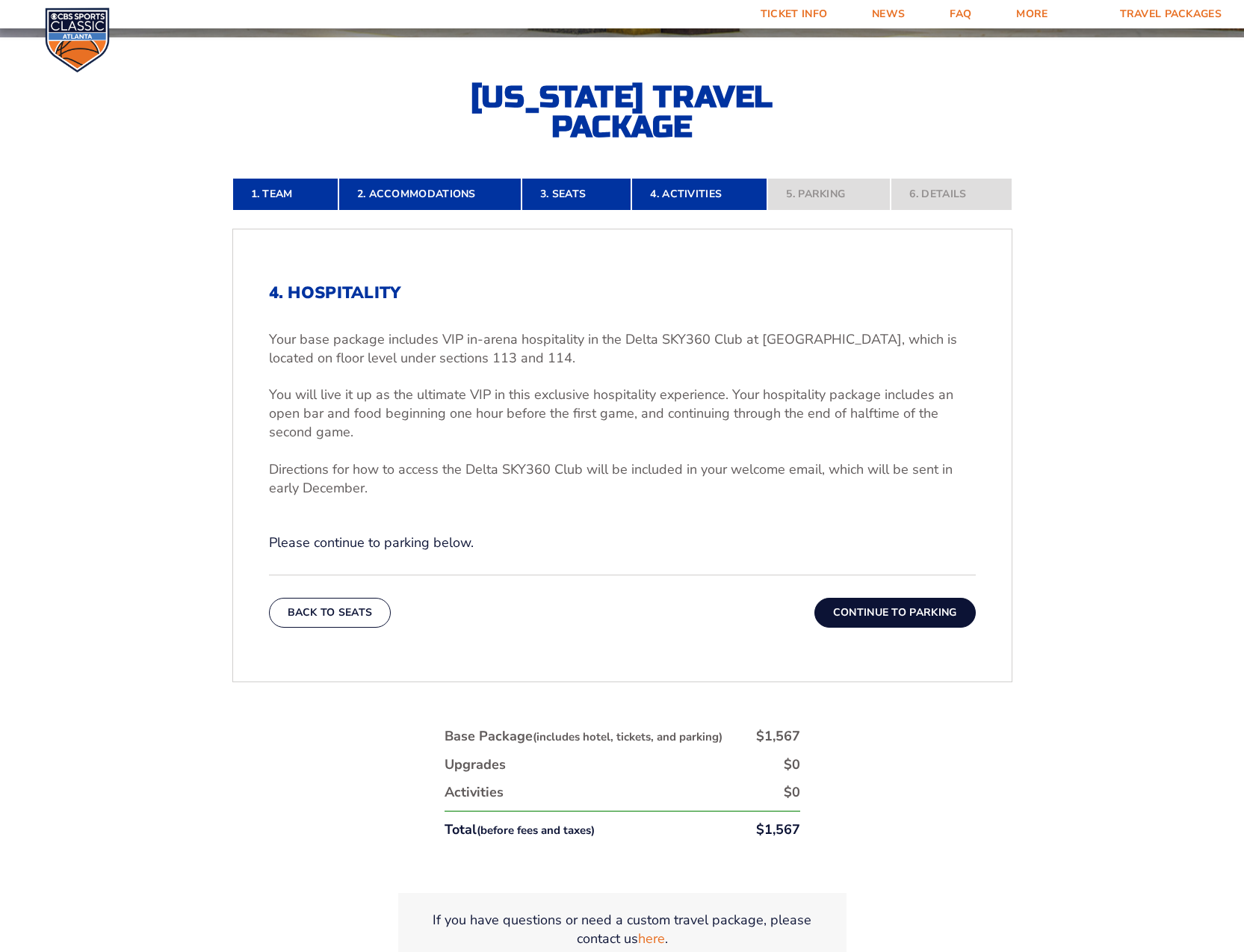
click at [916, 616] on button "Continue To Parking" at bounding box center [895, 613] width 162 height 30
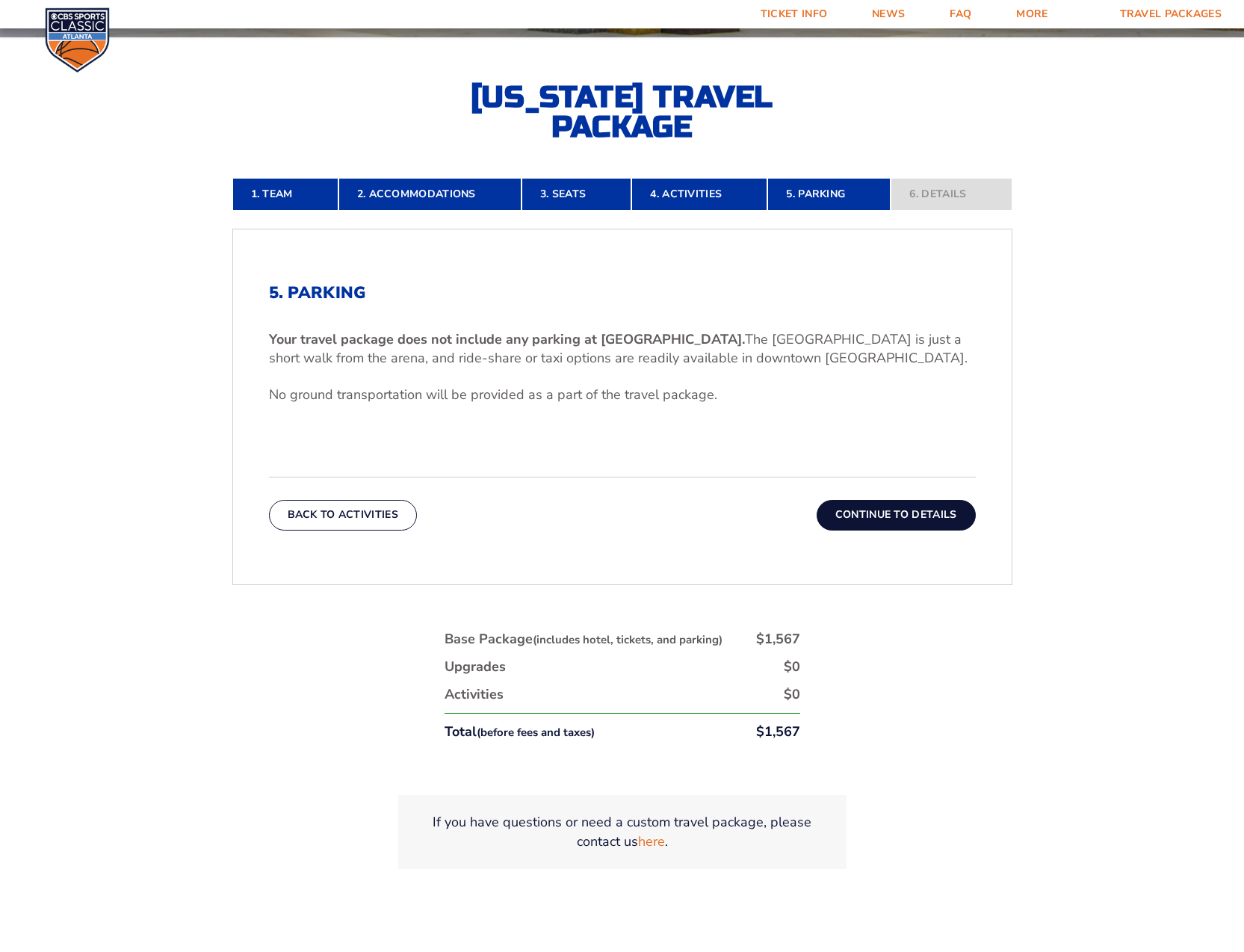
click at [917, 516] on button "Continue To Details" at bounding box center [895, 515] width 159 height 30
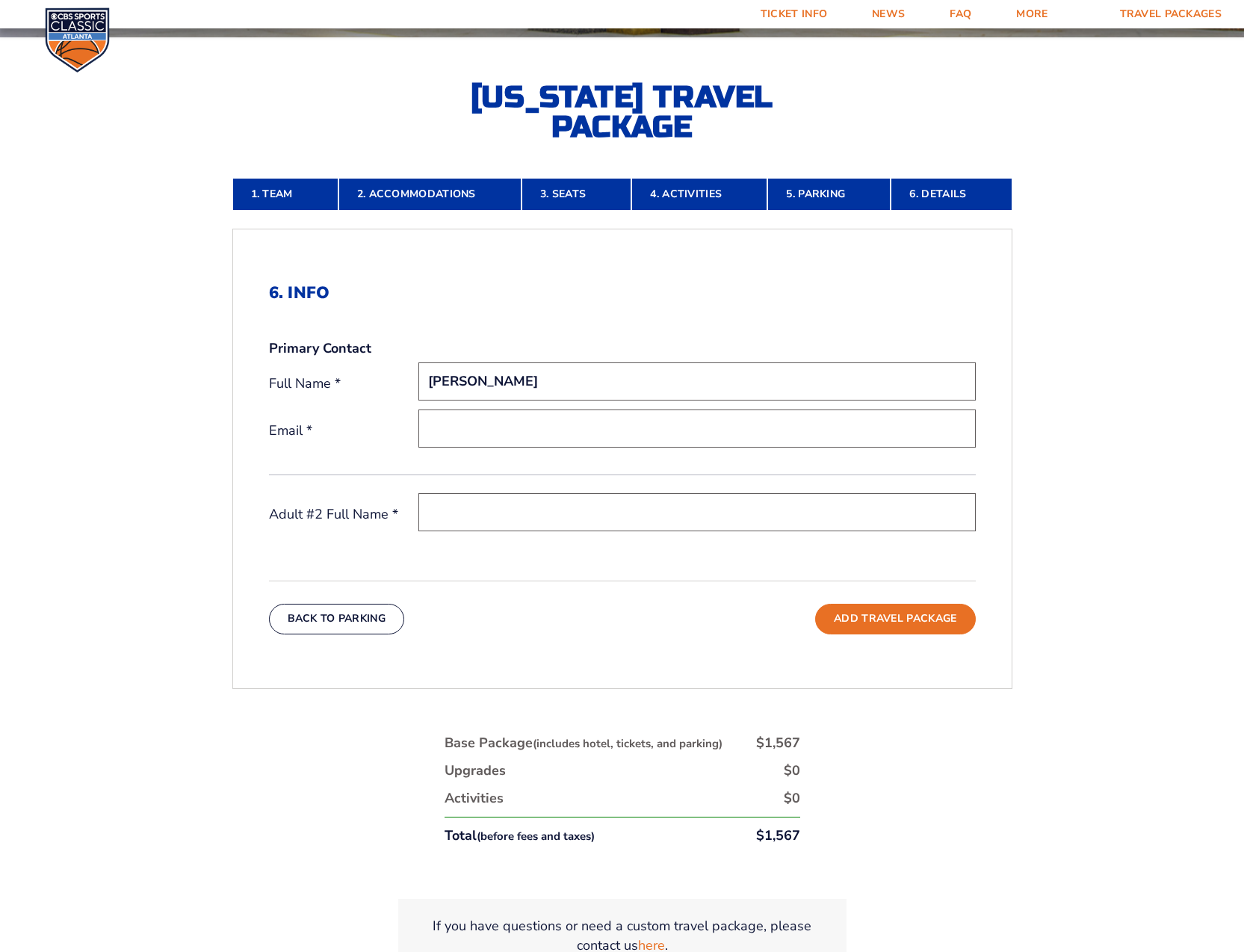
type input "Dan Skufca"
type input "meskufca@yahoo.com"
type input "Katie Skufca"
click at [901, 623] on button "Add Travel Package" at bounding box center [894, 618] width 160 height 30
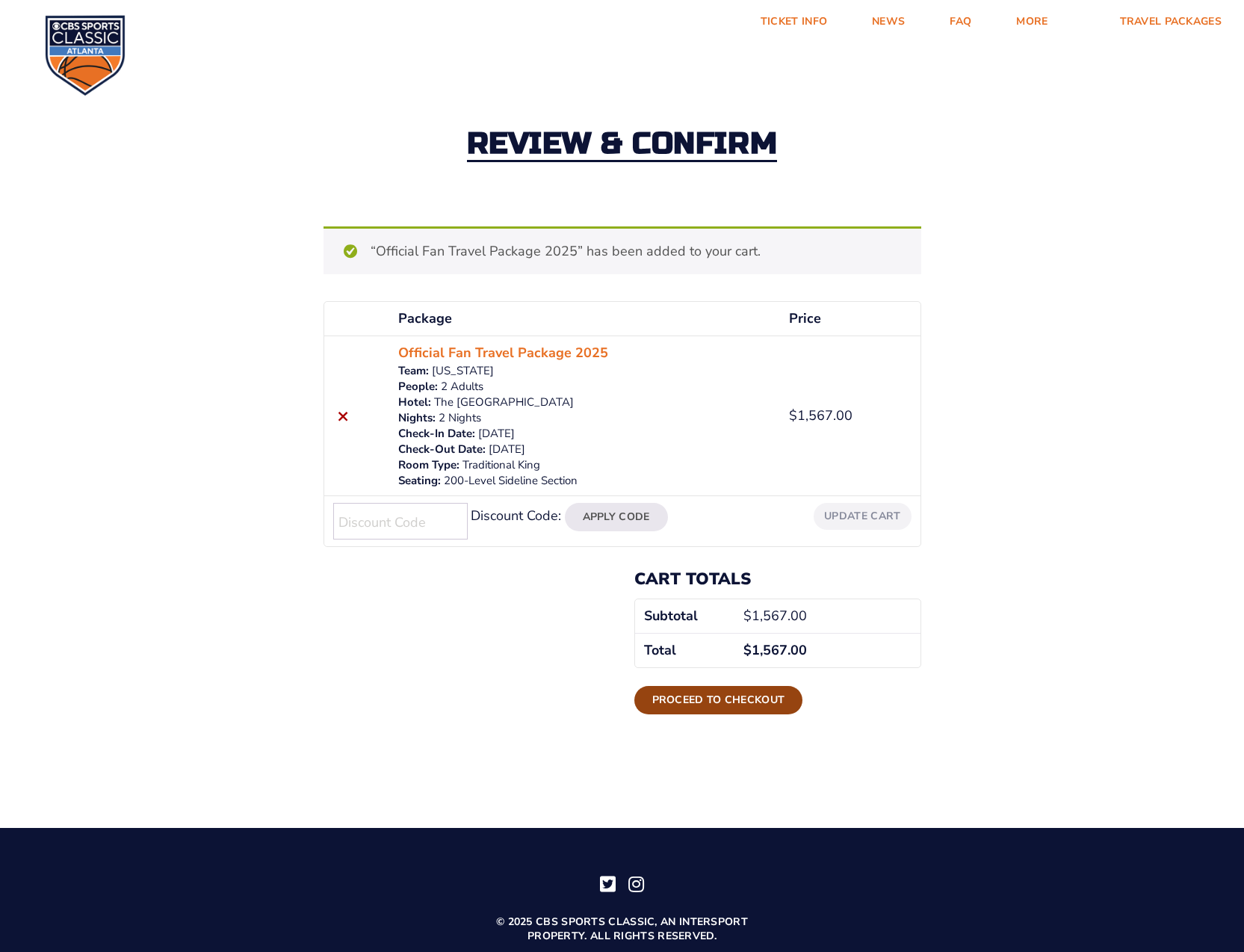
click at [749, 698] on link "Proceed to checkout" at bounding box center [719, 700] width 169 height 28
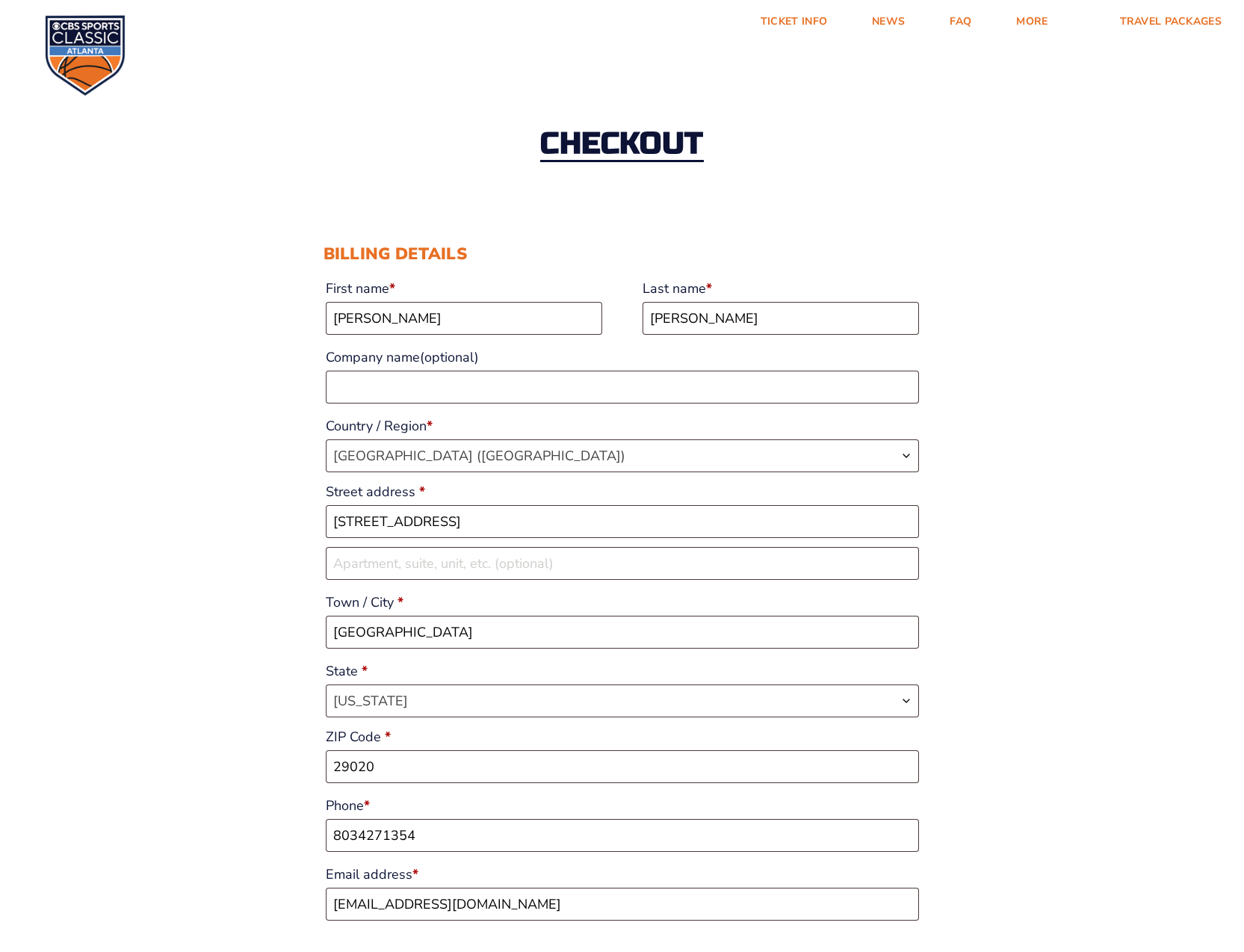
select select "SC"
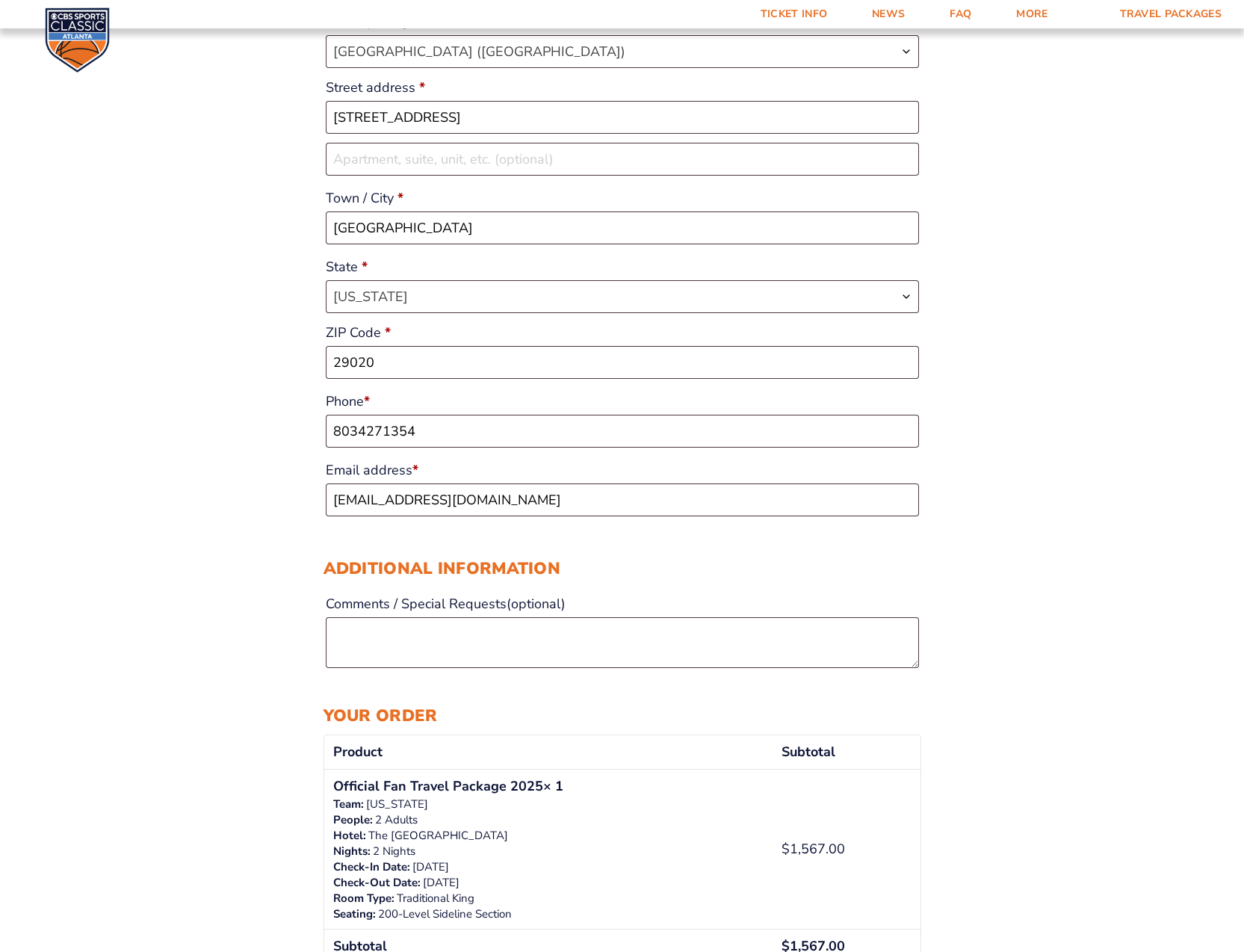
scroll to position [408, 0]
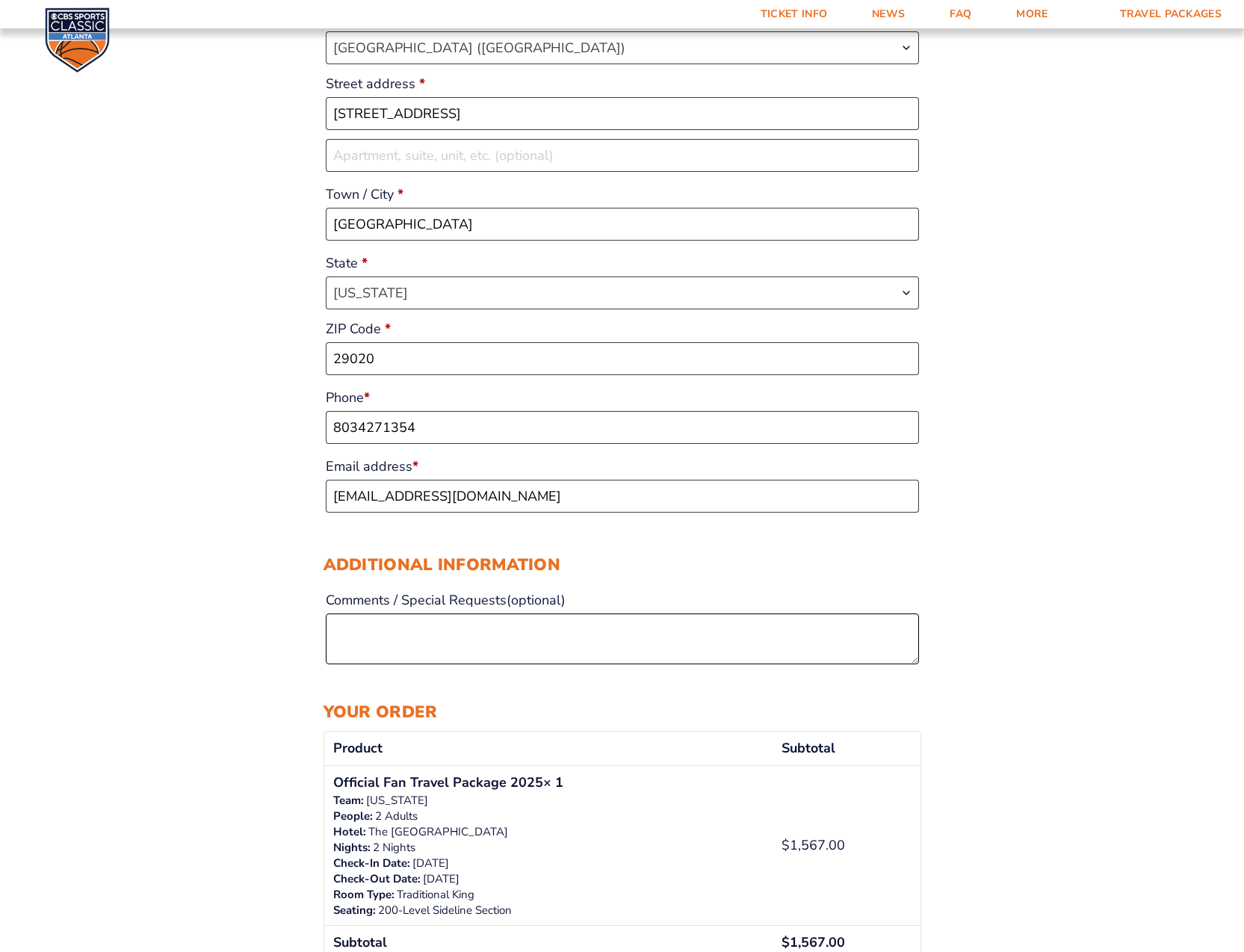
click at [365, 629] on textarea "Comments / Special Requests (optional)" at bounding box center [622, 639] width 593 height 51
paste textarea "Primary Contact Mary Skufca, Dan Skufca, and Marcia McGowan all need to be plac…"
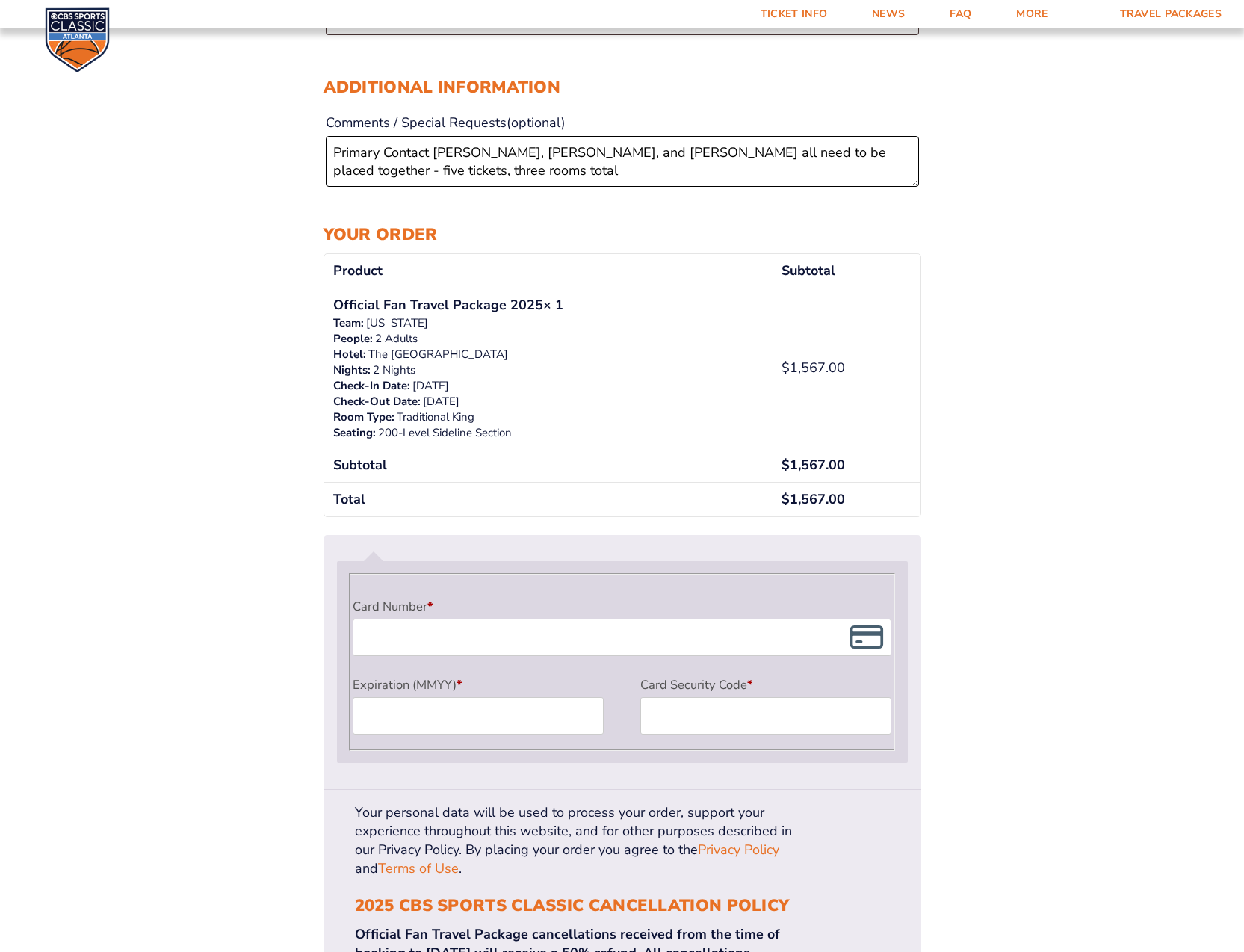
scroll to position [887, 0]
type textarea "Primary Contact Mary Skufca, Dan Skufca, and Marcia McGowan all need to be plac…"
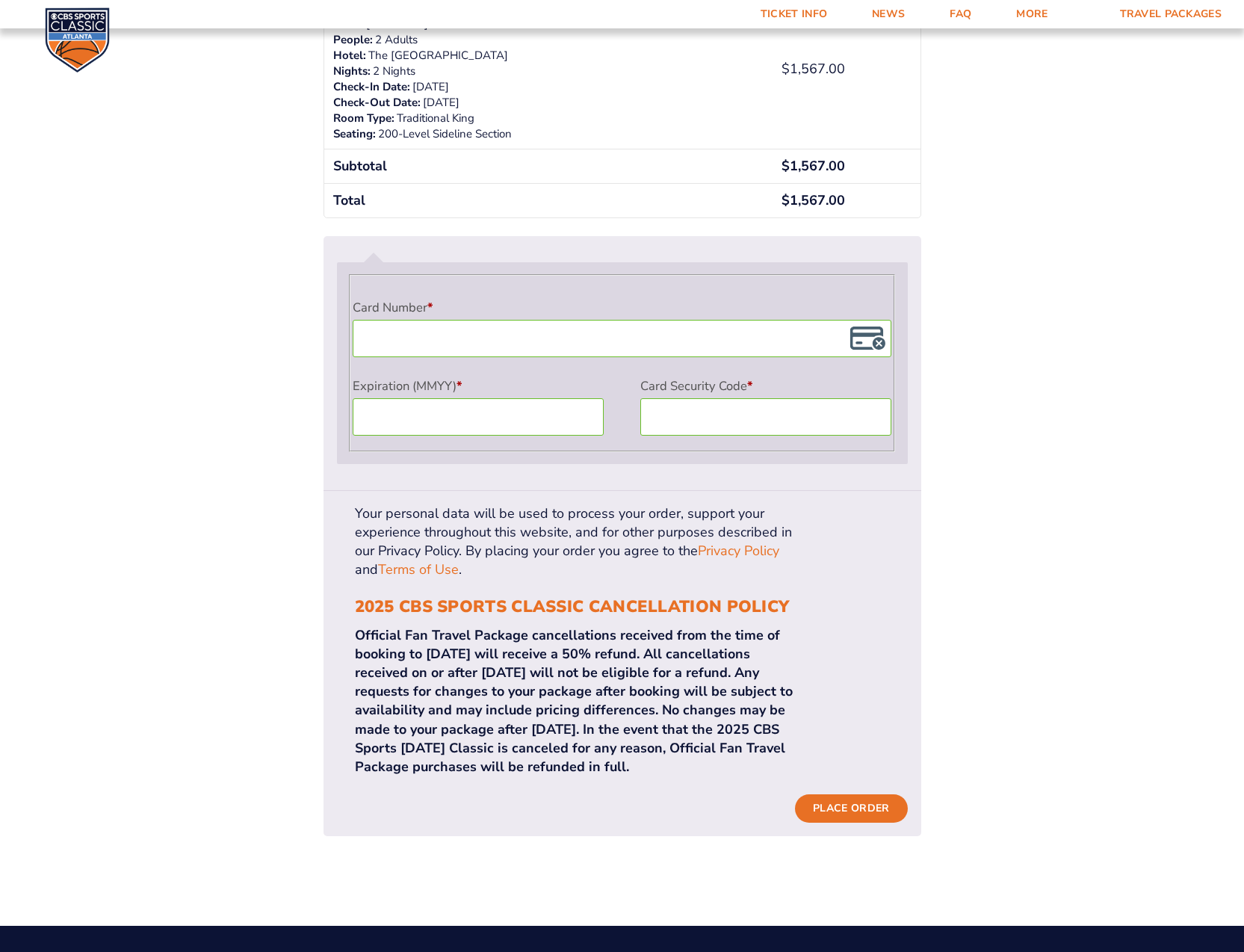
scroll to position [1186, 0]
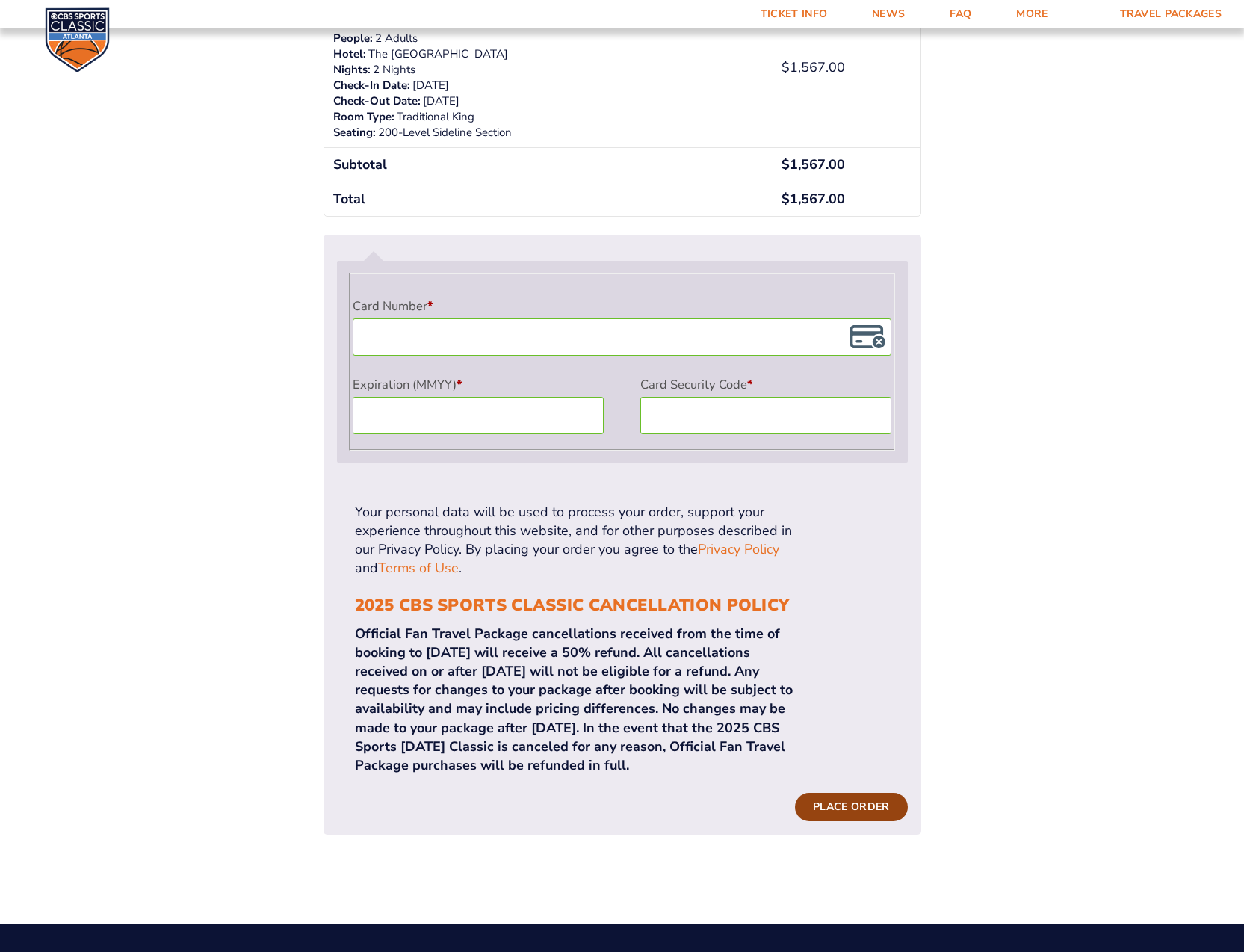
click at [858, 793] on button "Place order" at bounding box center [850, 807] width 112 height 28
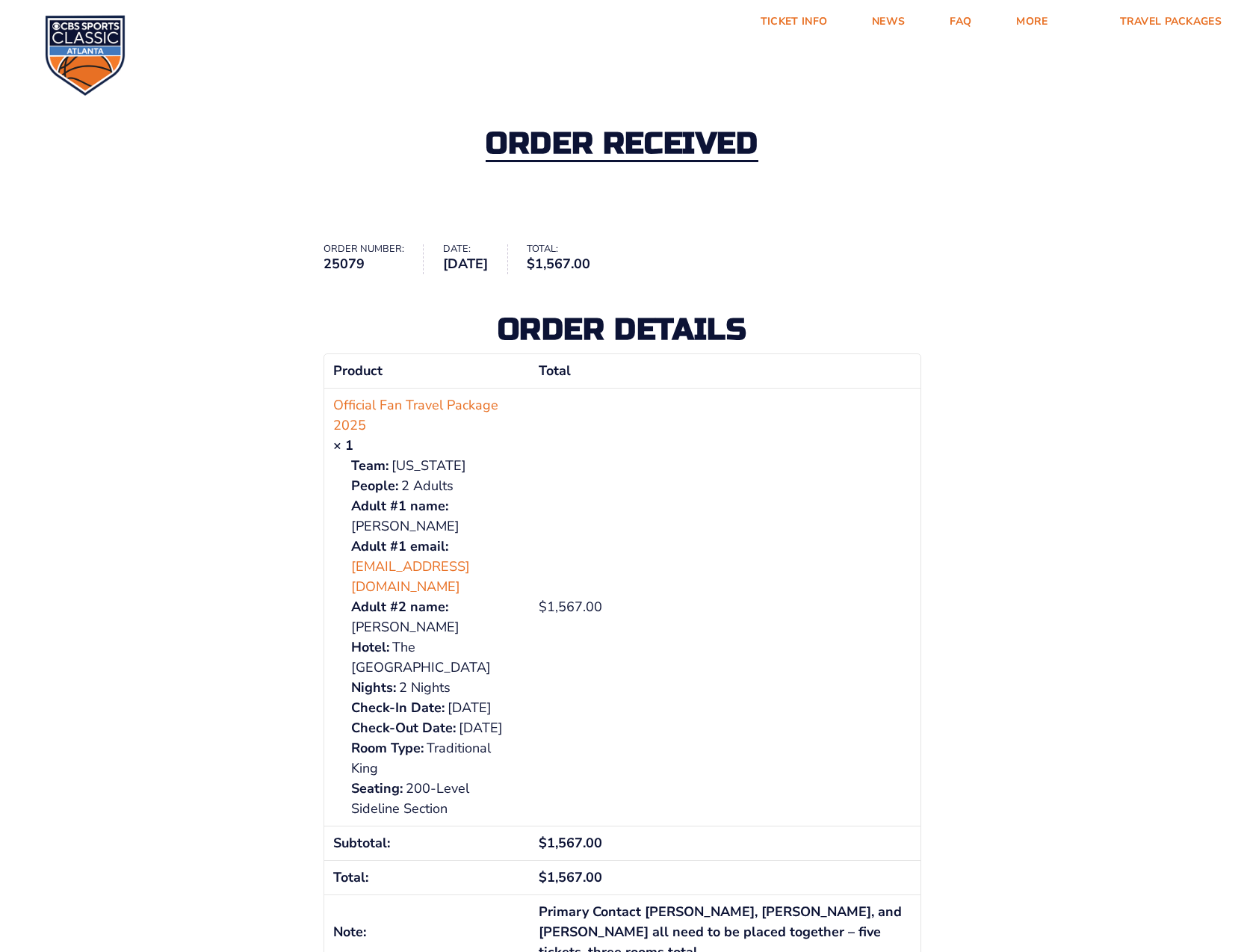
scroll to position [-2, 1]
click at [1145, 24] on link "Travel Packages" at bounding box center [1171, 22] width 148 height 43
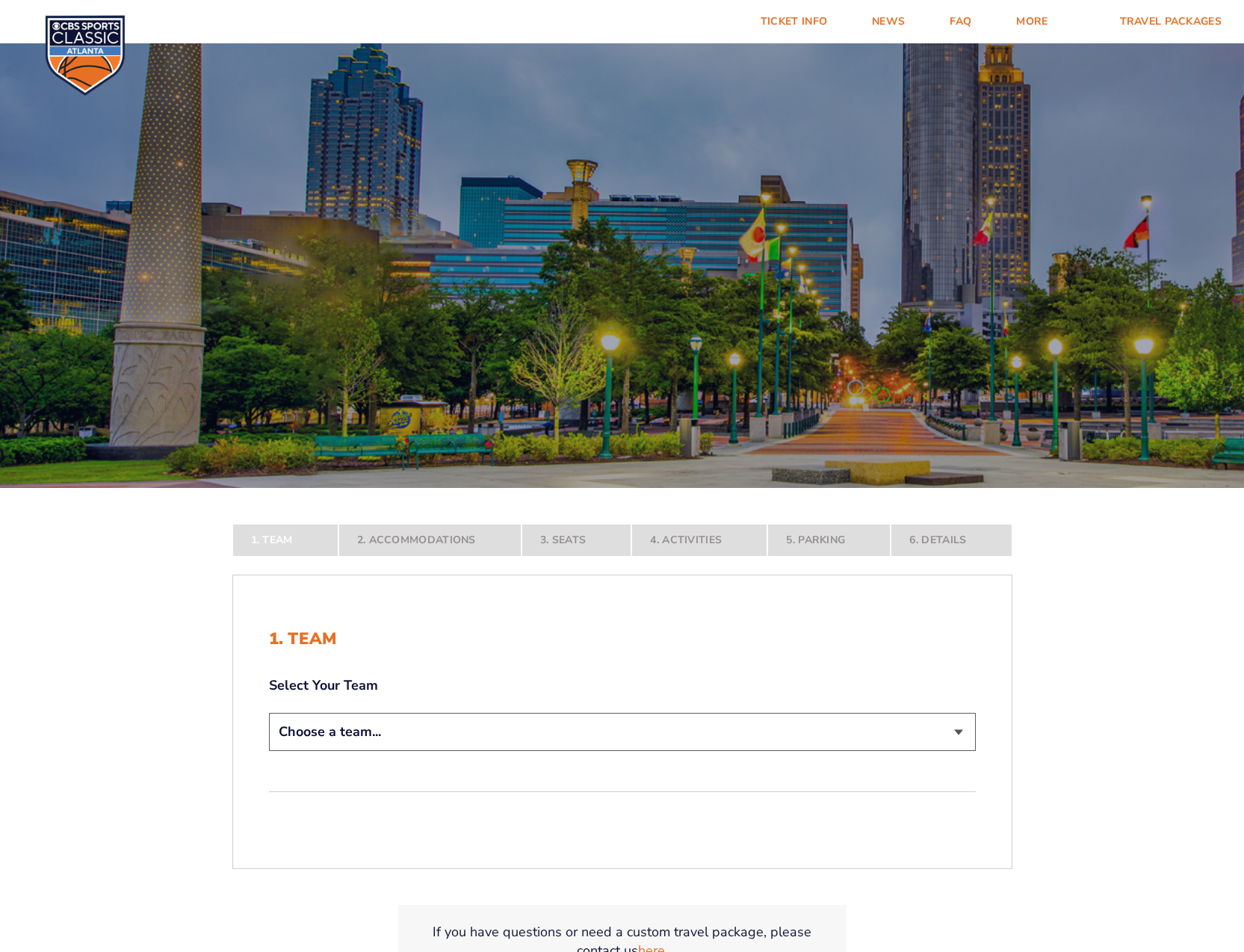
select select "12956"
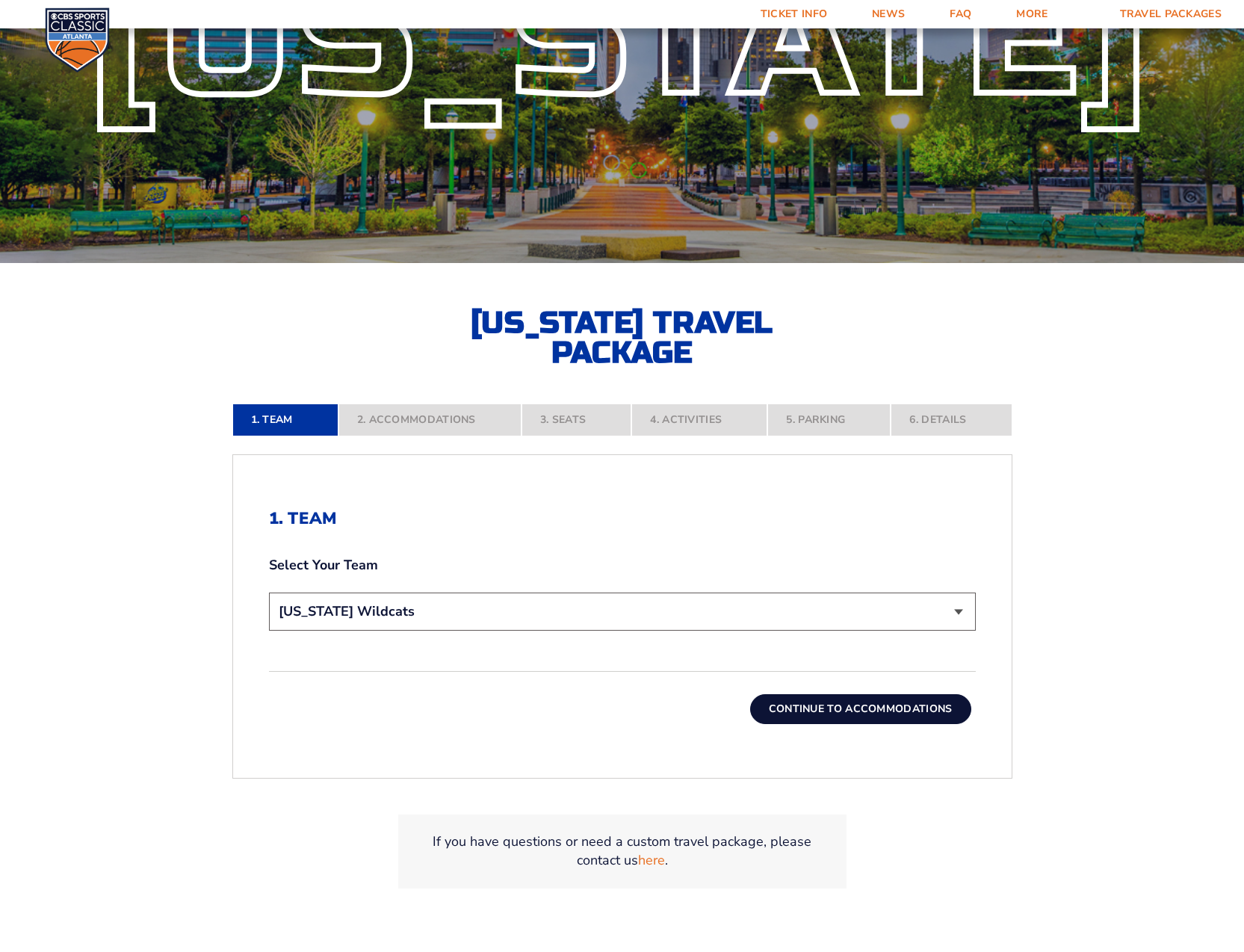
scroll to position [225, 0]
click at [863, 711] on button "Continue To Accommodations" at bounding box center [860, 710] width 221 height 30
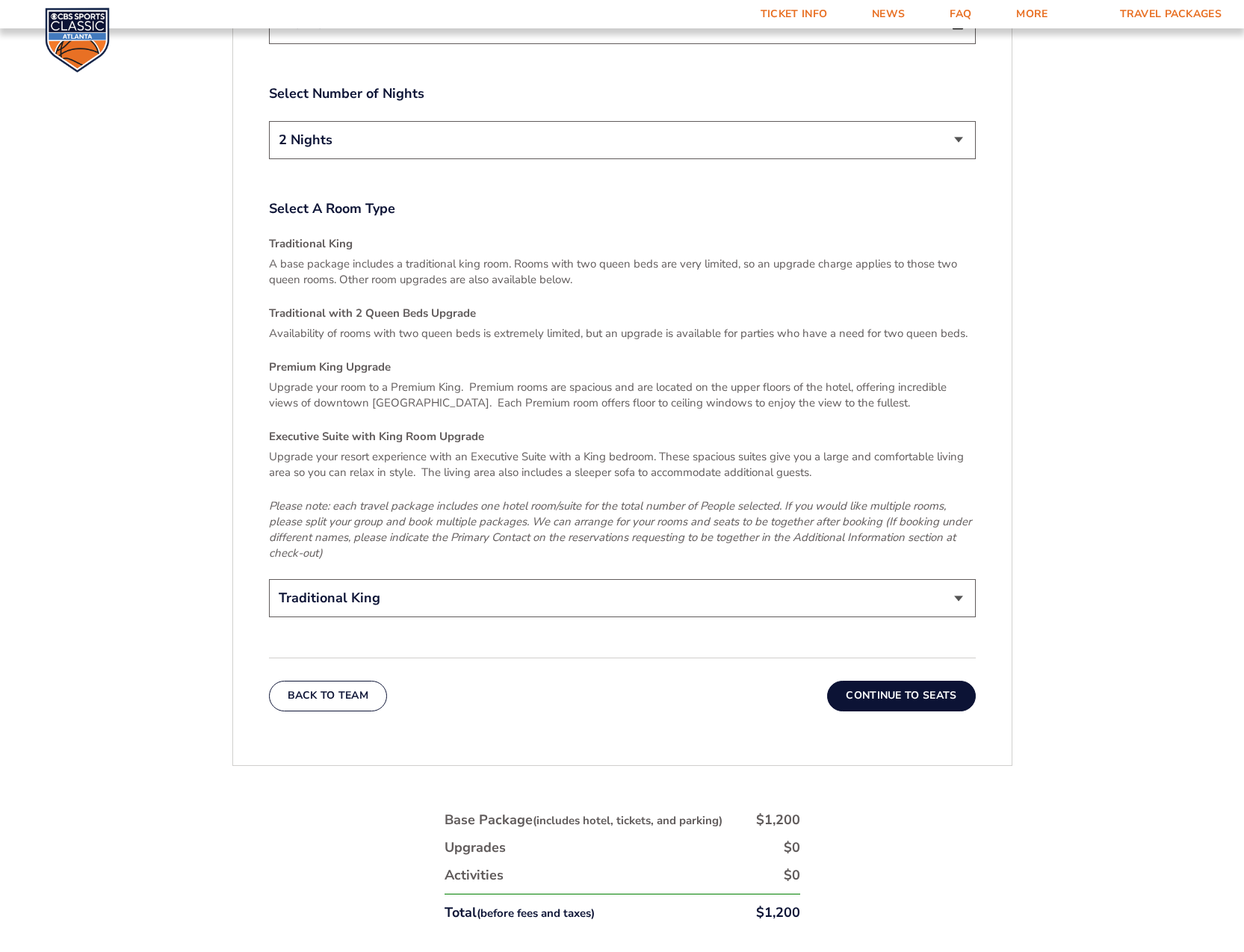
scroll to position [2208, 0]
select select "Traditional with 2 Queen Beds Upgrade"
click at [900, 682] on button "Continue To Seats" at bounding box center [900, 697] width 148 height 30
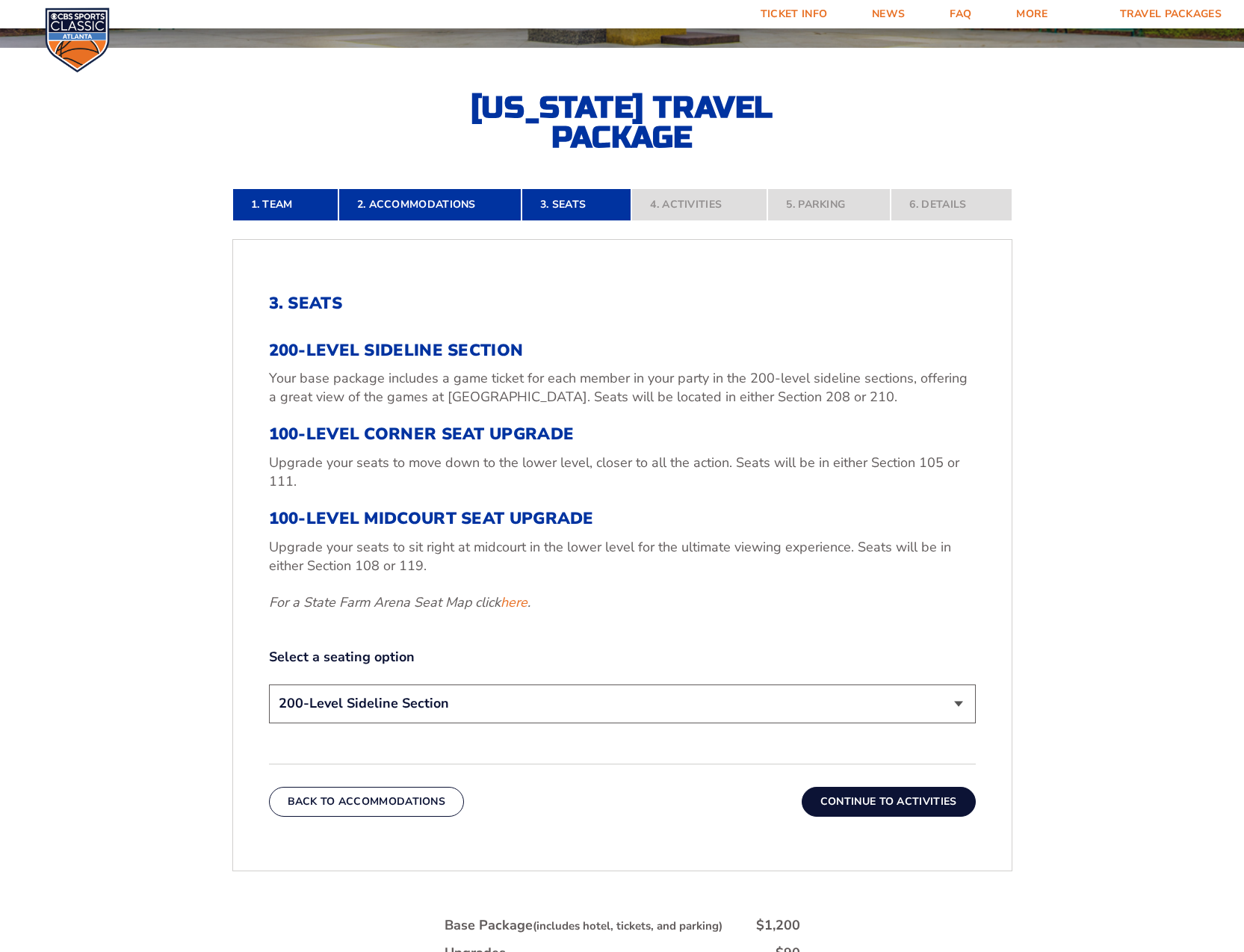
scroll to position [438, 0]
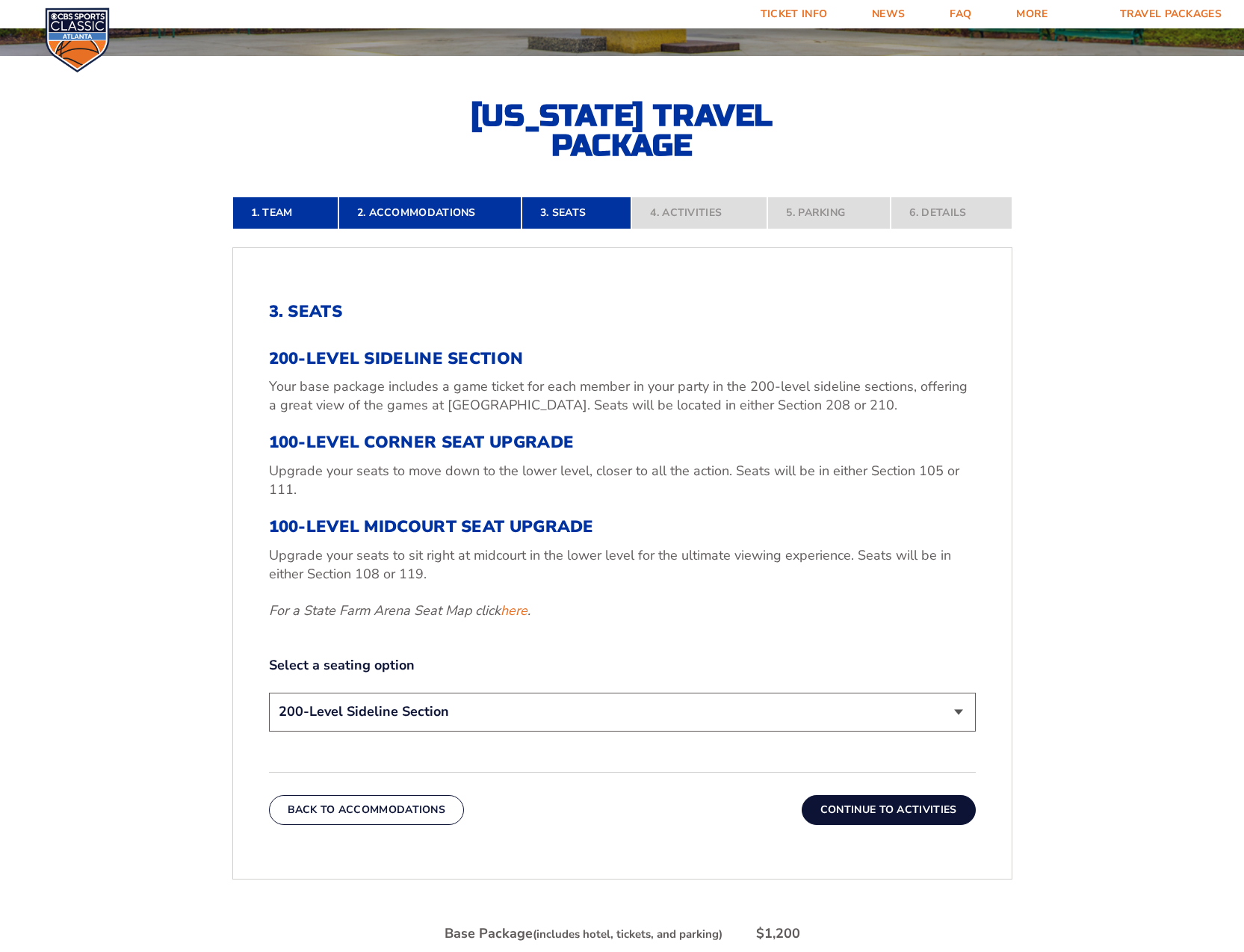
click at [894, 797] on button "Continue To Activities" at bounding box center [888, 810] width 174 height 30
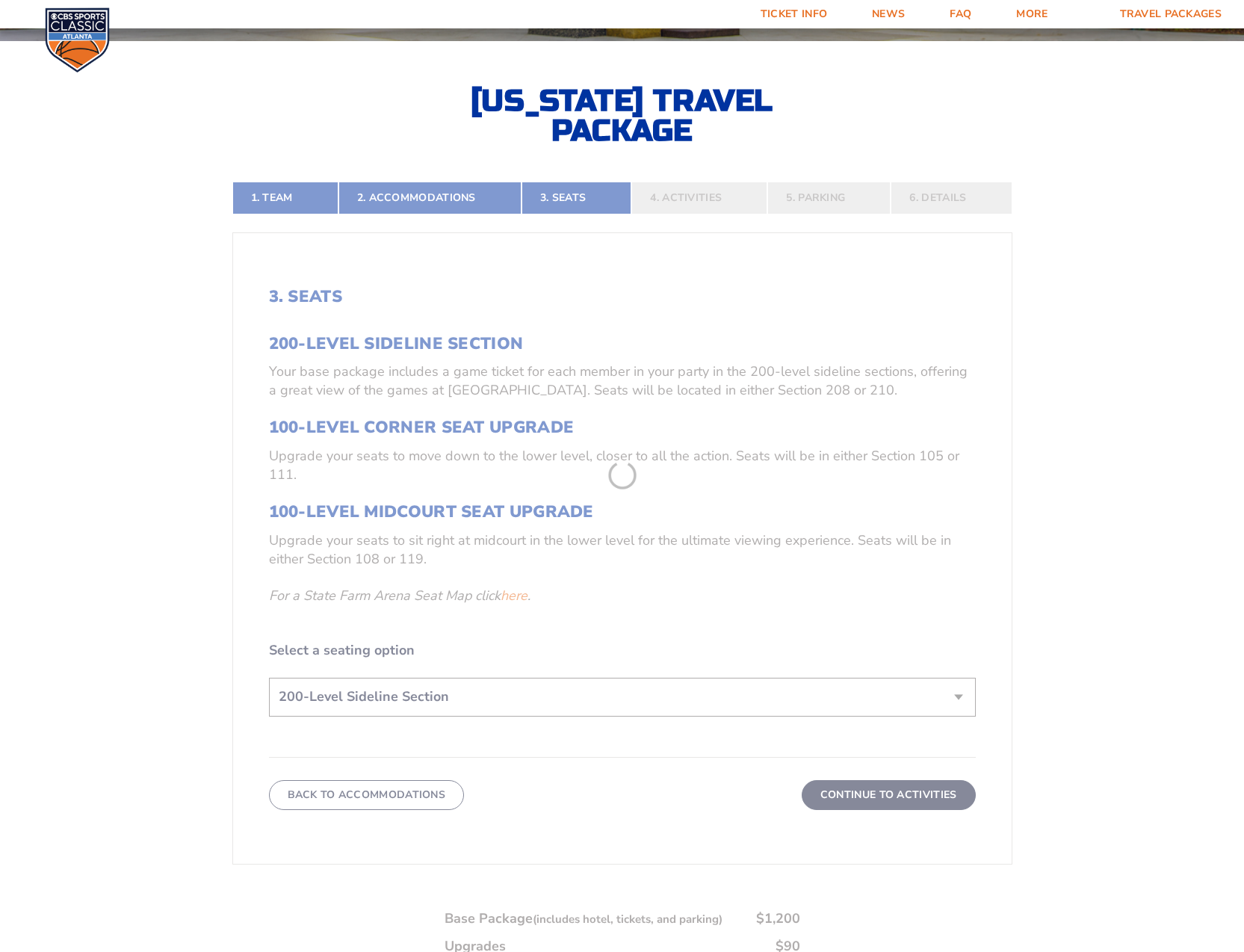
scroll to position [450, 0]
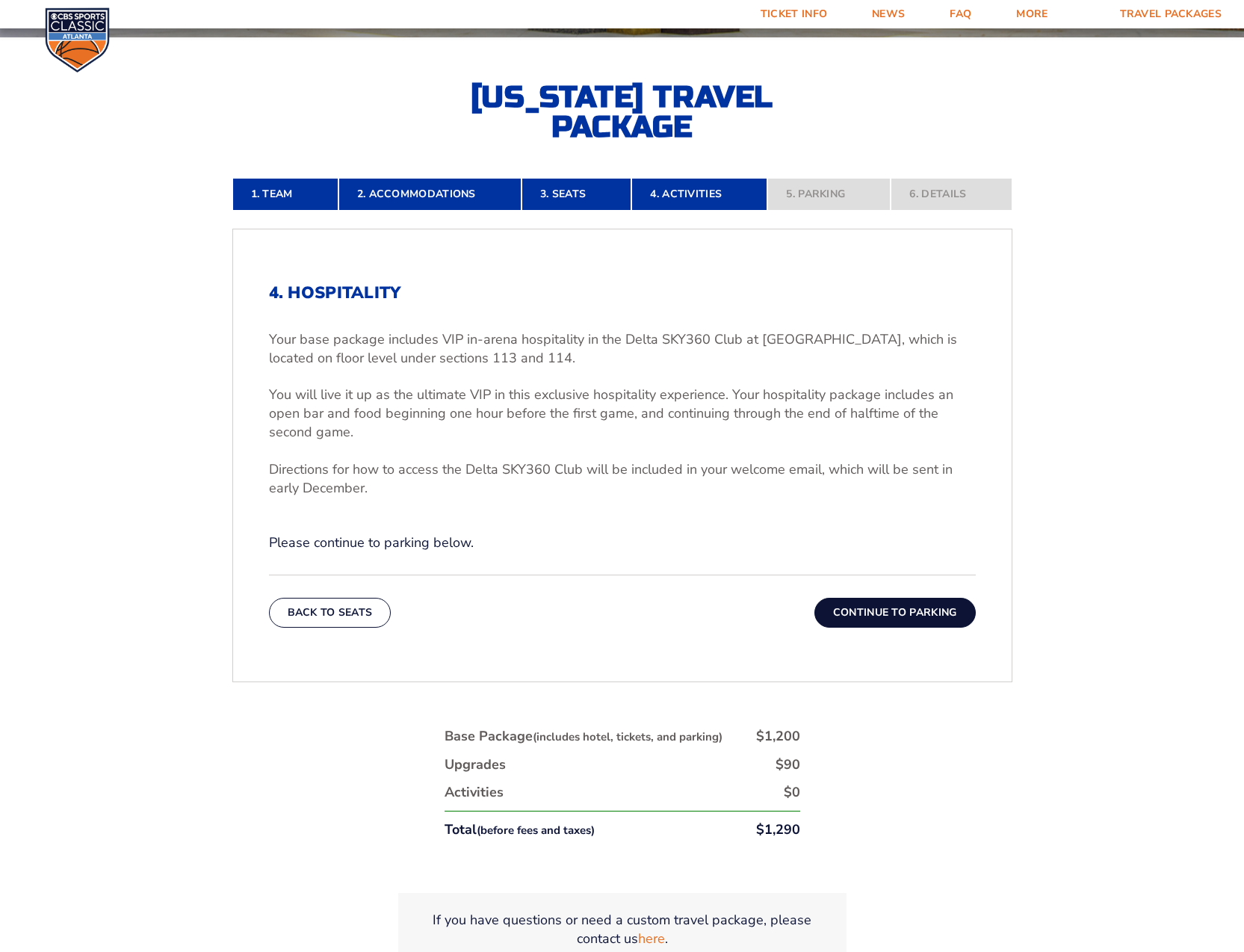
click at [922, 607] on button "Continue To Parking" at bounding box center [895, 613] width 162 height 30
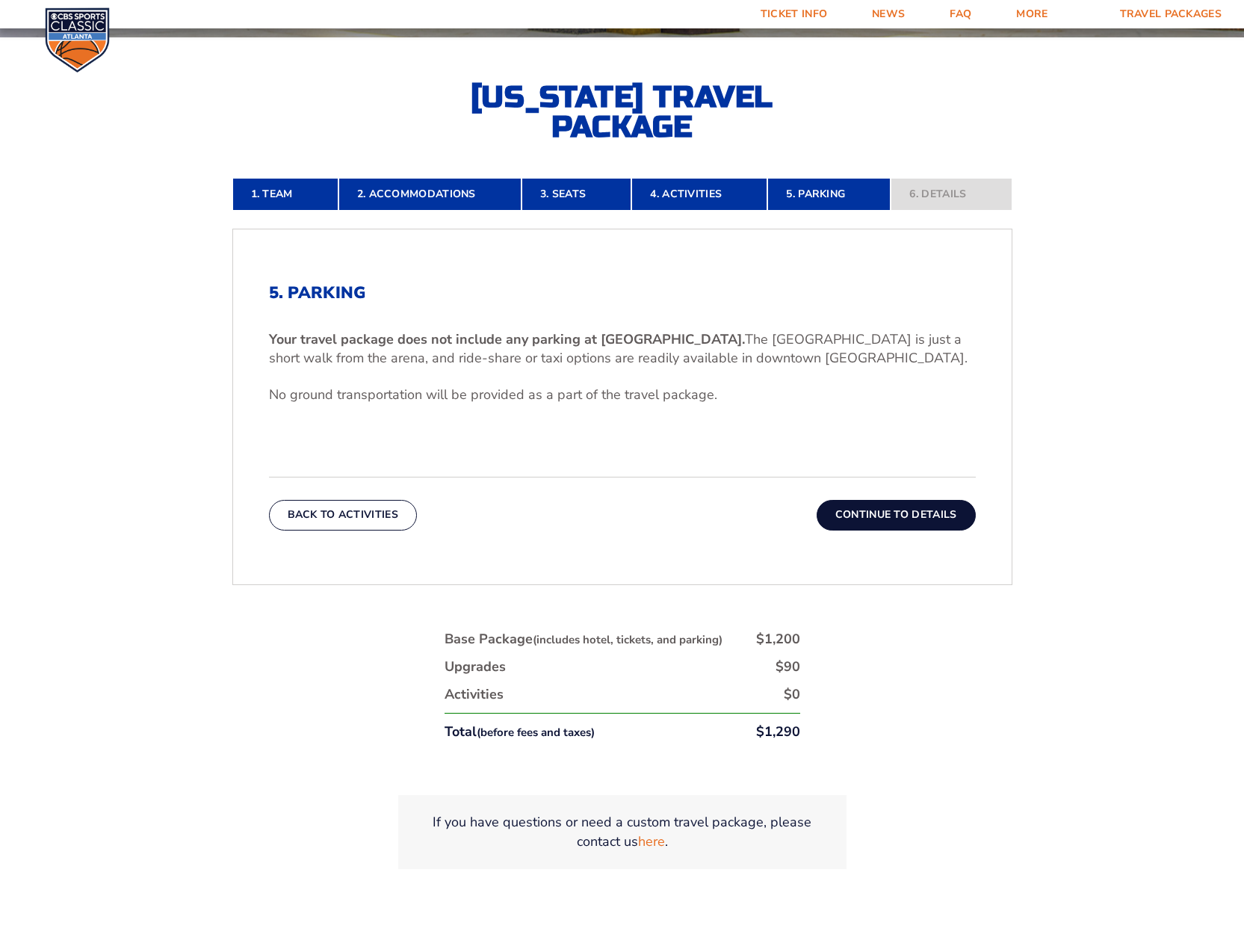
click at [916, 513] on button "Continue To Details" at bounding box center [895, 515] width 159 height 30
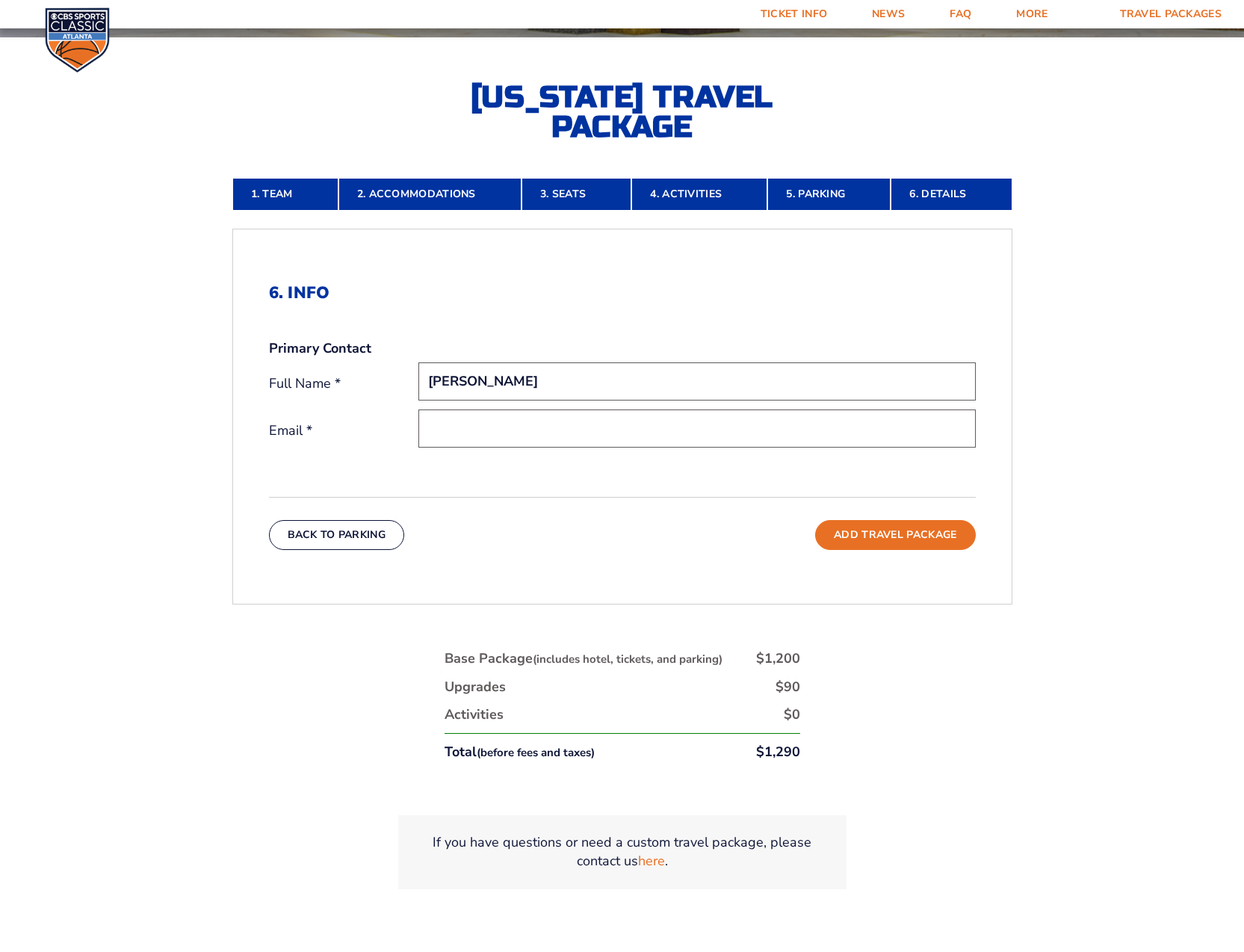
type input "[PERSON_NAME]"
type input "[EMAIL_ADDRESS][DOMAIN_NAME]"
click at [895, 537] on button "Add Travel Package" at bounding box center [894, 535] width 160 height 30
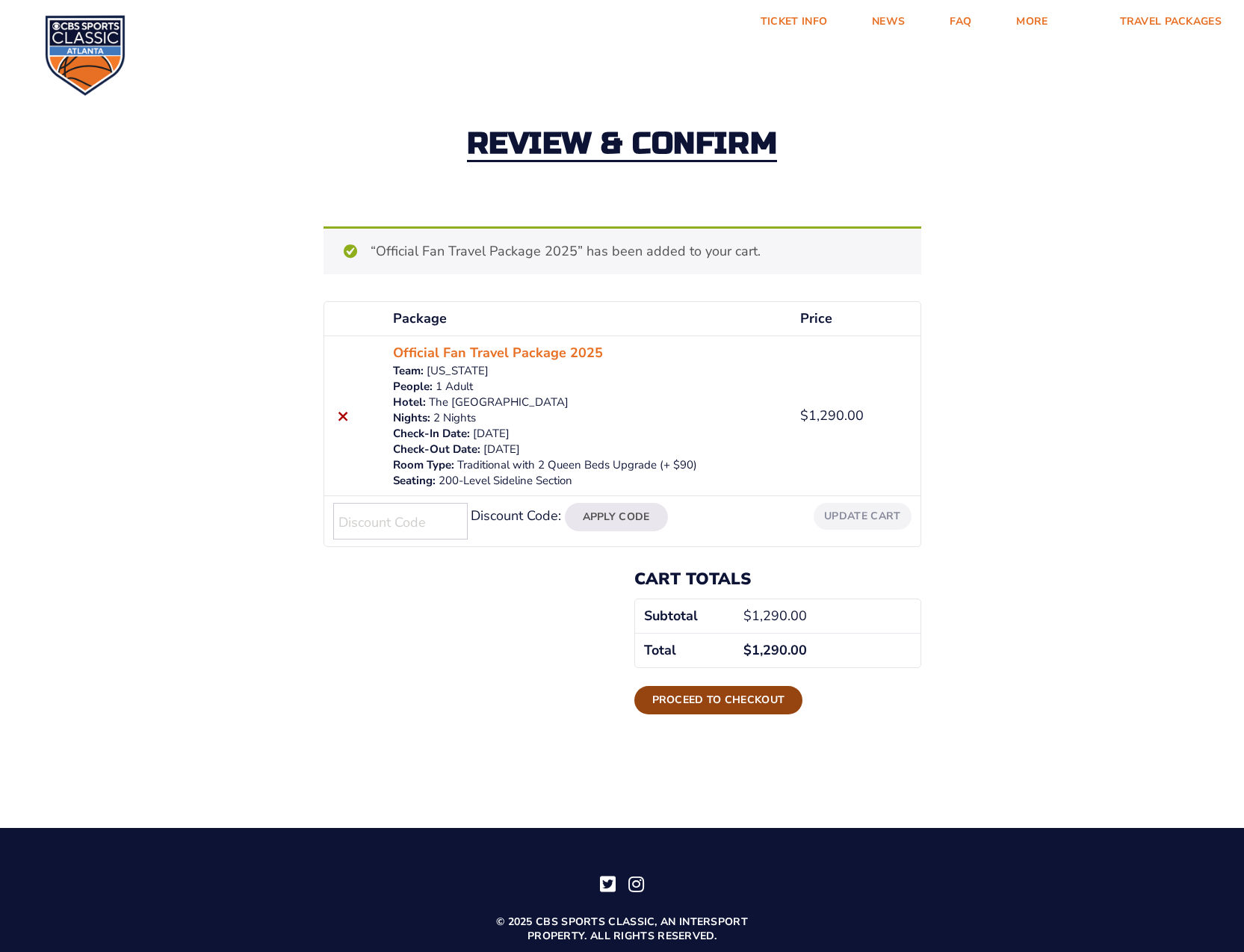
click at [720, 699] on link "Proceed to checkout" at bounding box center [719, 700] width 169 height 28
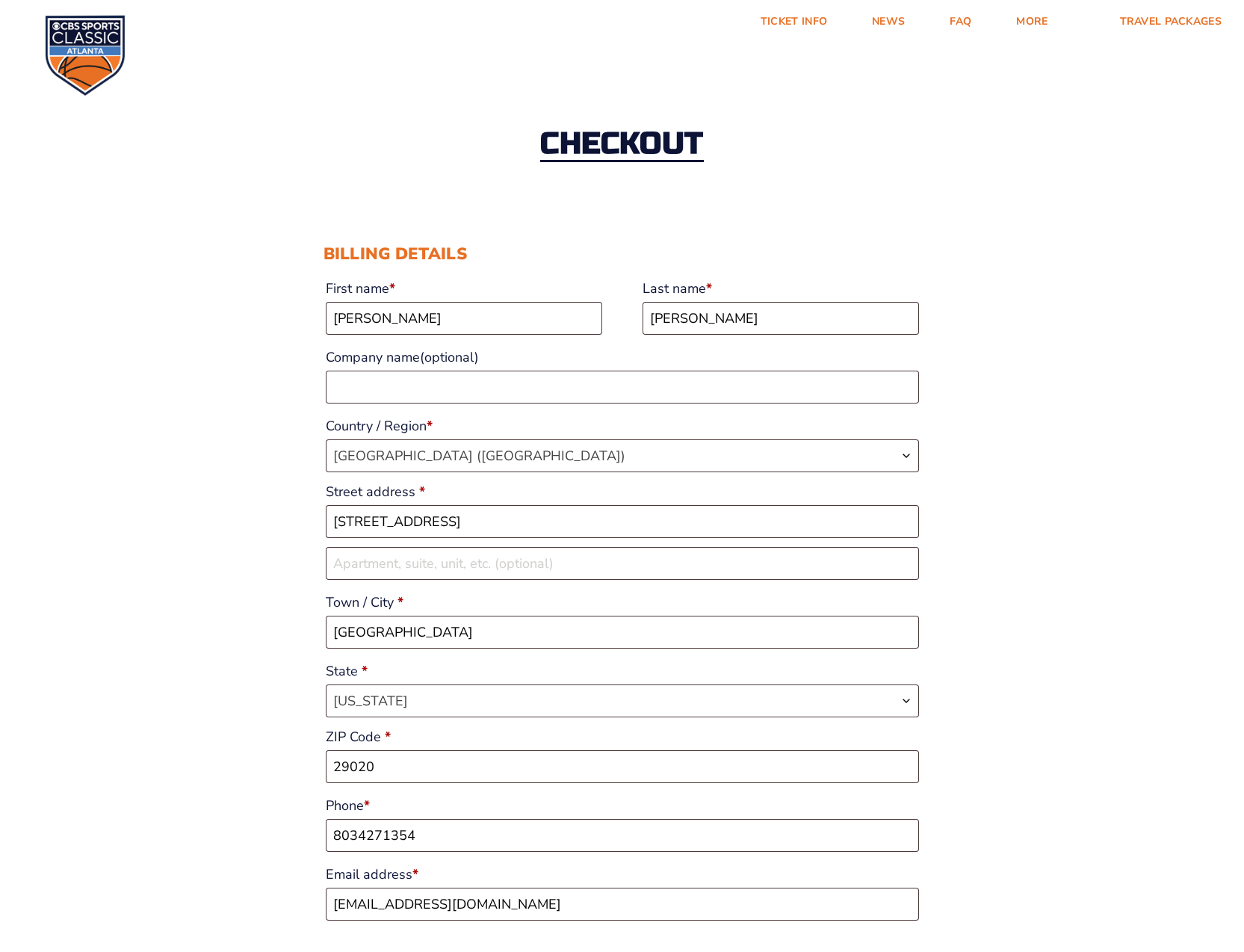
select select "SC"
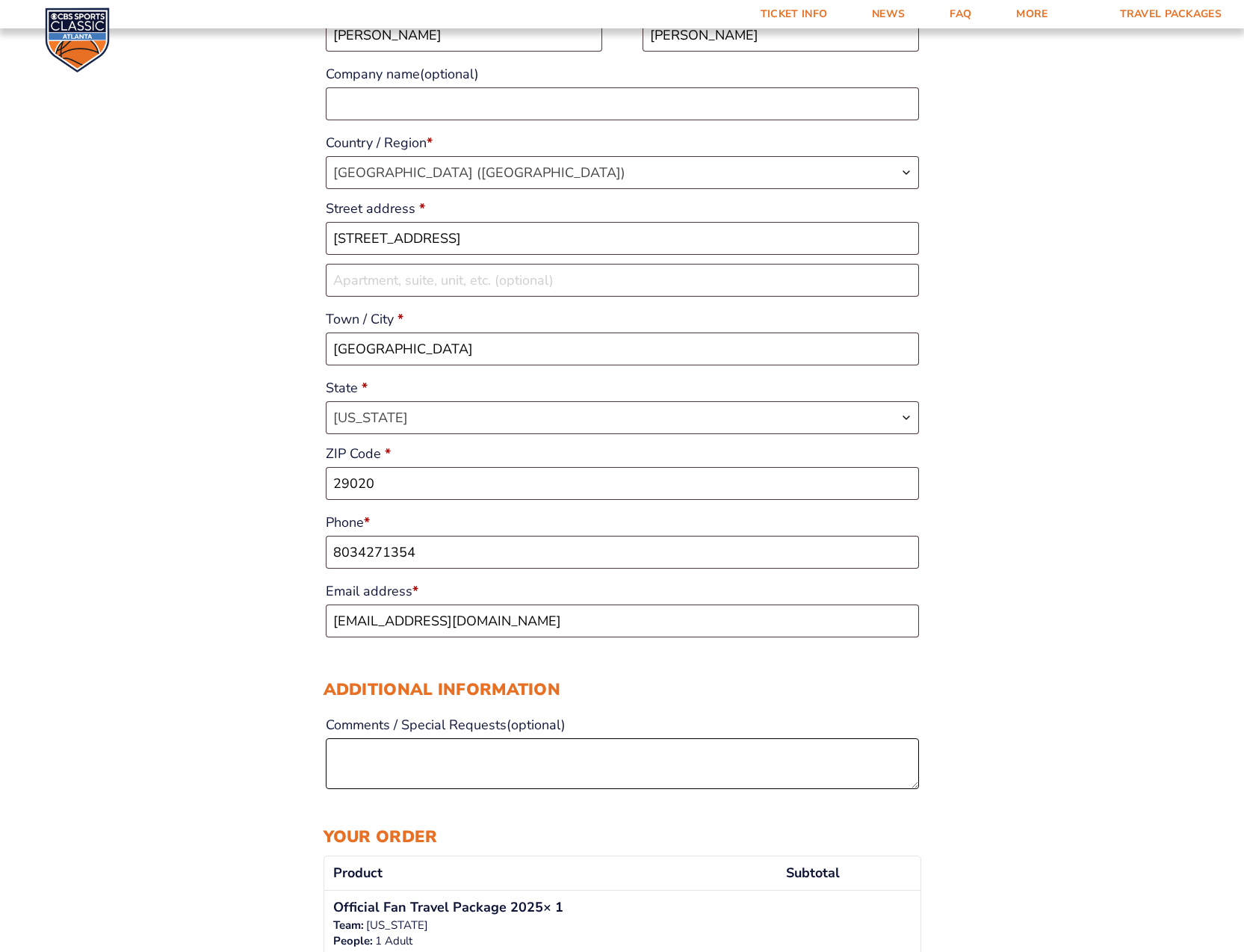
scroll to position [286, 0]
click at [475, 765] on textarea "Comments / Special Requests (optional)" at bounding box center [622, 761] width 593 height 51
paste textarea "Primary Contact [PERSON_NAME], [PERSON_NAME], and [PERSON_NAME] all need to be …"
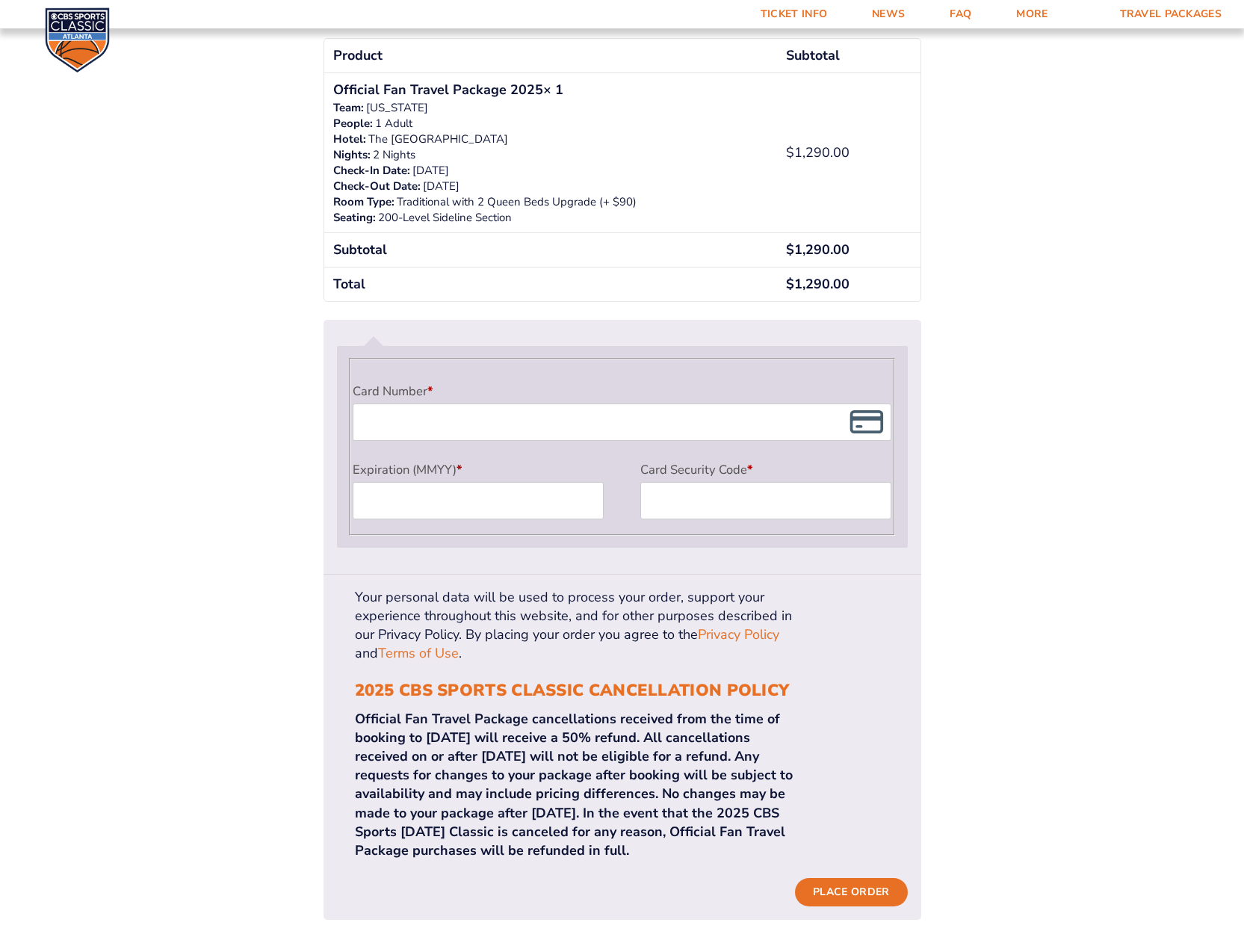
scroll to position [1189, 0]
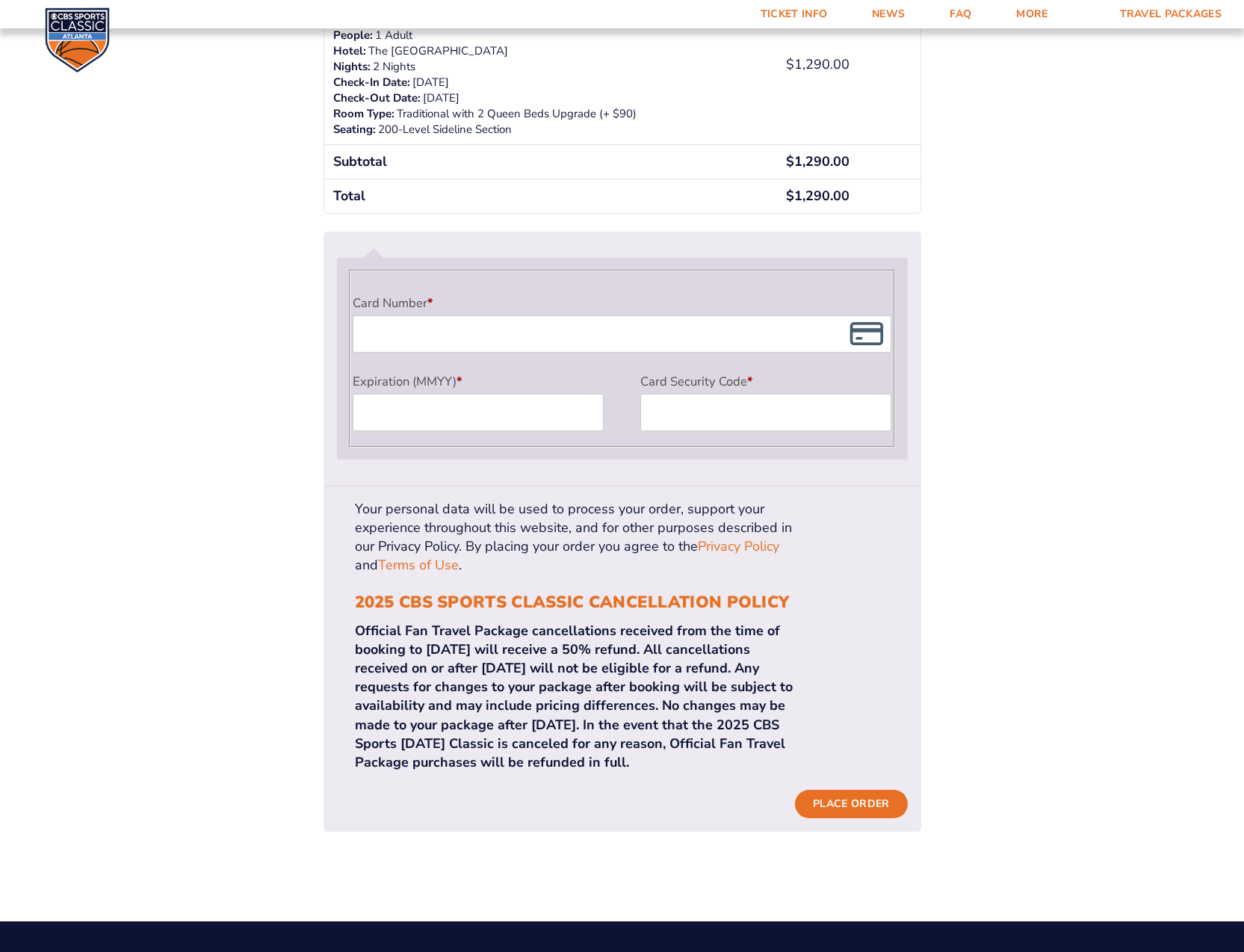
type textarea "Primary Contact [PERSON_NAME], [PERSON_NAME], and [PERSON_NAME] all need to be …"
click at [858, 789] on button "Place order" at bounding box center [850, 804] width 112 height 28
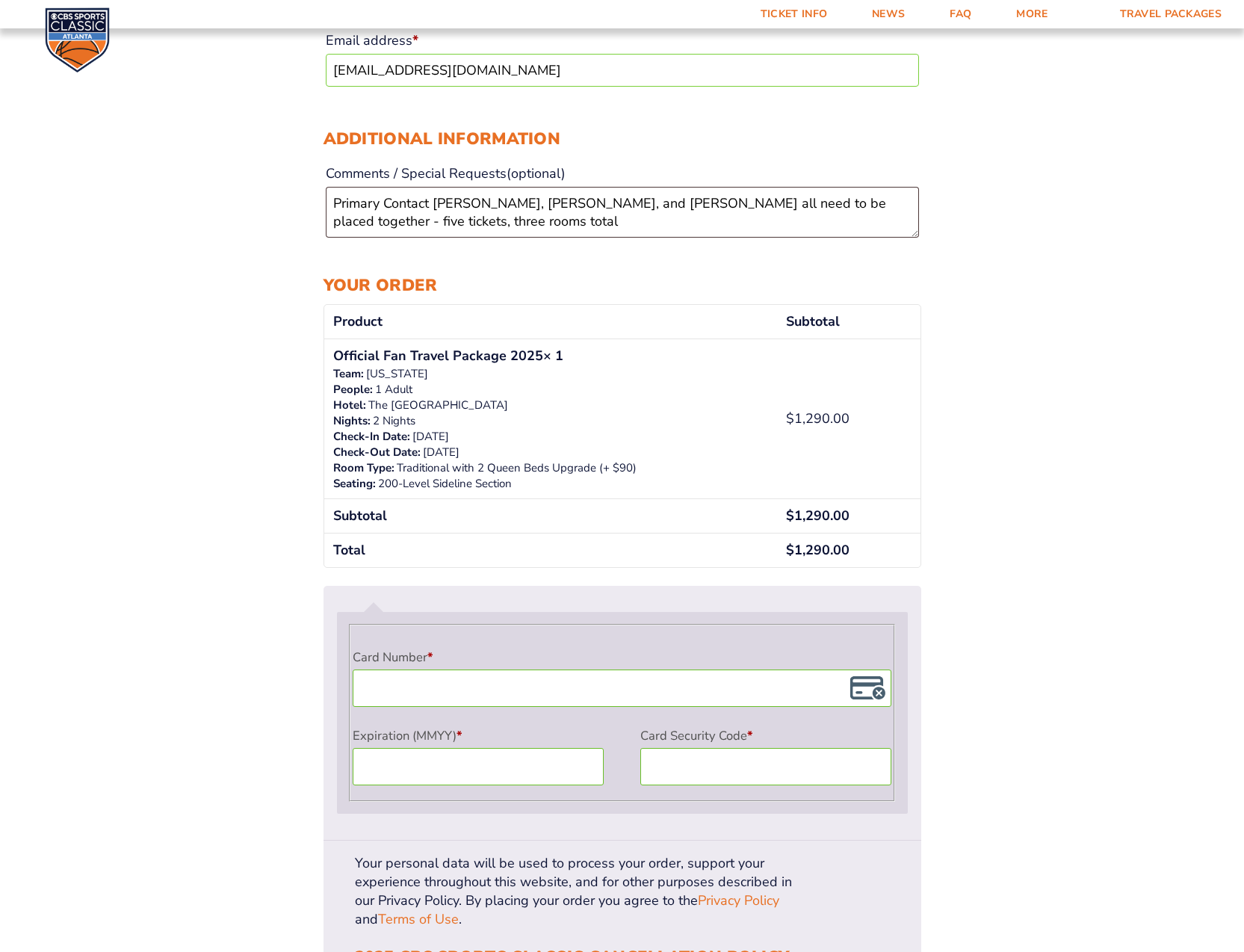
scroll to position [924, 0]
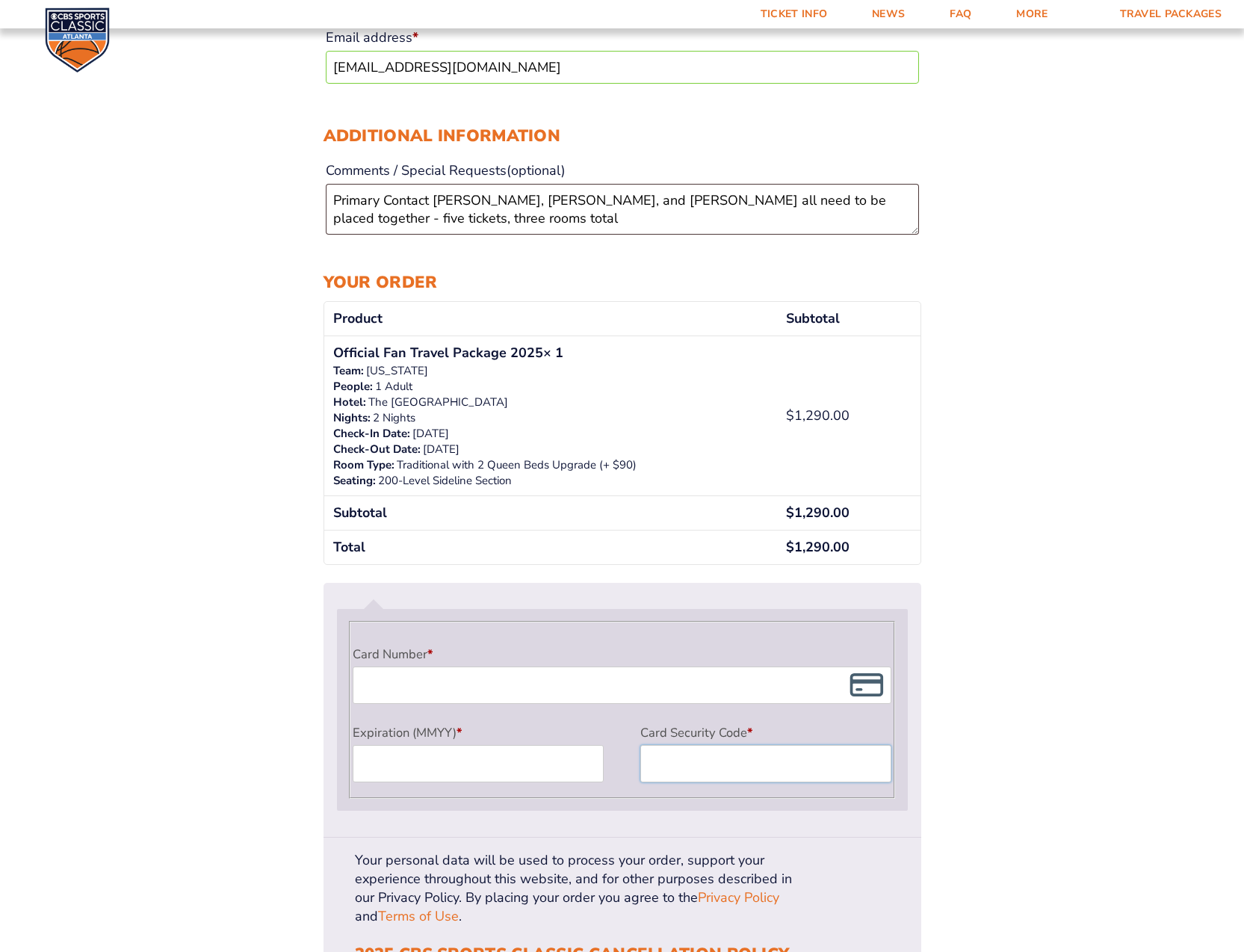
click at [430, 703] on div "Card Number *" at bounding box center [622, 673] width 543 height 67
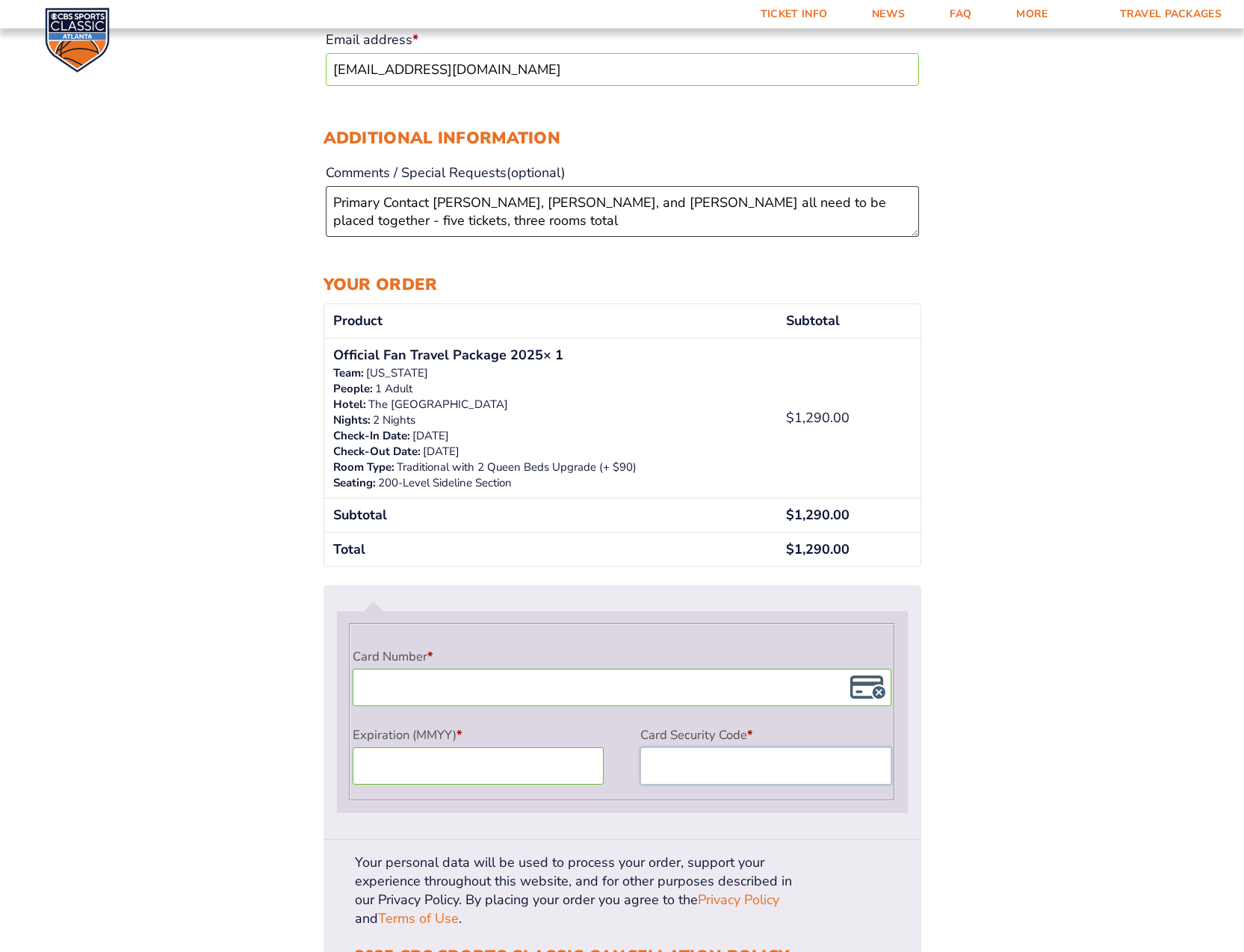
scroll to position [921, 0]
